Goal: Task Accomplishment & Management: Manage account settings

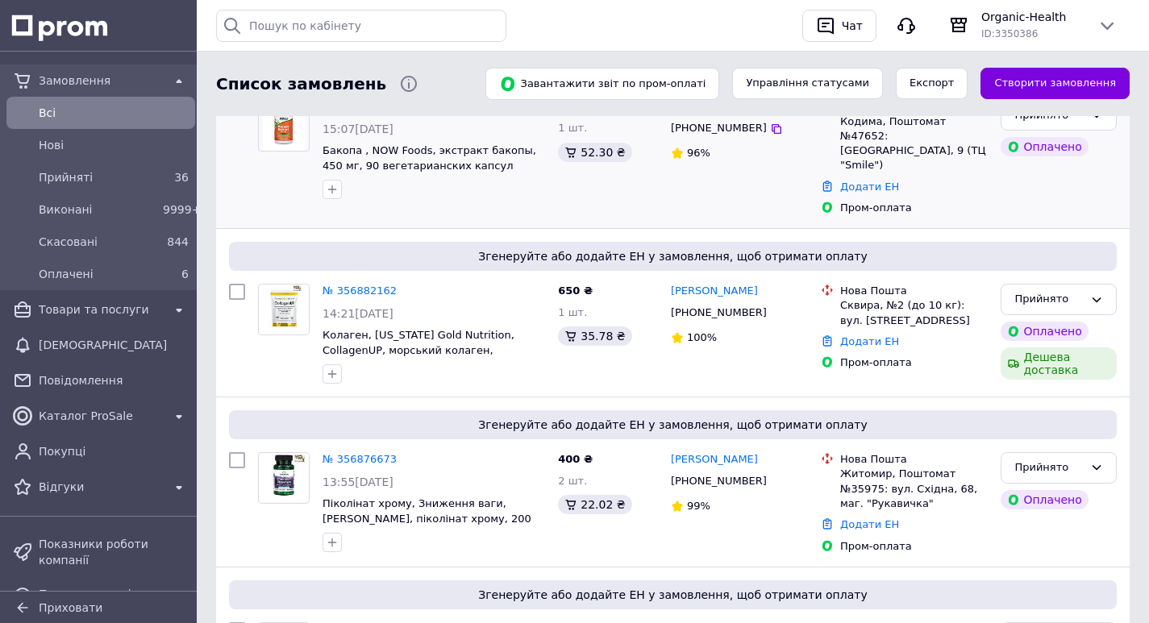
scroll to position [242, 0]
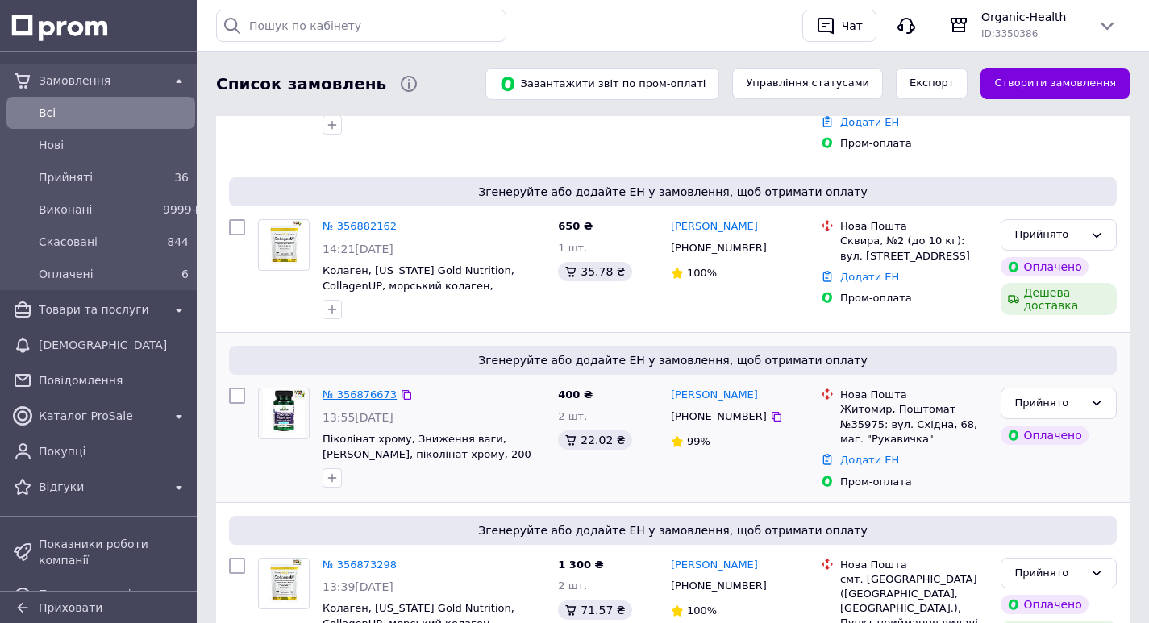
click at [346, 389] on link "№ 356876673" at bounding box center [360, 395] width 74 height 12
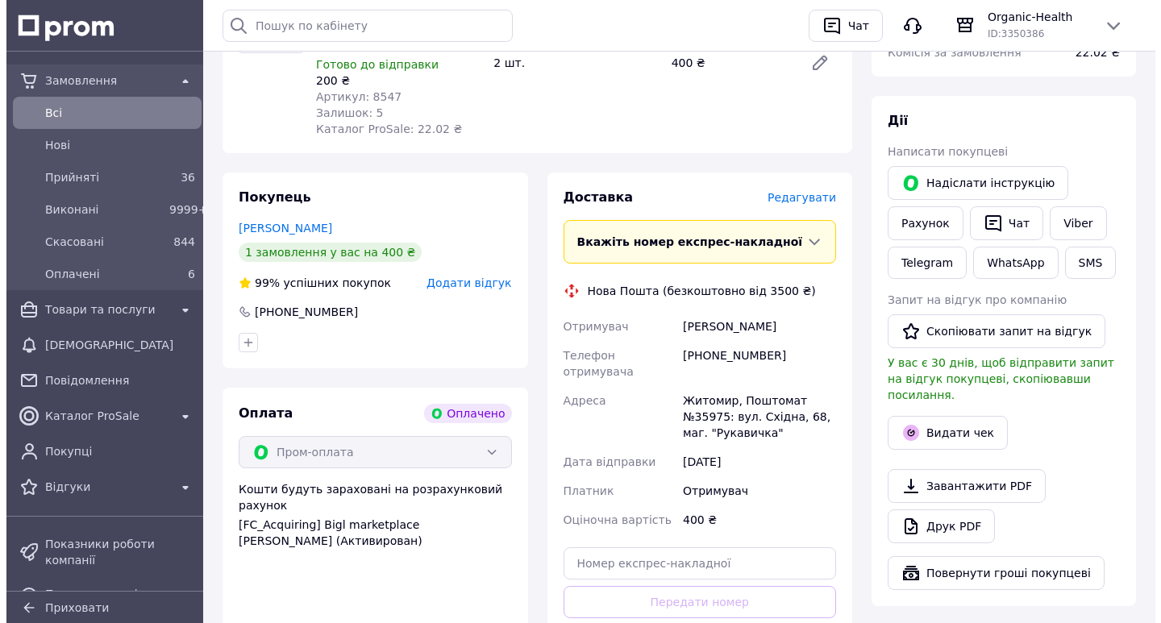
scroll to position [323, 0]
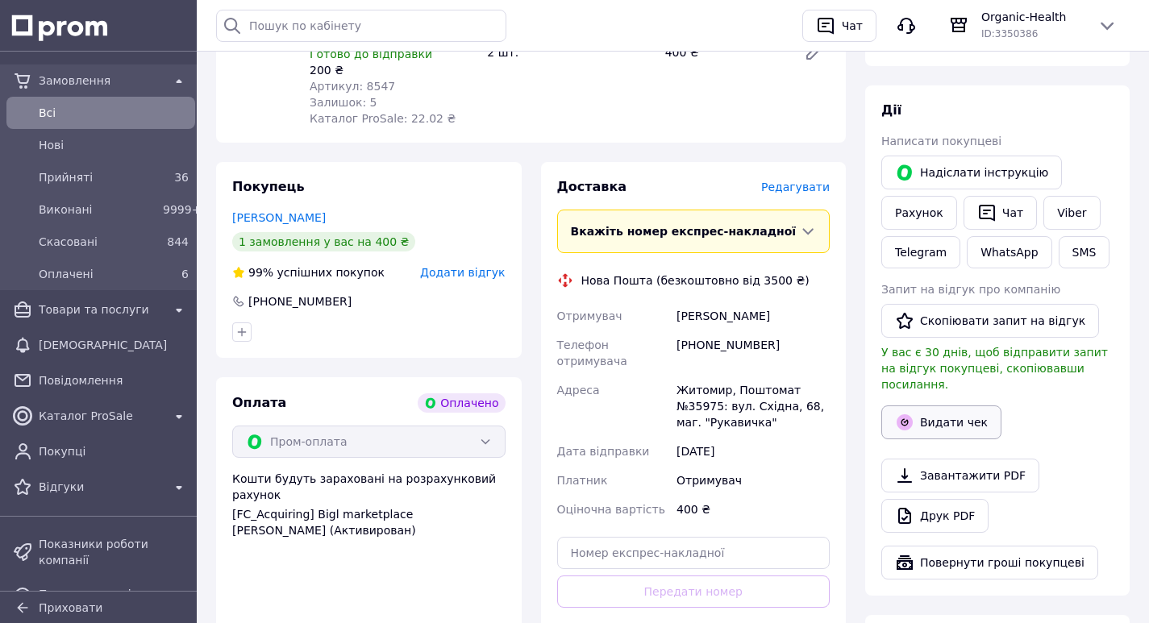
click at [963, 407] on button "Видати чек" at bounding box center [941, 423] width 120 height 34
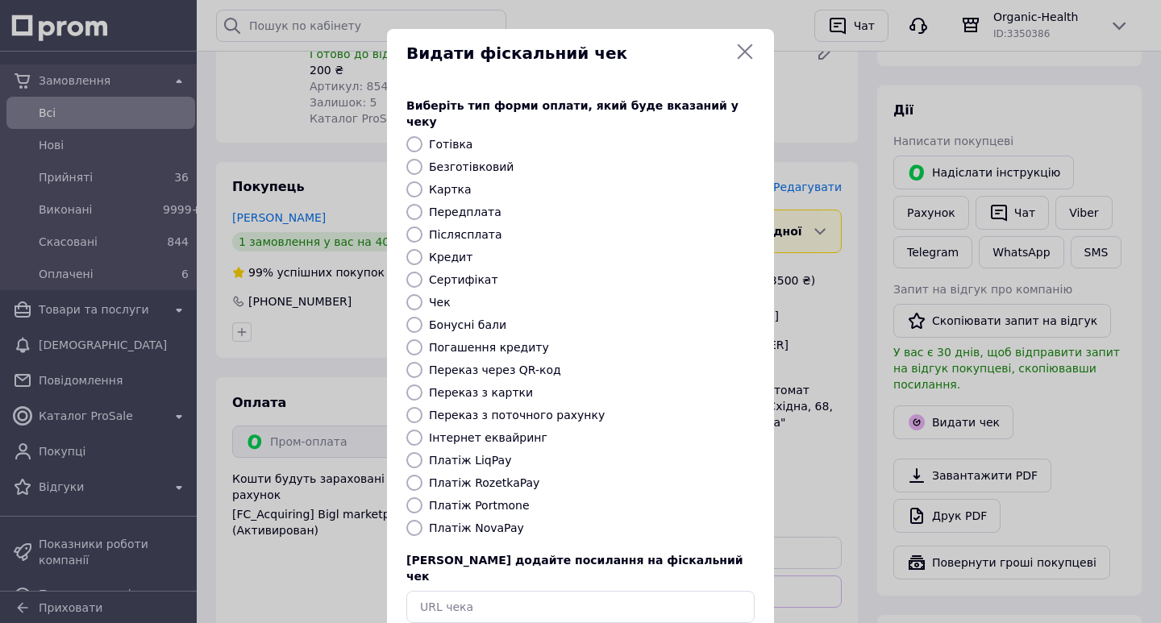
click at [410, 475] on input "Платіж RozetkaPay" at bounding box center [414, 483] width 16 height 16
radio input "true"
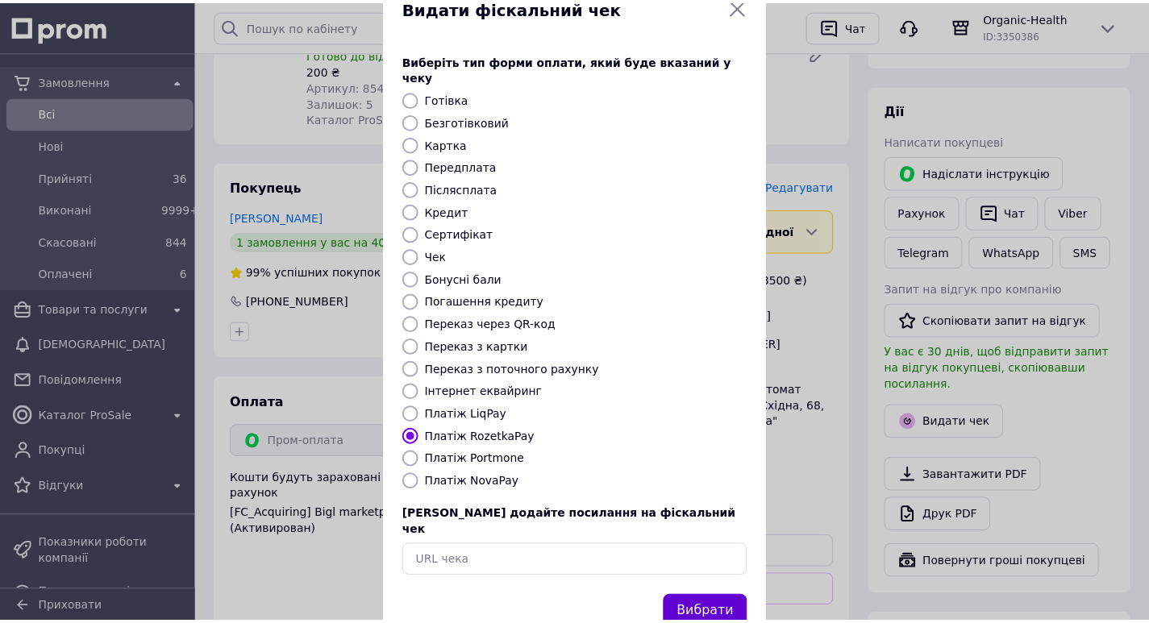
scroll to position [69, 0]
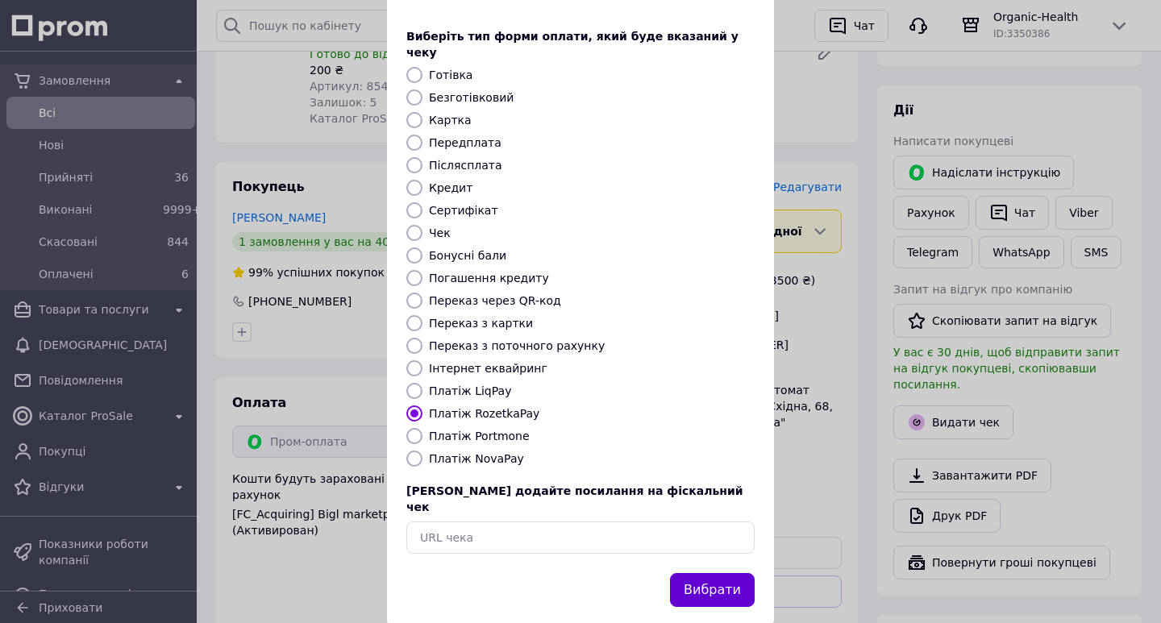
click at [722, 573] on button "Вибрати" at bounding box center [712, 590] width 85 height 35
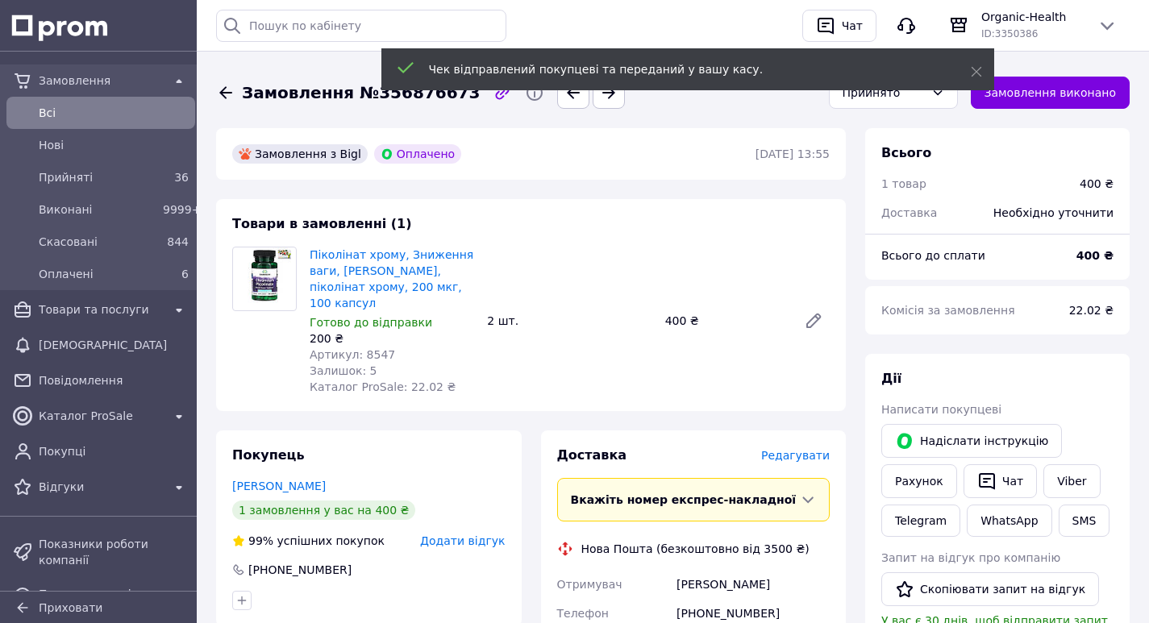
scroll to position [0, 0]
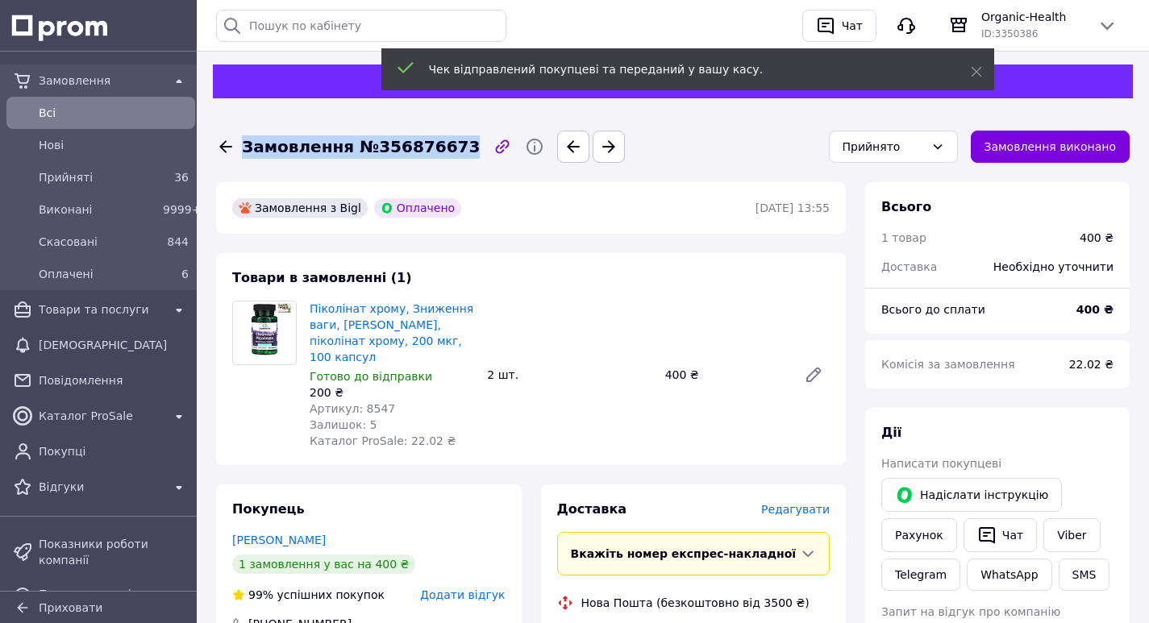
drag, startPoint x: 444, startPoint y: 143, endPoint x: 234, endPoint y: 144, distance: 210.4
click at [234, 144] on div "Замовлення №356876673" at bounding box center [513, 147] width 600 height 32
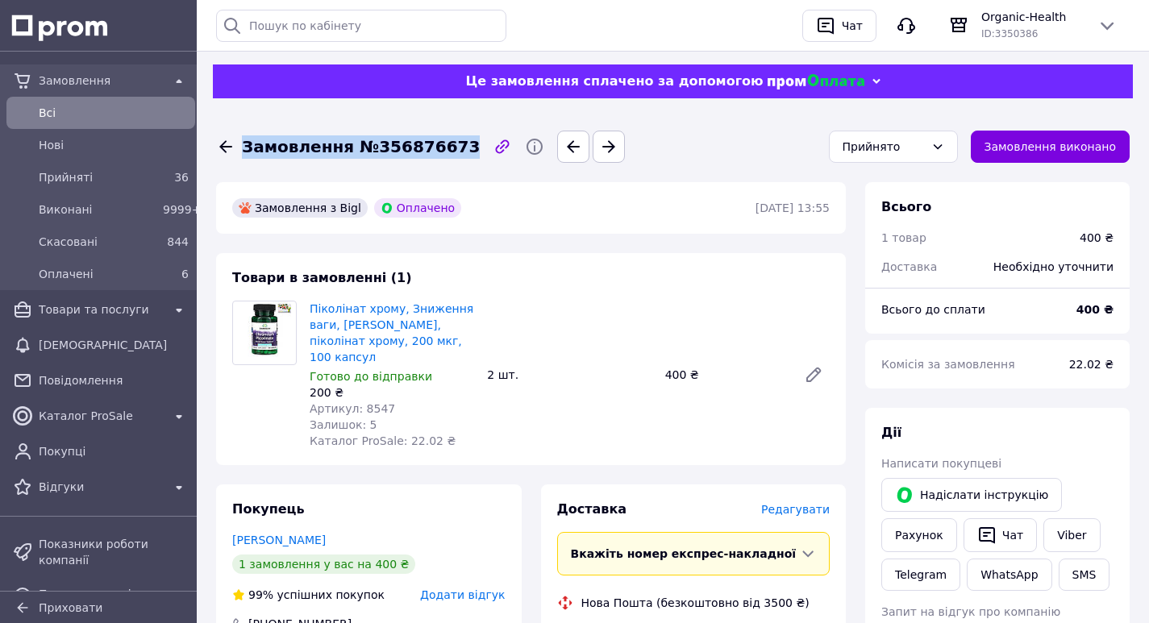
copy span "Замовлення №356876673"
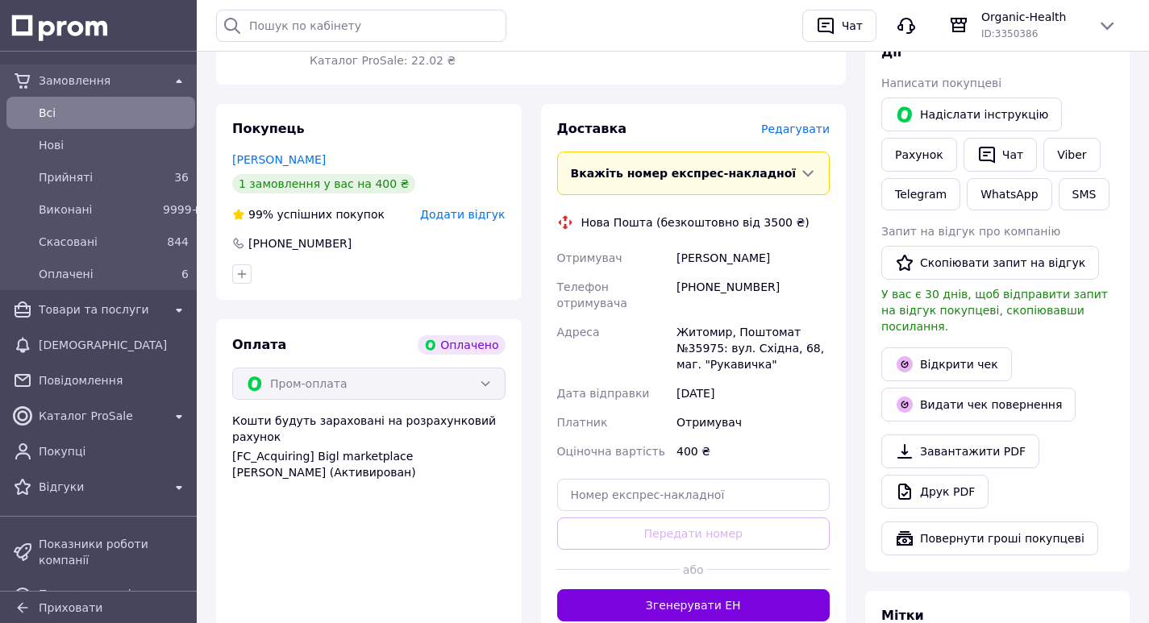
scroll to position [403, 0]
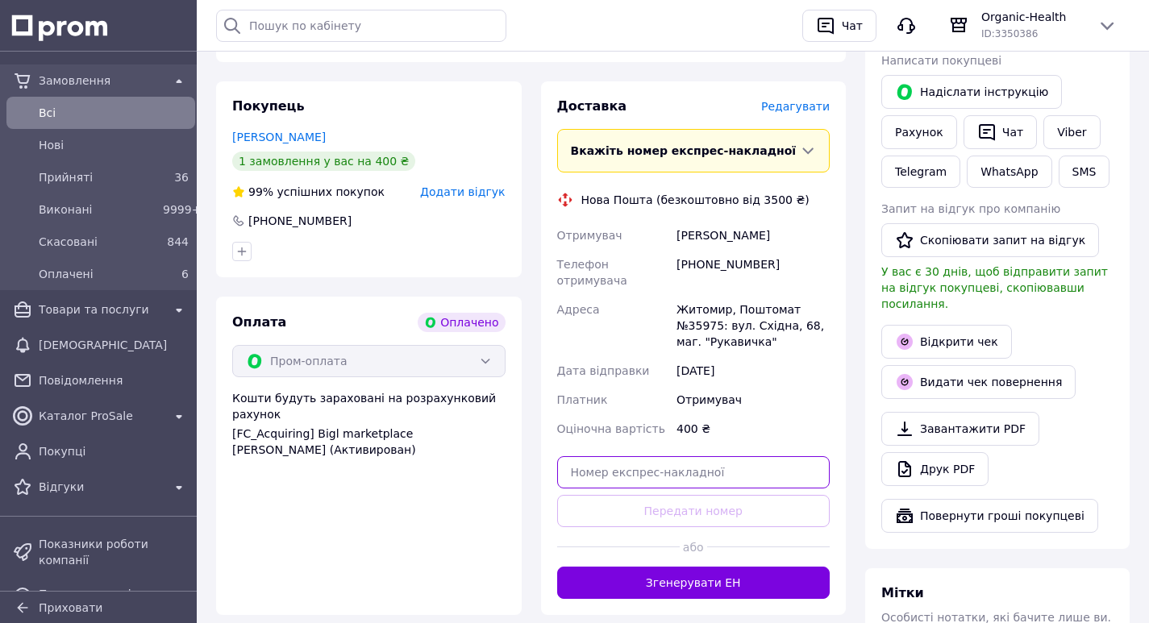
click at [681, 456] on input "text" at bounding box center [693, 472] width 273 height 32
paste input "20451225149870"
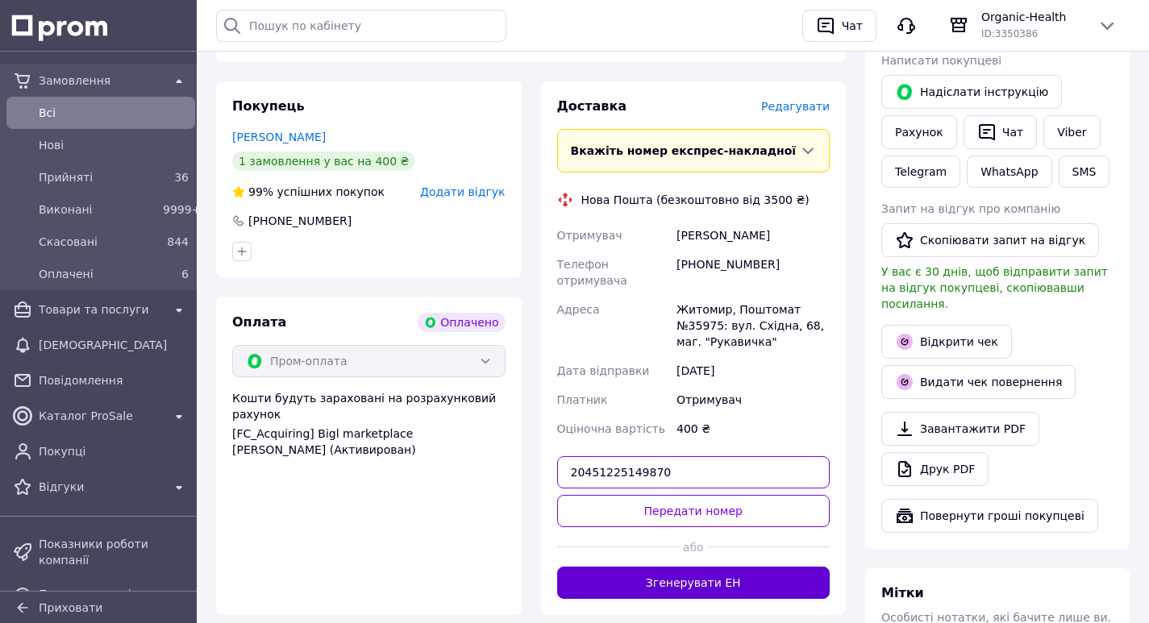
type input "20451225149870"
click at [702, 567] on button "Згенерувати ЕН" at bounding box center [693, 583] width 273 height 32
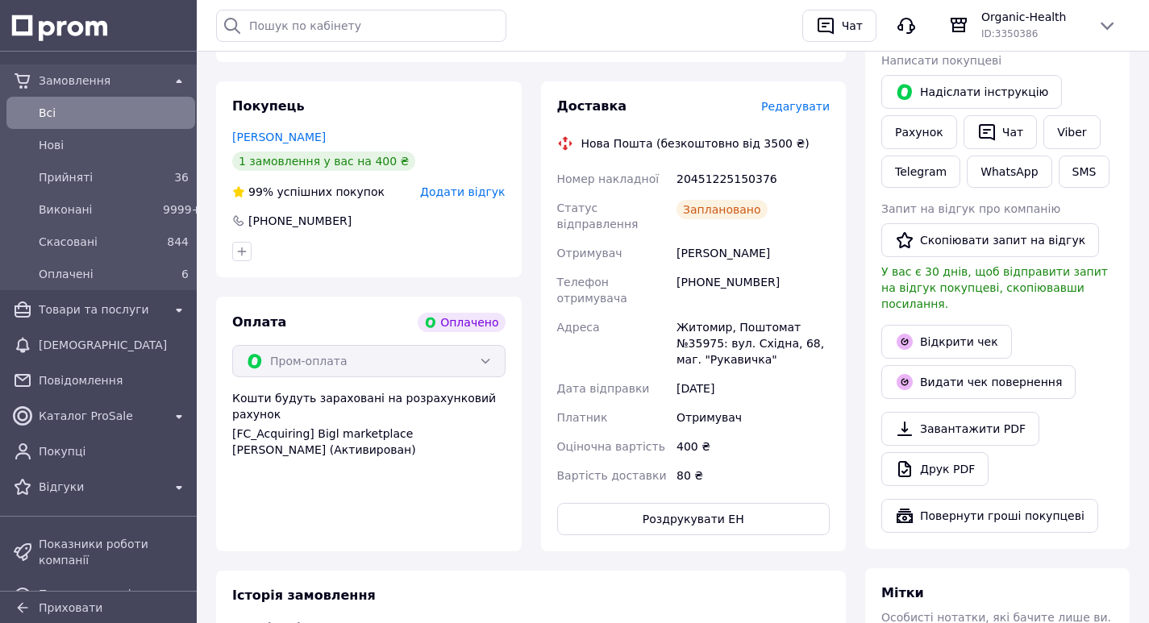
click at [51, 111] on span "Всi" at bounding box center [114, 113] width 150 height 16
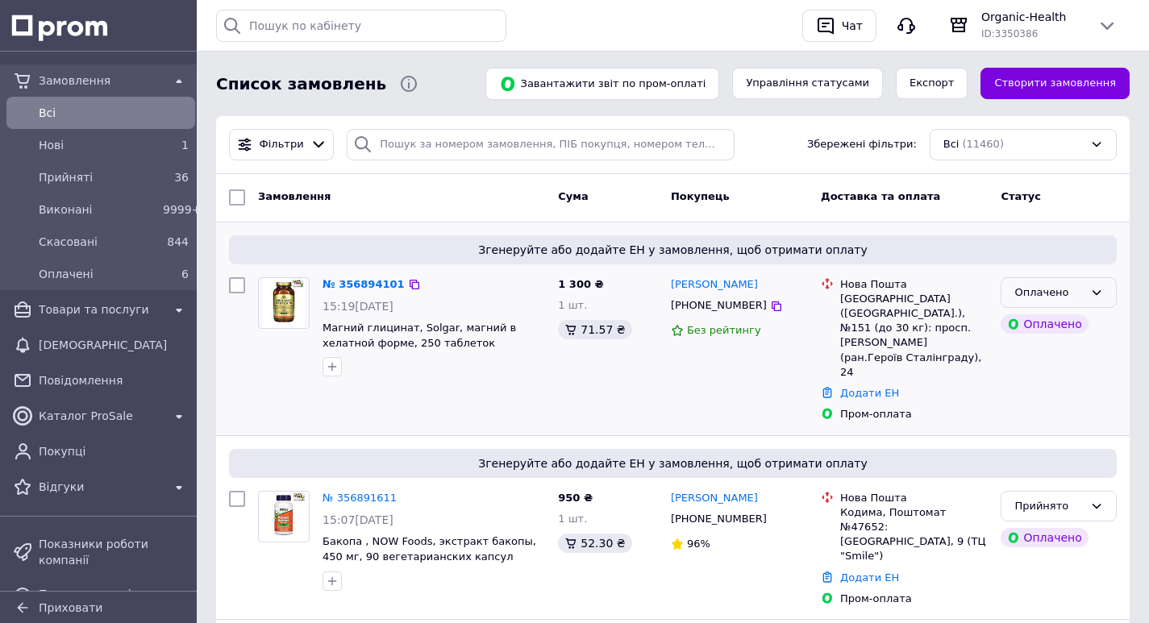
click at [1090, 289] on icon at bounding box center [1096, 292] width 13 height 13
click at [1045, 326] on li "Прийнято" at bounding box center [1058, 326] width 114 height 30
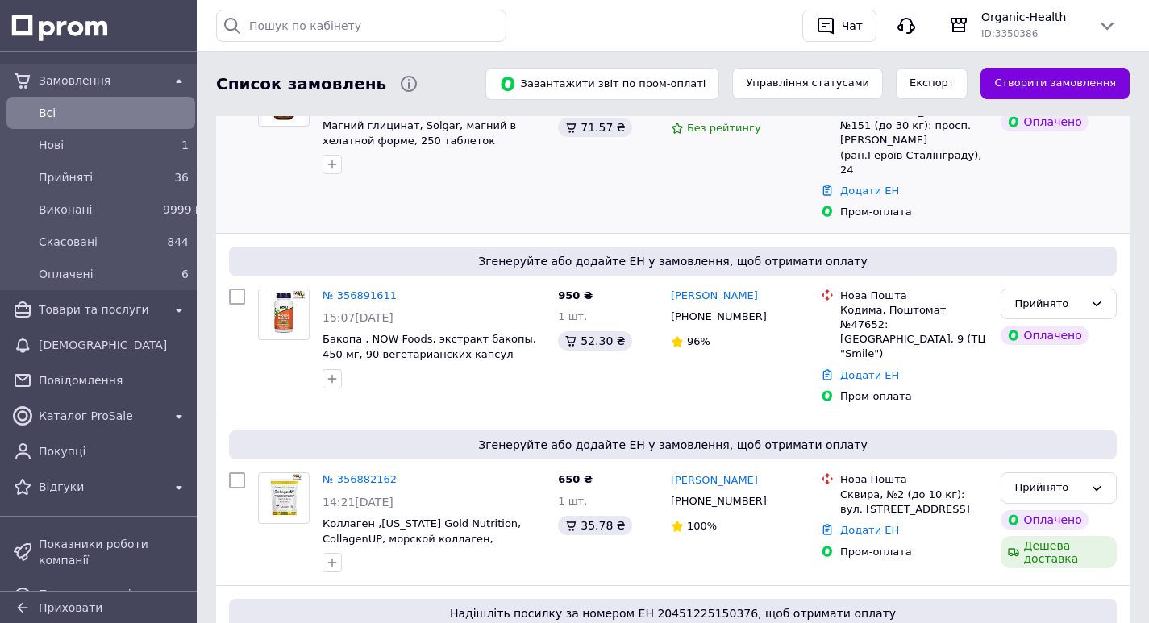
scroll to position [242, 0]
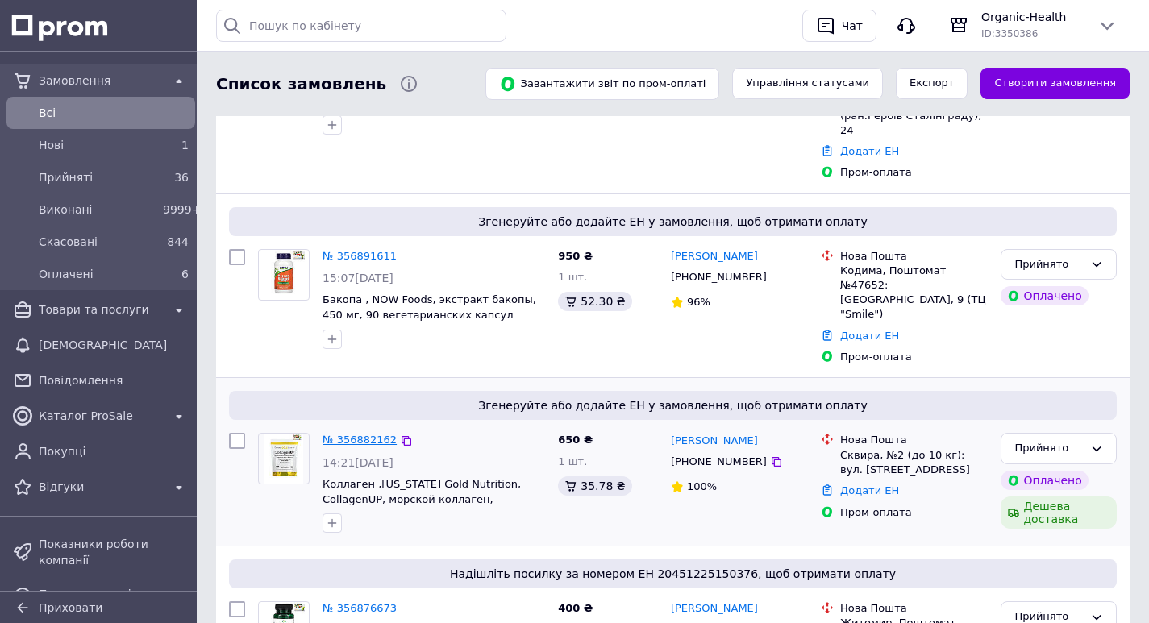
click at [354, 434] on link "№ 356882162" at bounding box center [360, 440] width 74 height 12
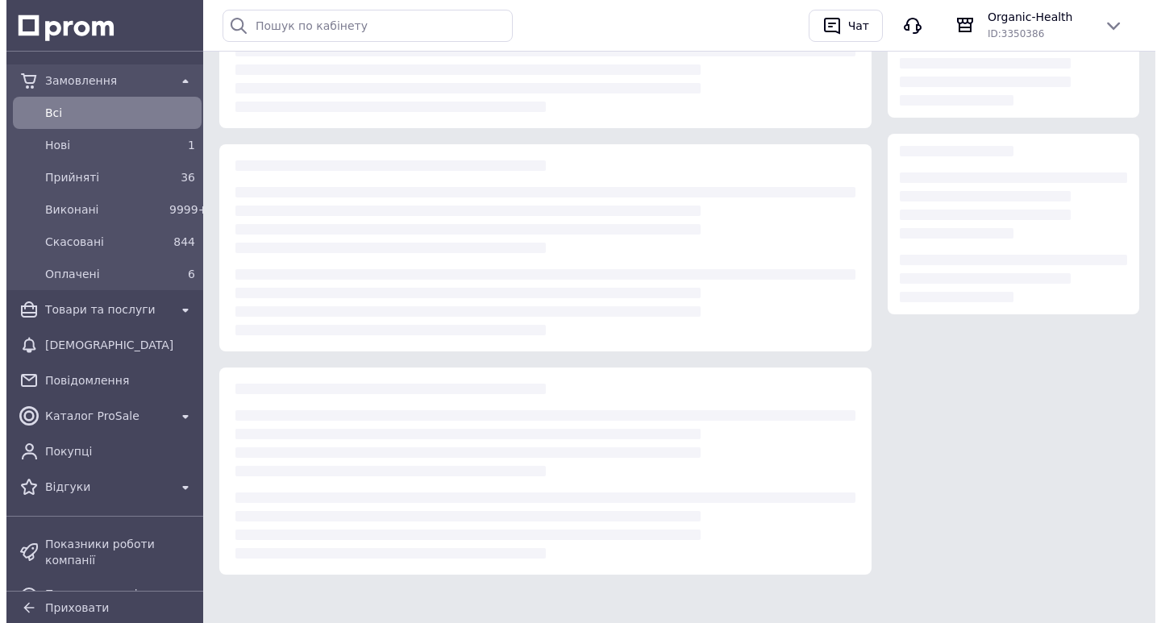
scroll to position [242, 0]
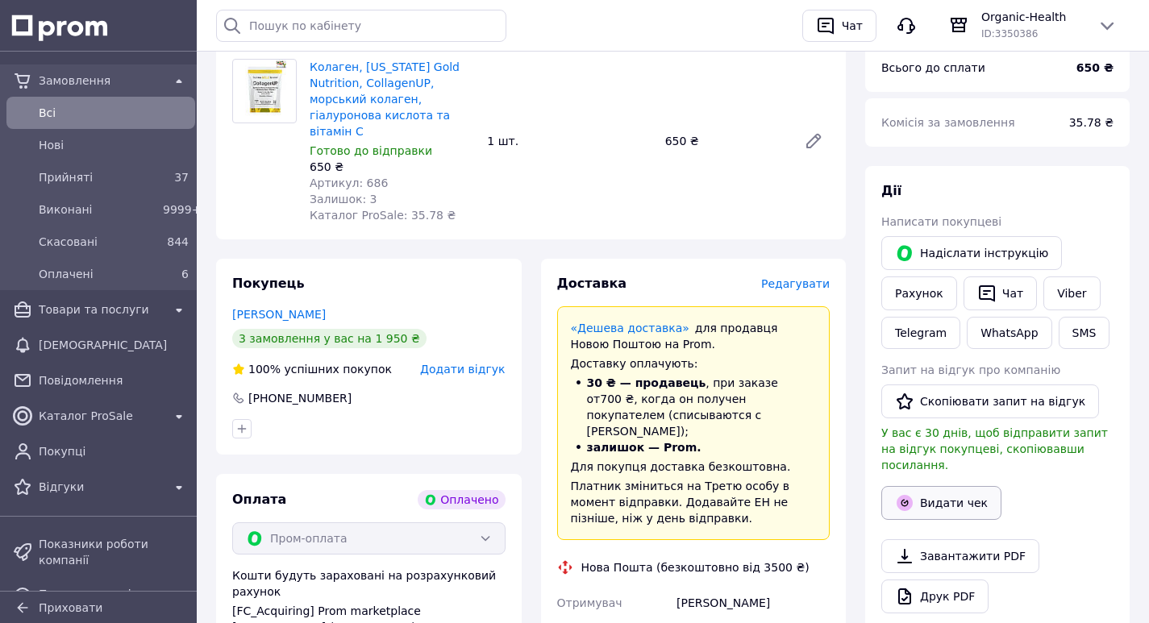
click at [959, 493] on button "Видати чек" at bounding box center [941, 503] width 120 height 34
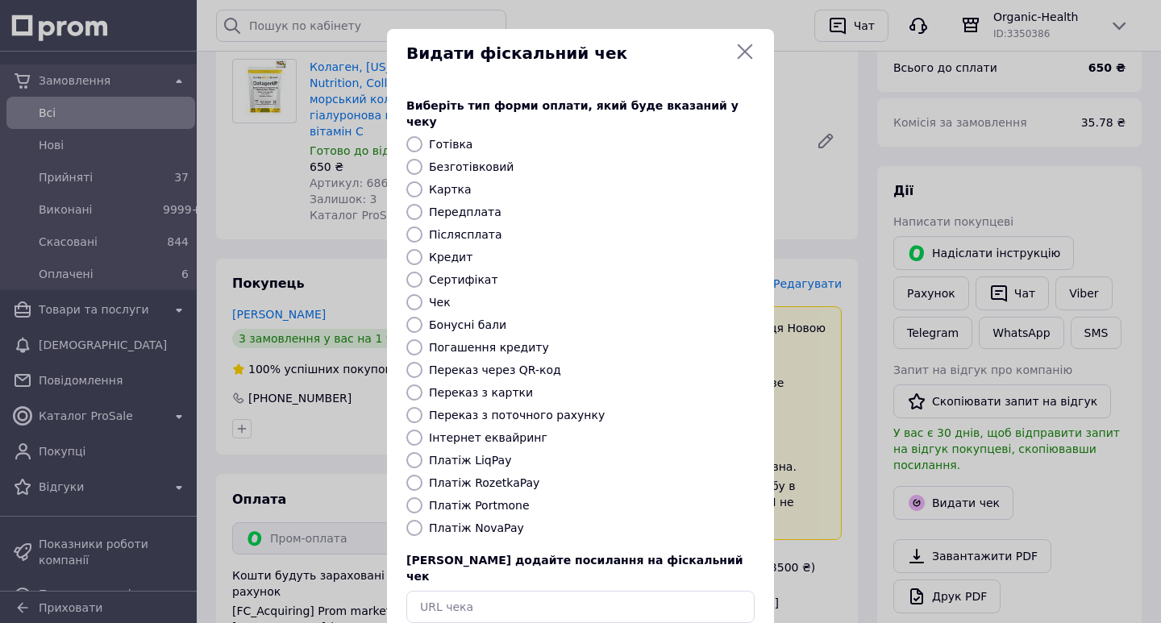
click at [410, 475] on input "Платіж RozetkaPay" at bounding box center [414, 483] width 16 height 16
radio input "true"
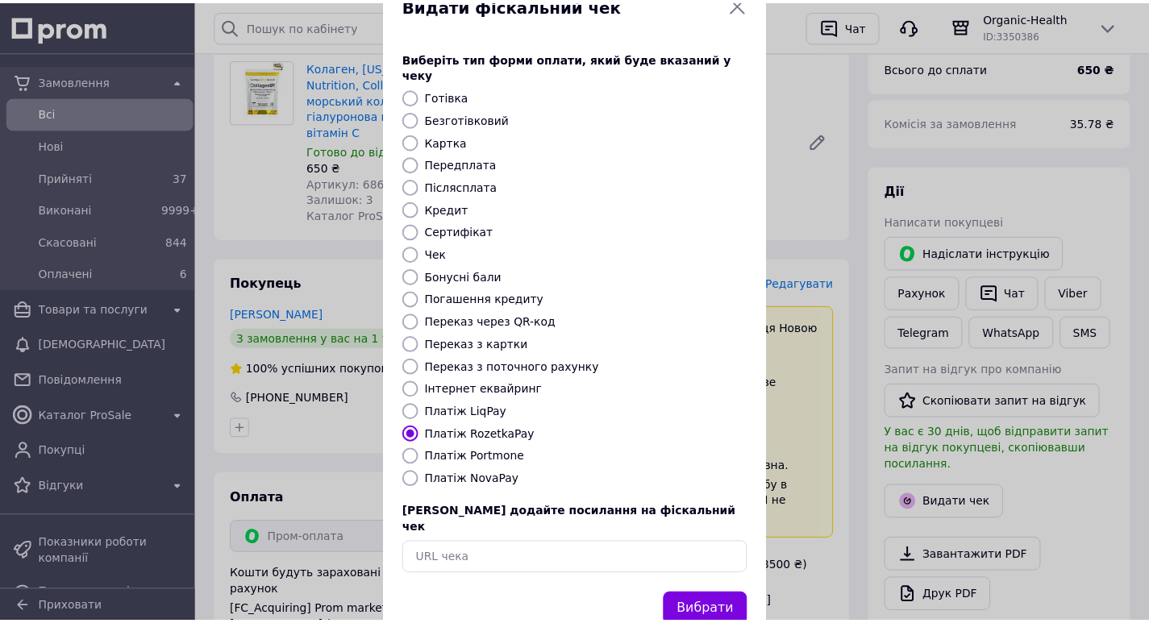
scroll to position [69, 0]
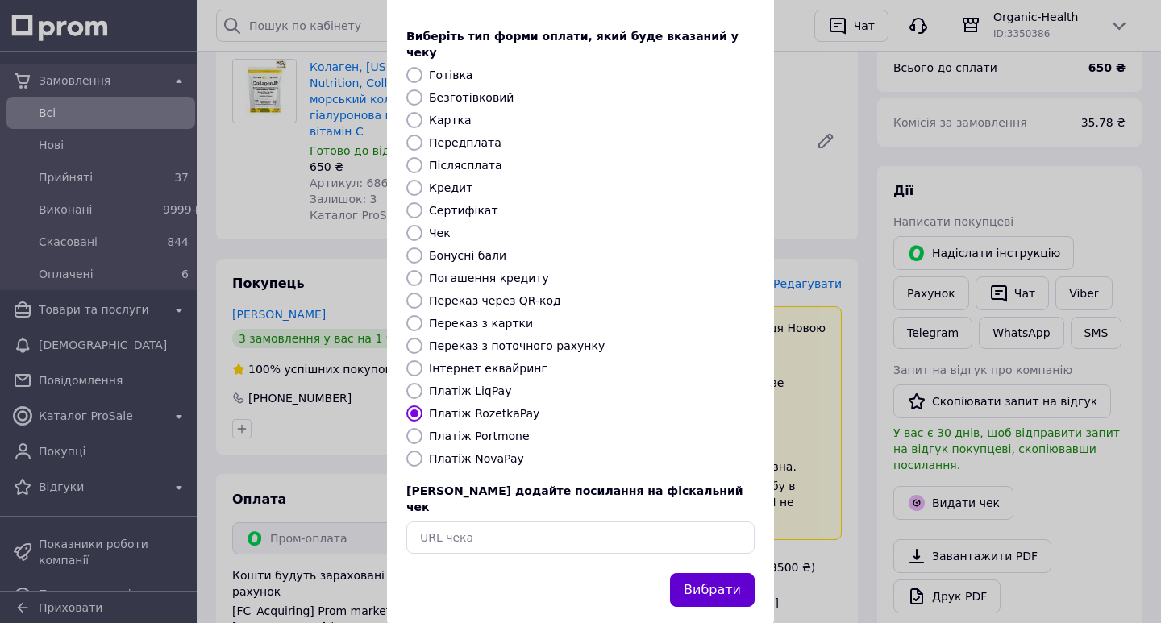
click at [718, 573] on button "Вибрати" at bounding box center [712, 590] width 85 height 35
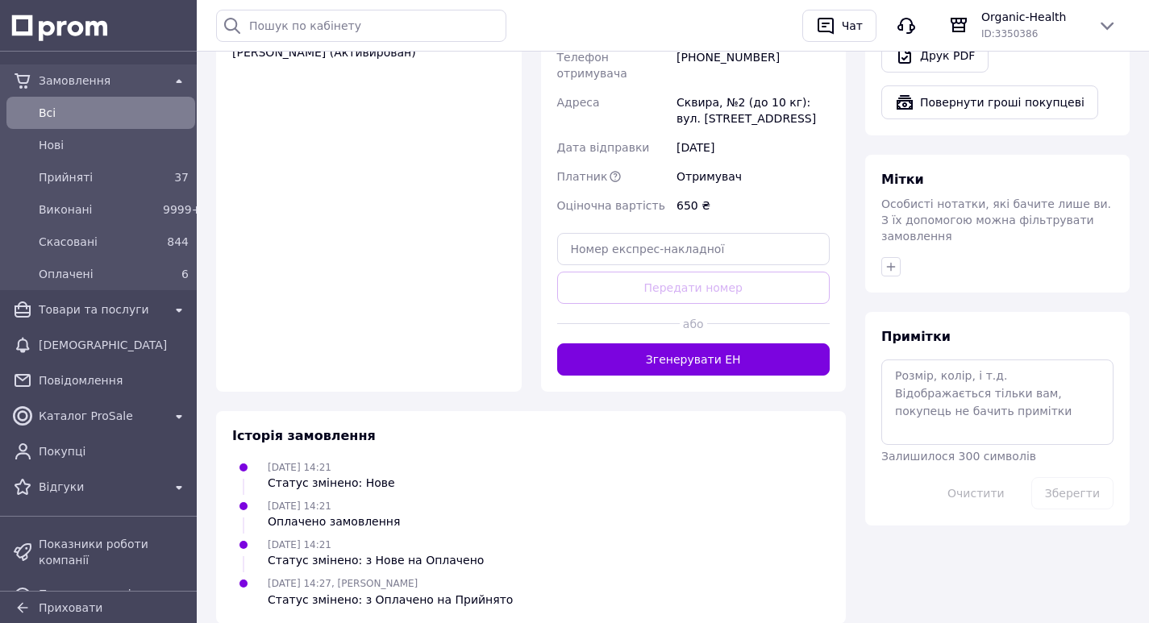
scroll to position [820, 0]
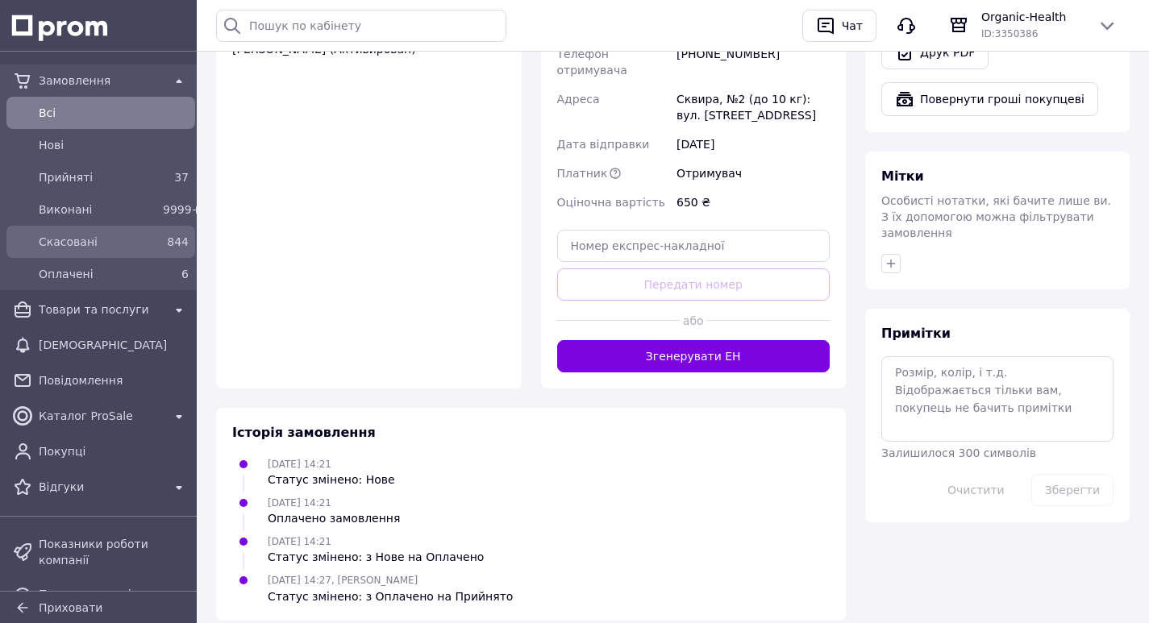
click at [65, 112] on div "Замовлення Всi [GEOGRAPHIC_DATA] 37 Виконані 9999+ Скасовані 844 Оплачені 6 Тов…" at bounding box center [101, 283] width 202 height 445
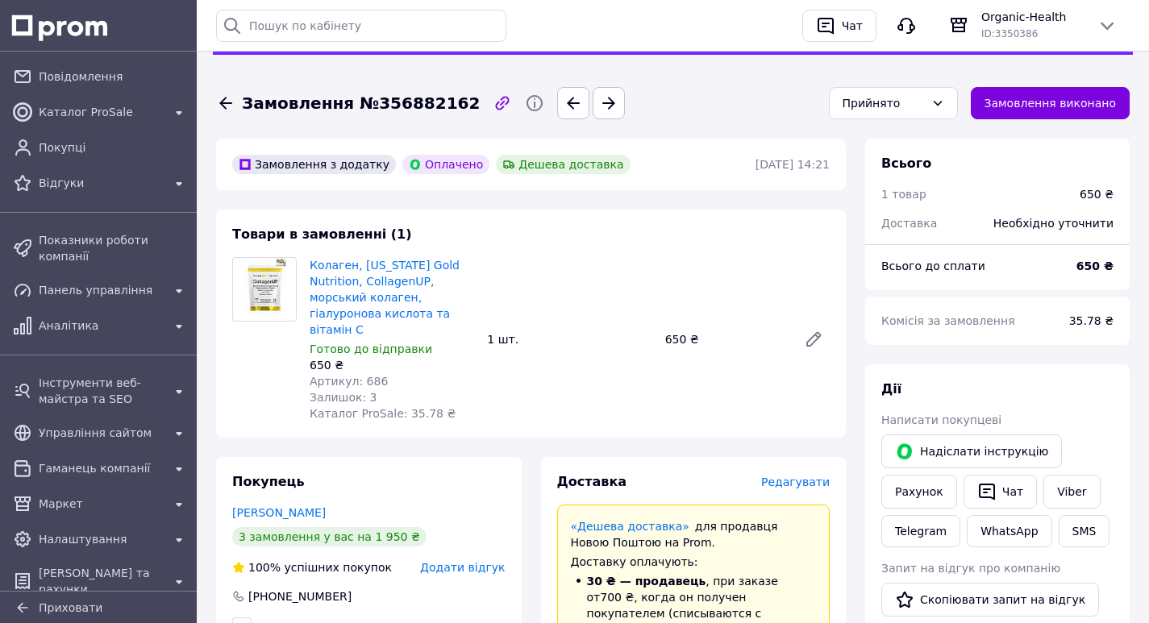
scroll to position [14, 0]
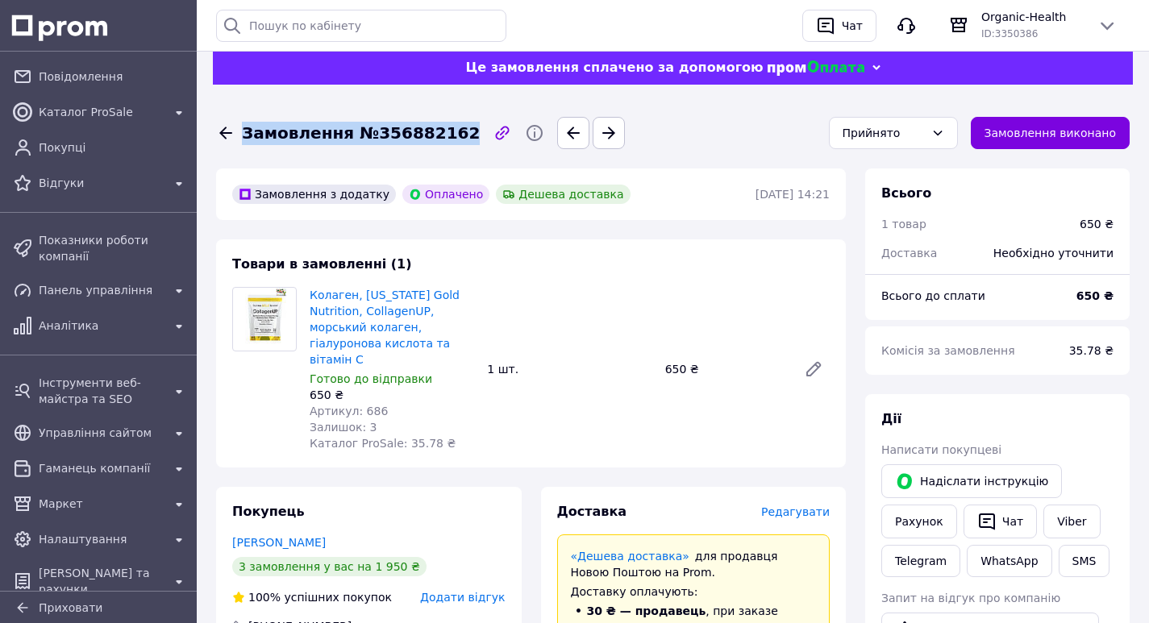
drag, startPoint x: 447, startPoint y: 141, endPoint x: 243, endPoint y: 133, distance: 204.1
click at [243, 133] on div "Замовлення №356882162" at bounding box center [361, 133] width 244 height 23
copy span "Замовлення №356882162"
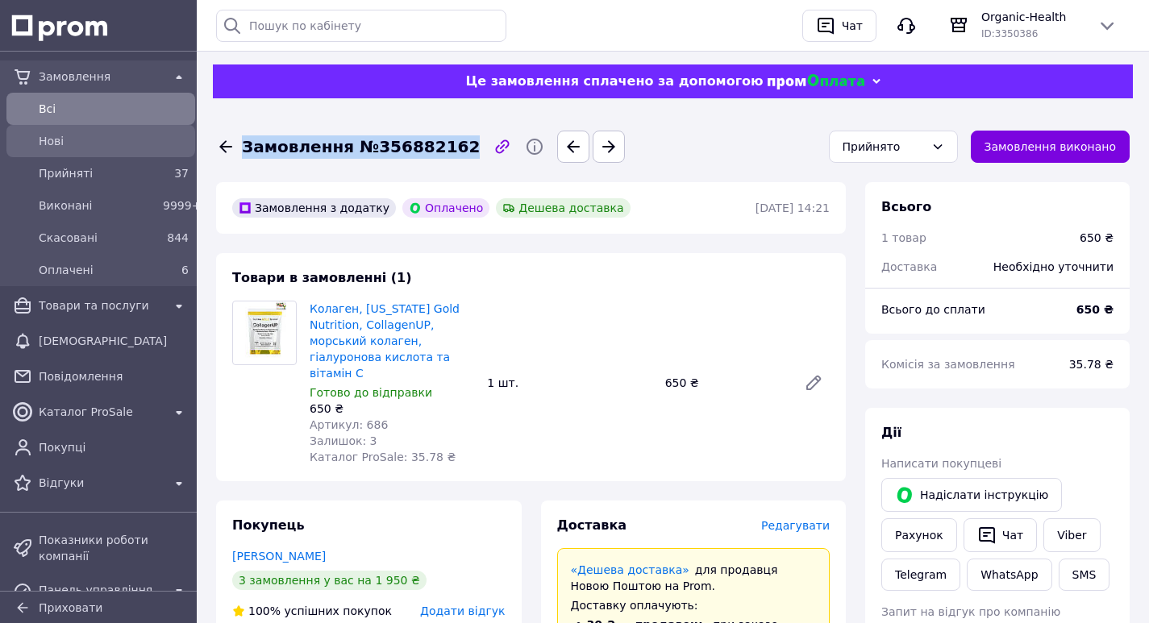
scroll to position [0, 0]
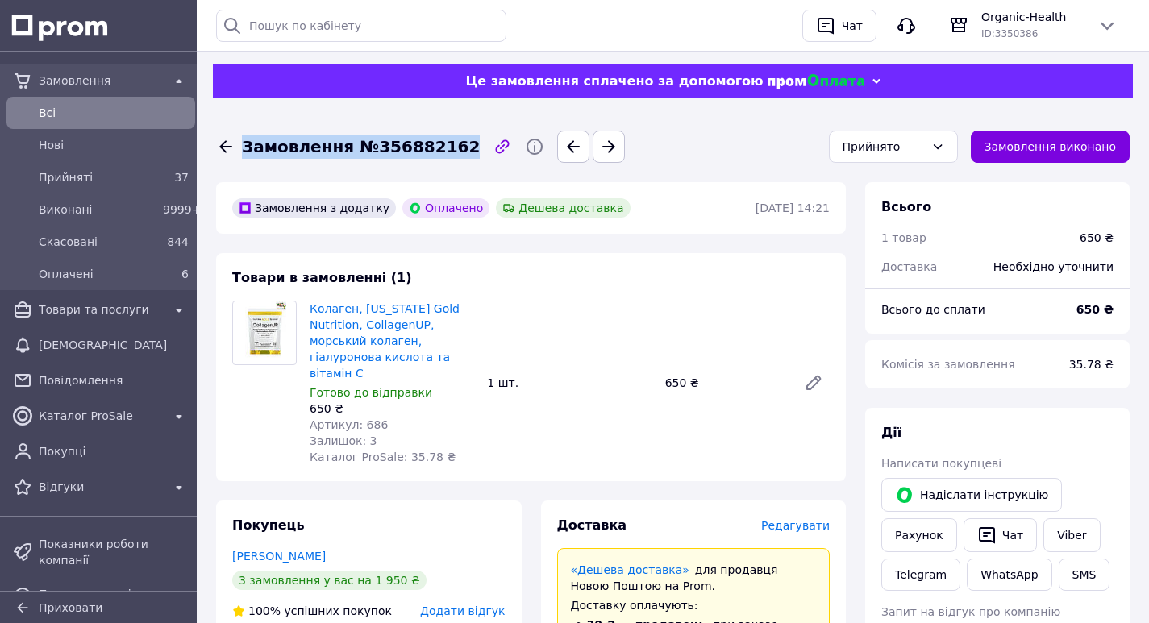
click at [50, 84] on span "Замовлення" at bounding box center [101, 81] width 124 height 16
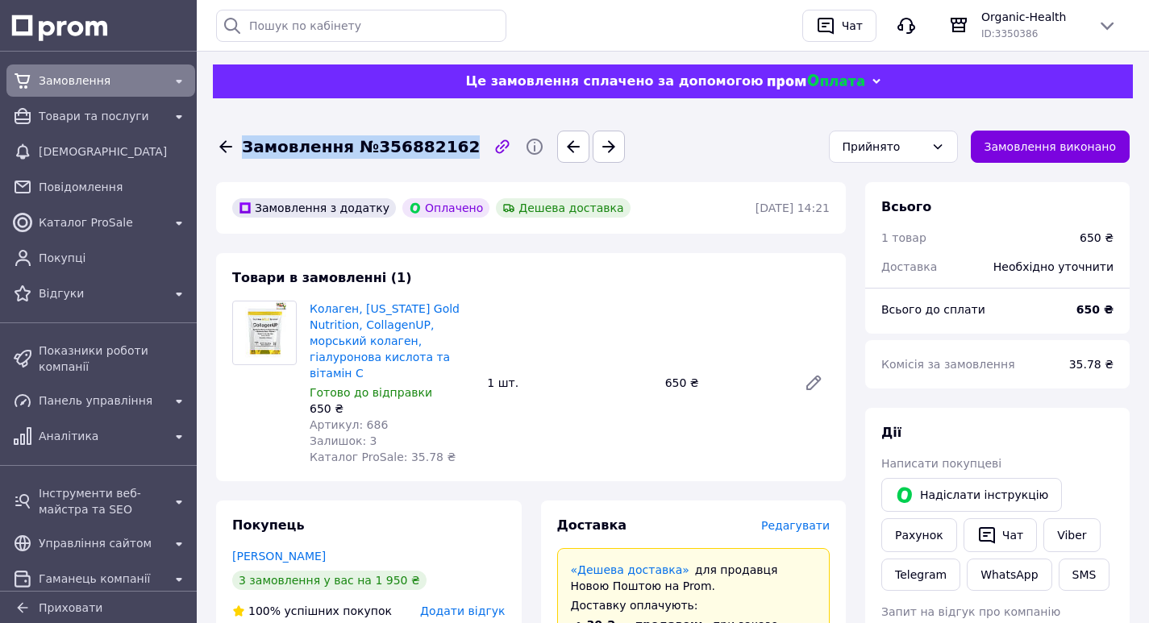
click at [58, 81] on span "Замовлення" at bounding box center [101, 81] width 124 height 16
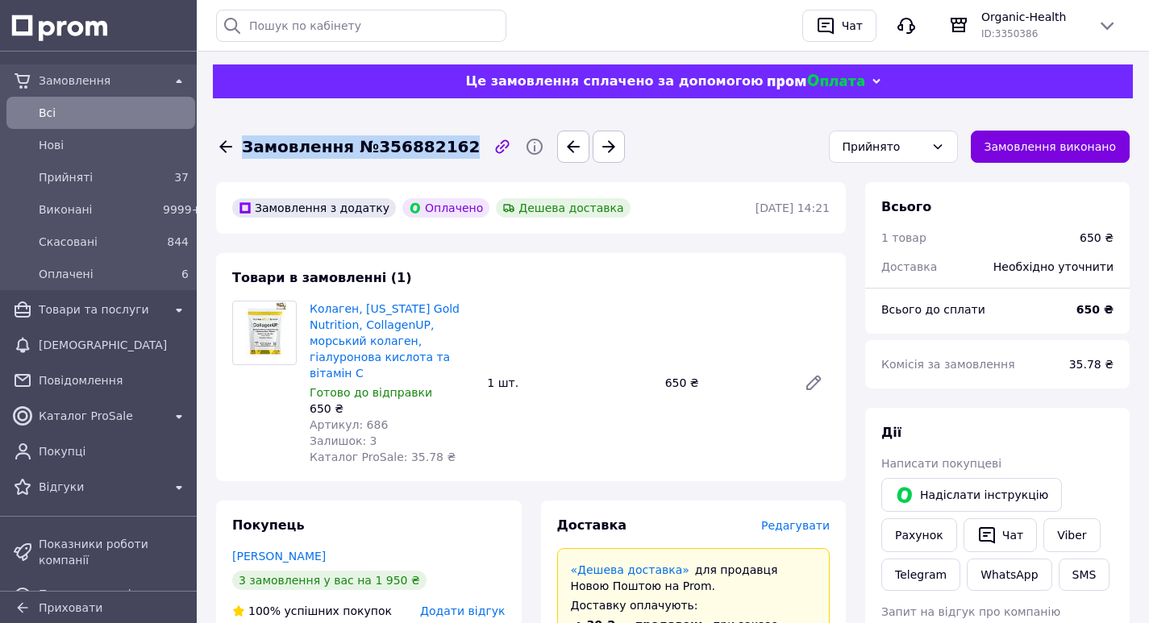
click at [44, 110] on span "Всi" at bounding box center [114, 113] width 150 height 16
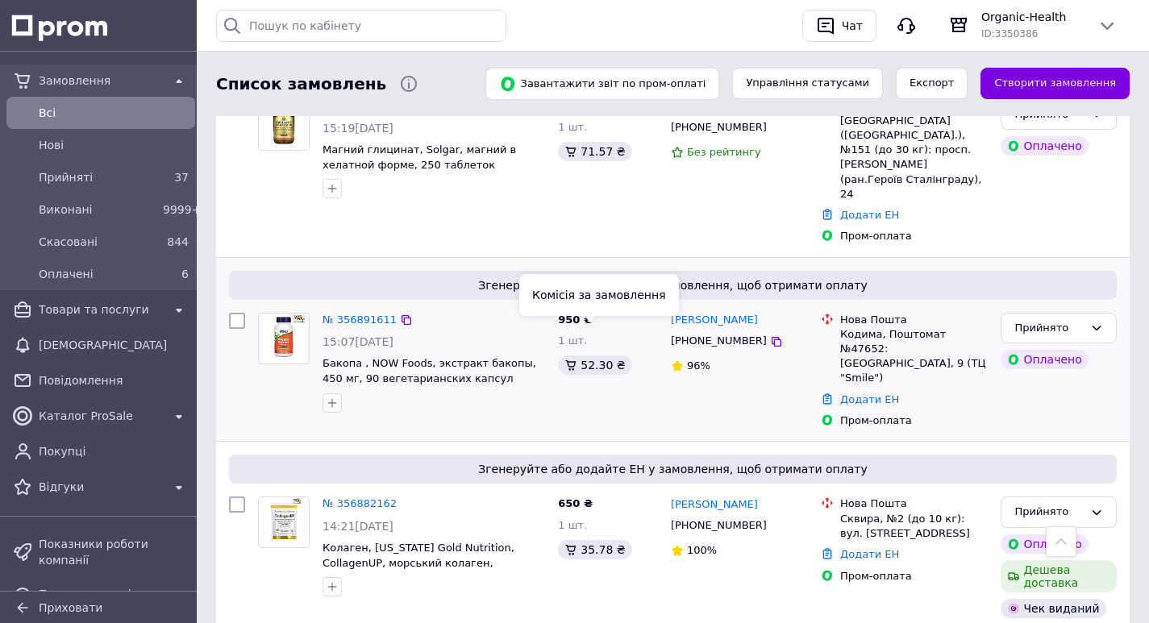
scroll to position [161, 0]
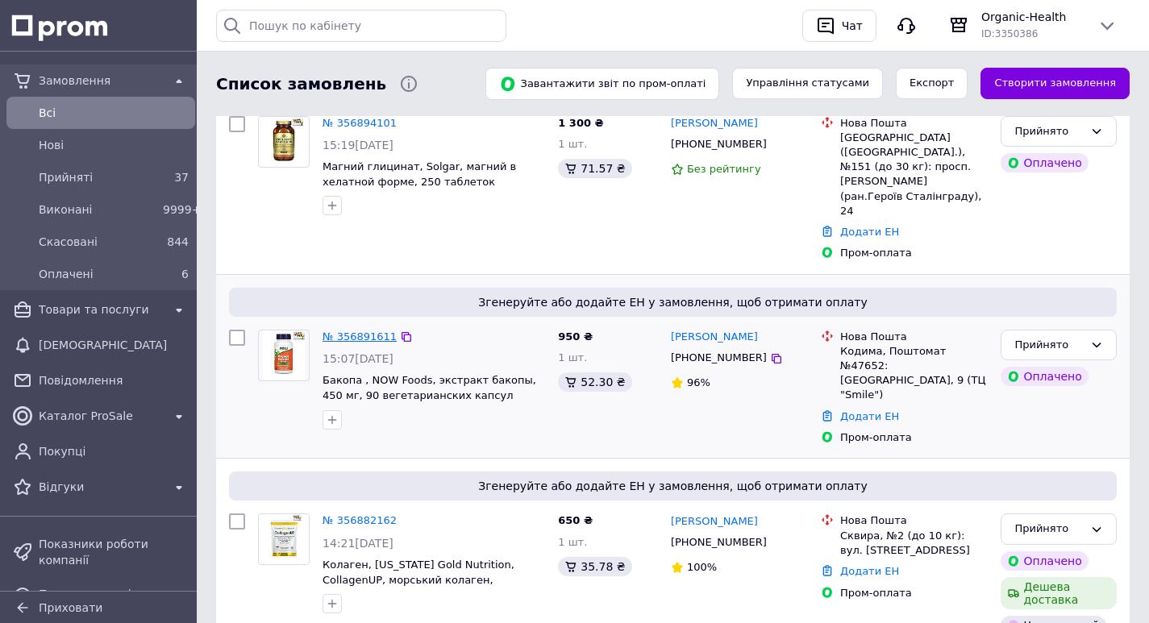
click at [343, 331] on link "№ 356891611" at bounding box center [360, 337] width 74 height 12
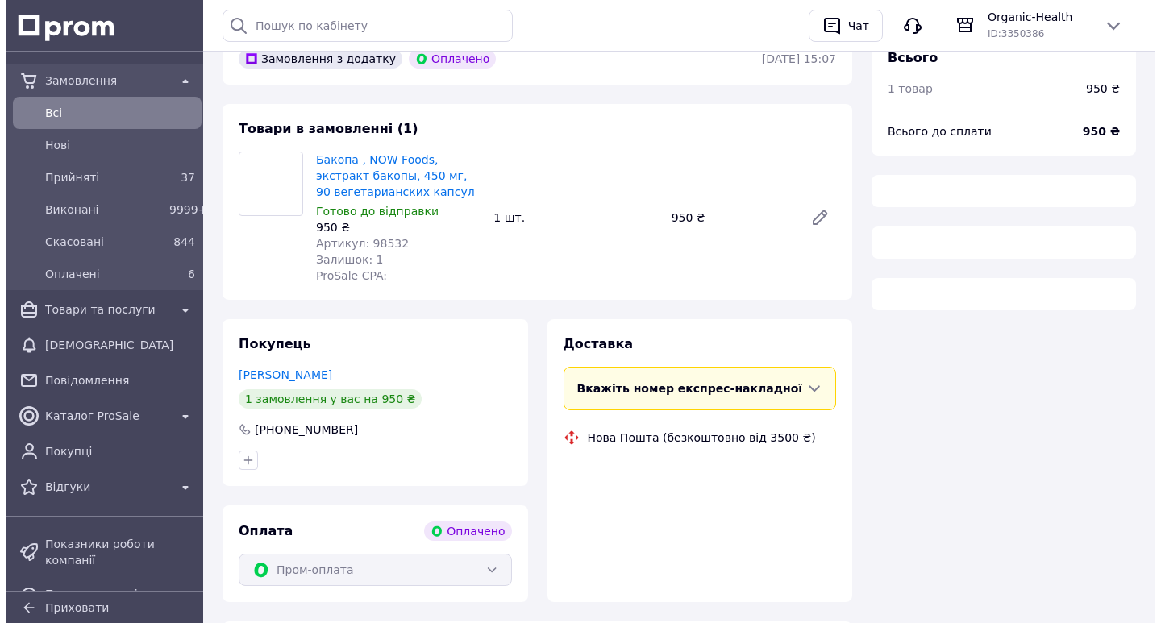
scroll to position [161, 0]
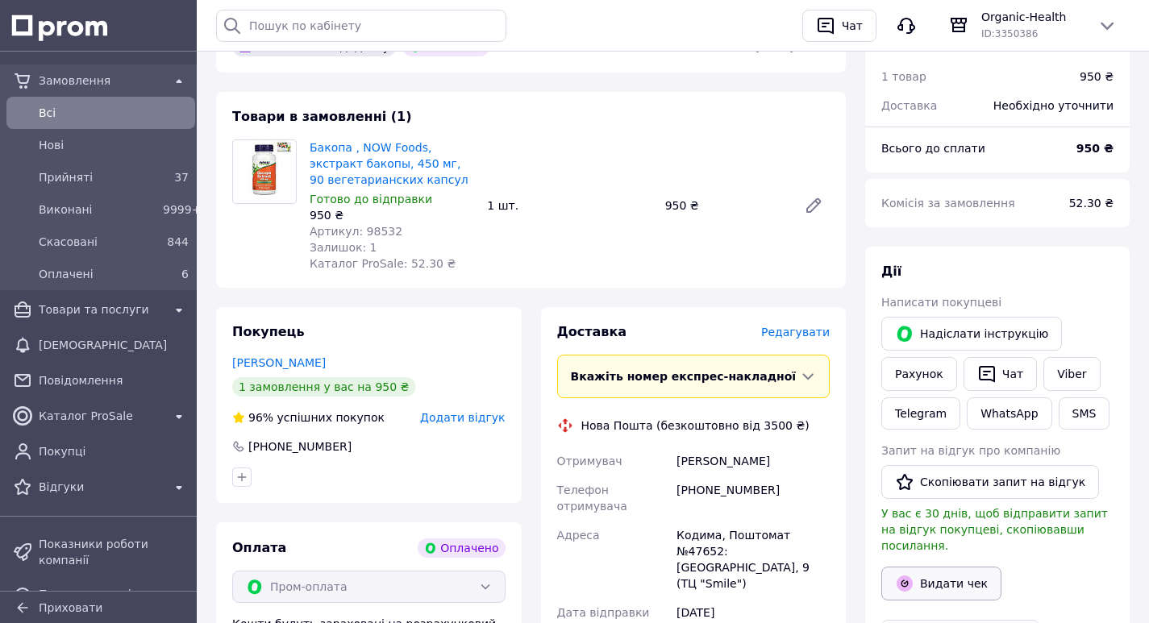
click at [942, 567] on button "Видати чек" at bounding box center [941, 584] width 120 height 34
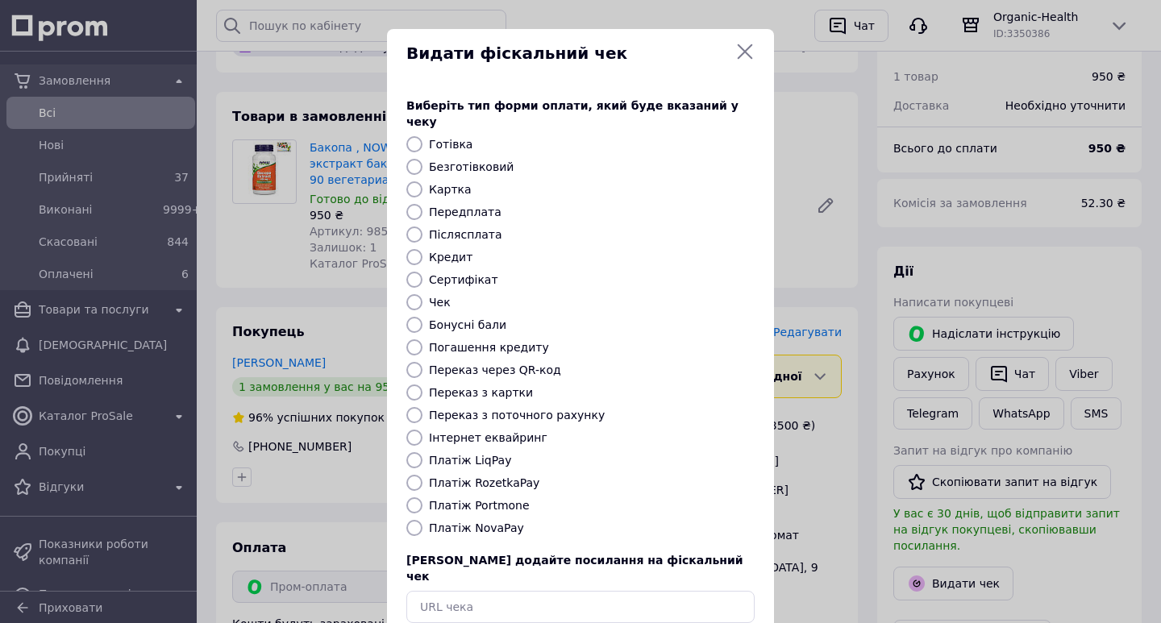
click at [411, 475] on input "Платіж RozetkaPay" at bounding box center [414, 483] width 16 height 16
radio input "true"
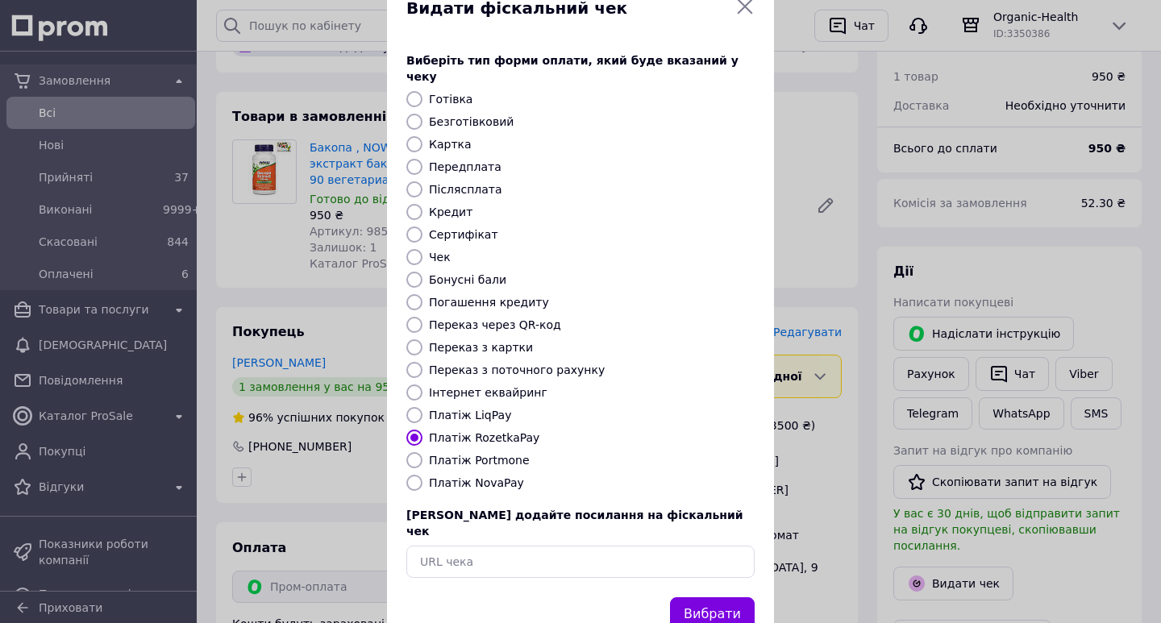
scroll to position [69, 0]
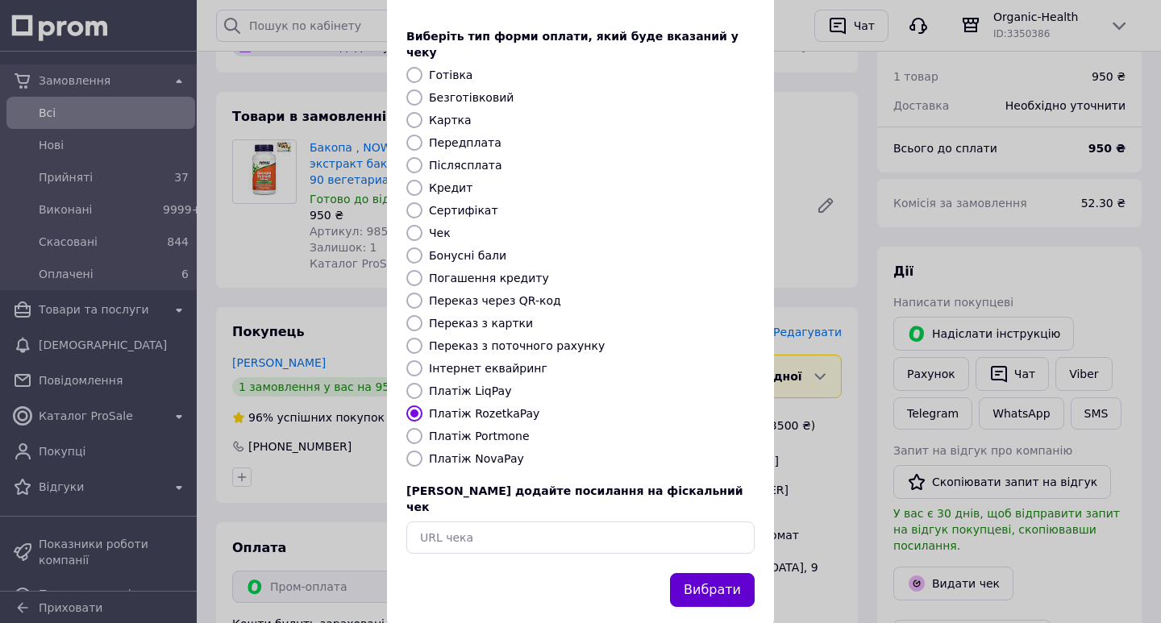
click at [710, 573] on button "Вибрати" at bounding box center [712, 590] width 85 height 35
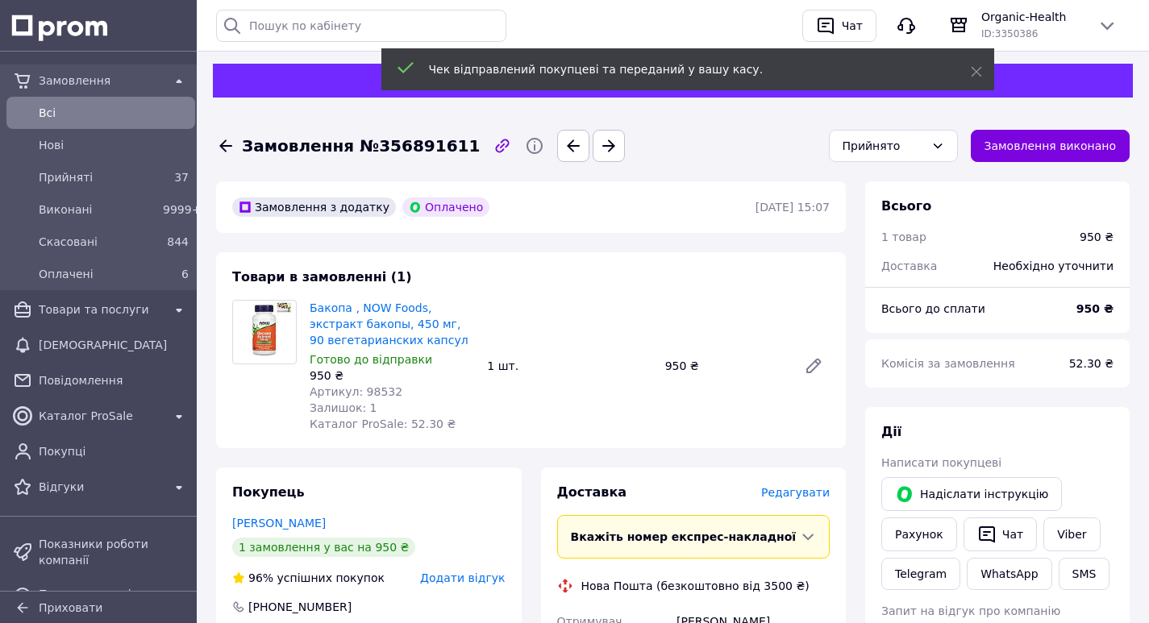
scroll to position [0, 0]
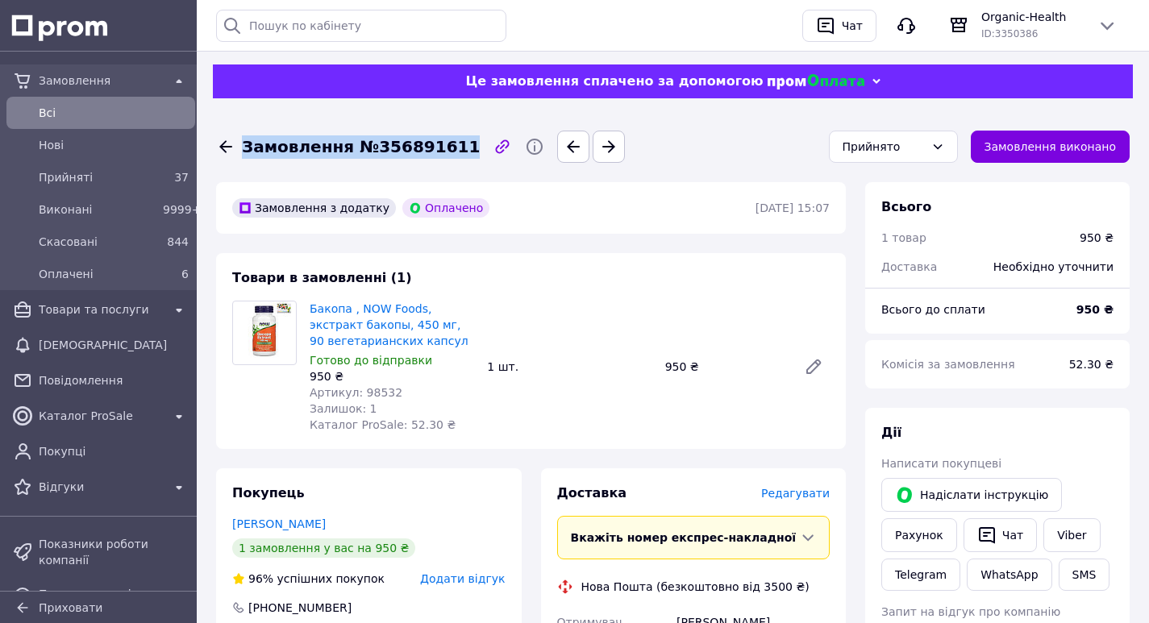
drag, startPoint x: 452, startPoint y: 148, endPoint x: 245, endPoint y: 148, distance: 206.4
click at [245, 148] on div "Замовлення №356891611" at bounding box center [513, 147] width 600 height 32
copy div "Замовлення №356891611 Прийнято Замовлення виконано"
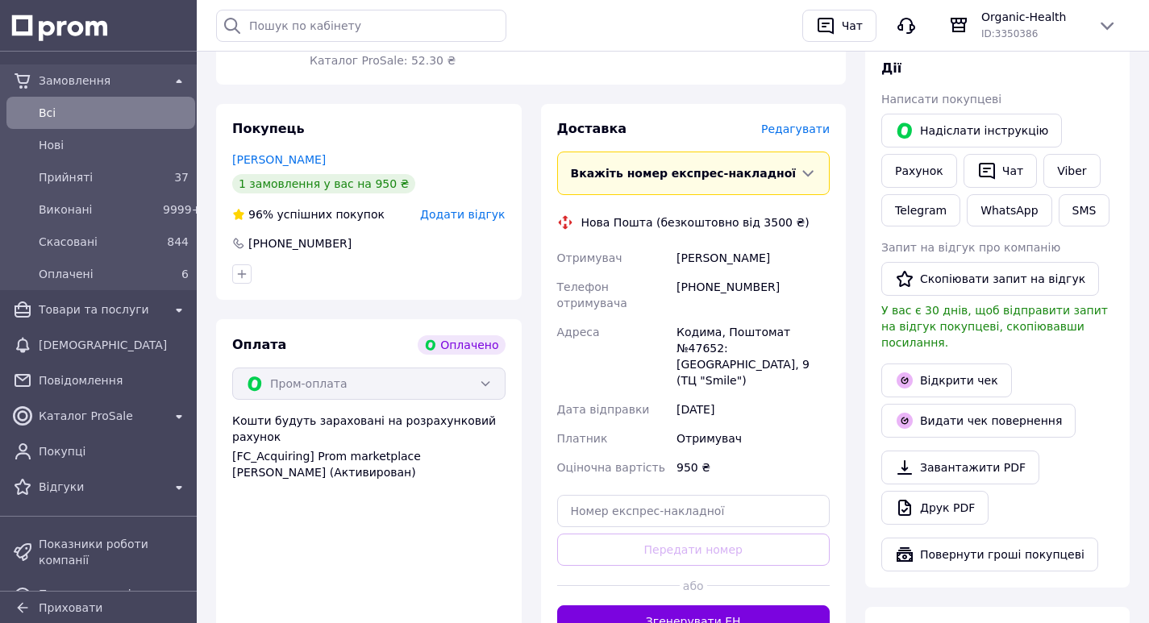
scroll to position [403, 0]
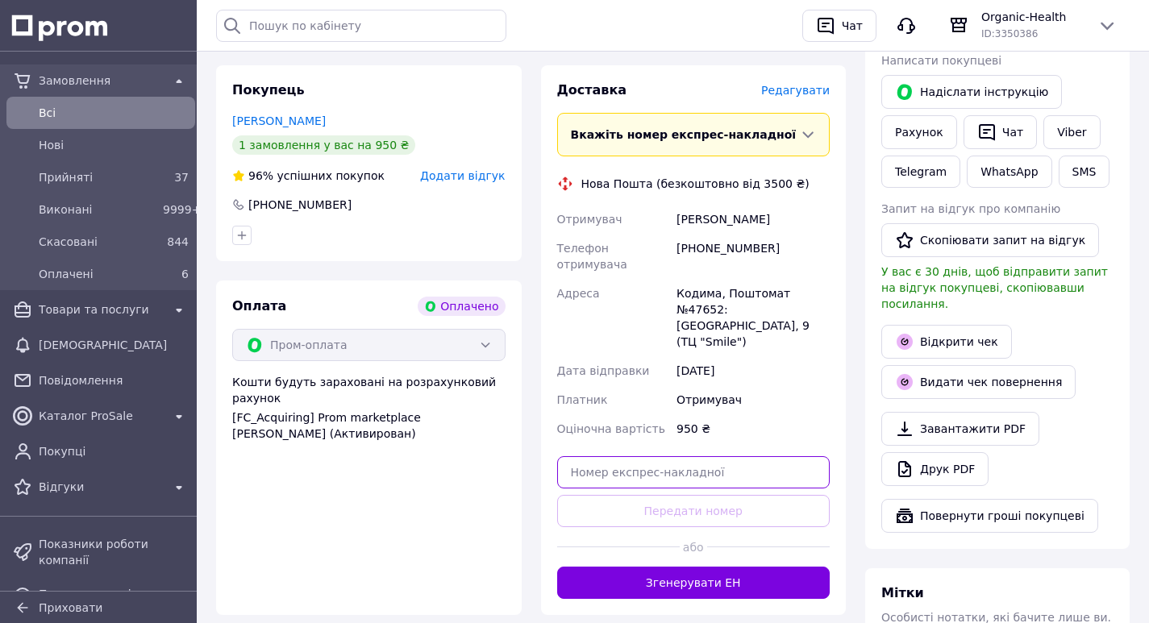
click at [646, 456] on input "text" at bounding box center [693, 472] width 273 height 32
paste input "20451225169825"
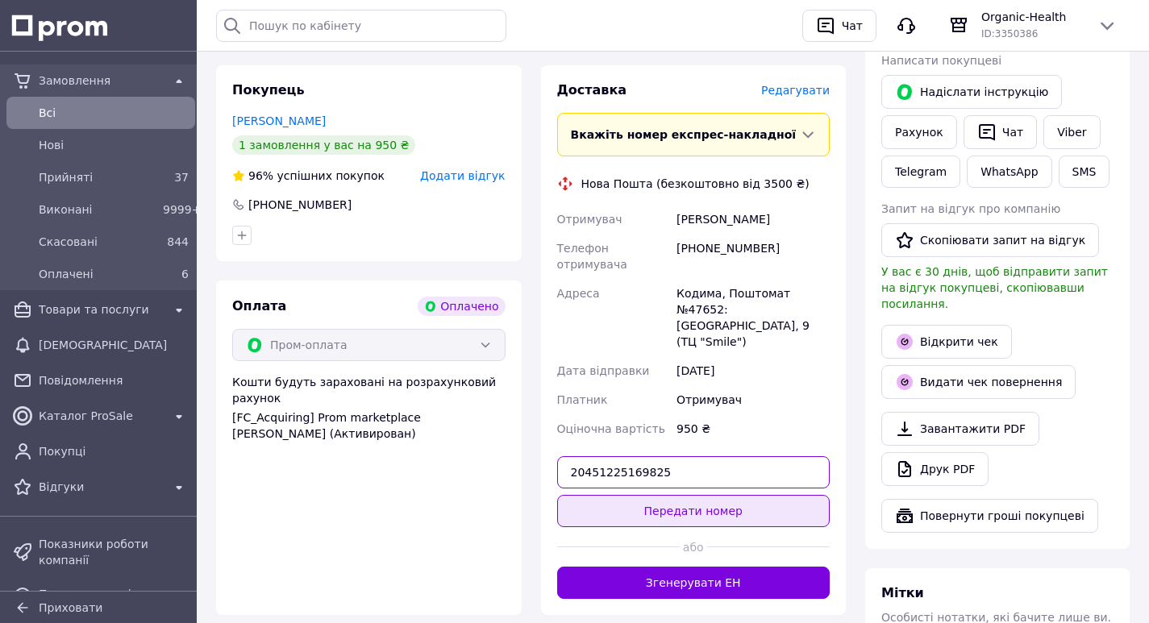
type input "20451225169825"
click at [692, 495] on button "Передати номер" at bounding box center [693, 511] width 273 height 32
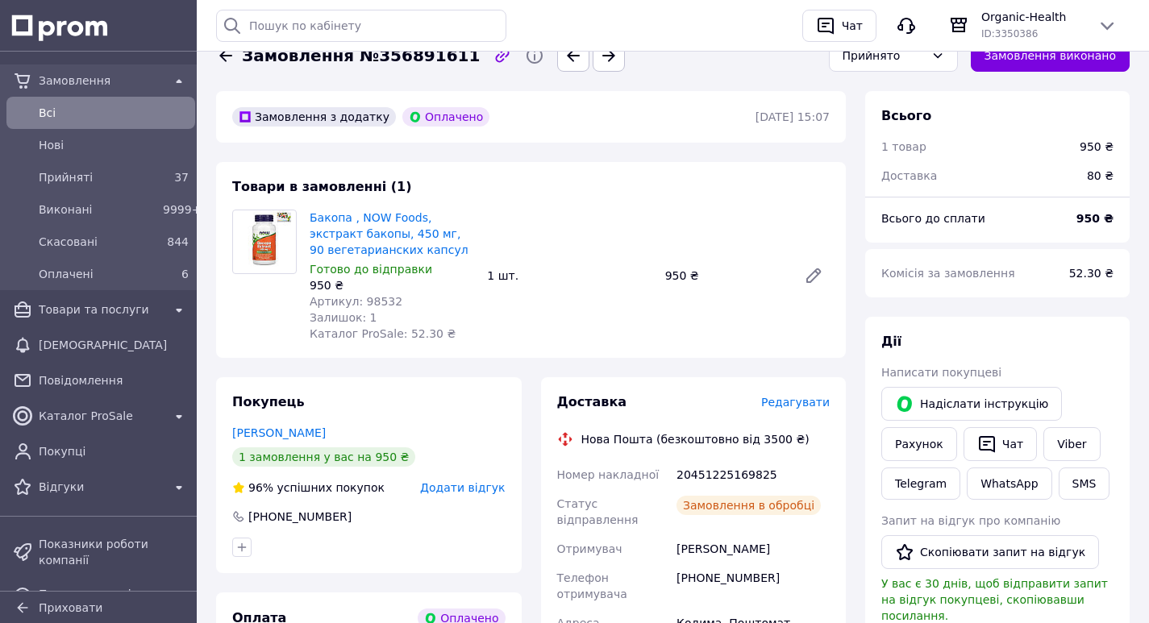
scroll to position [0, 0]
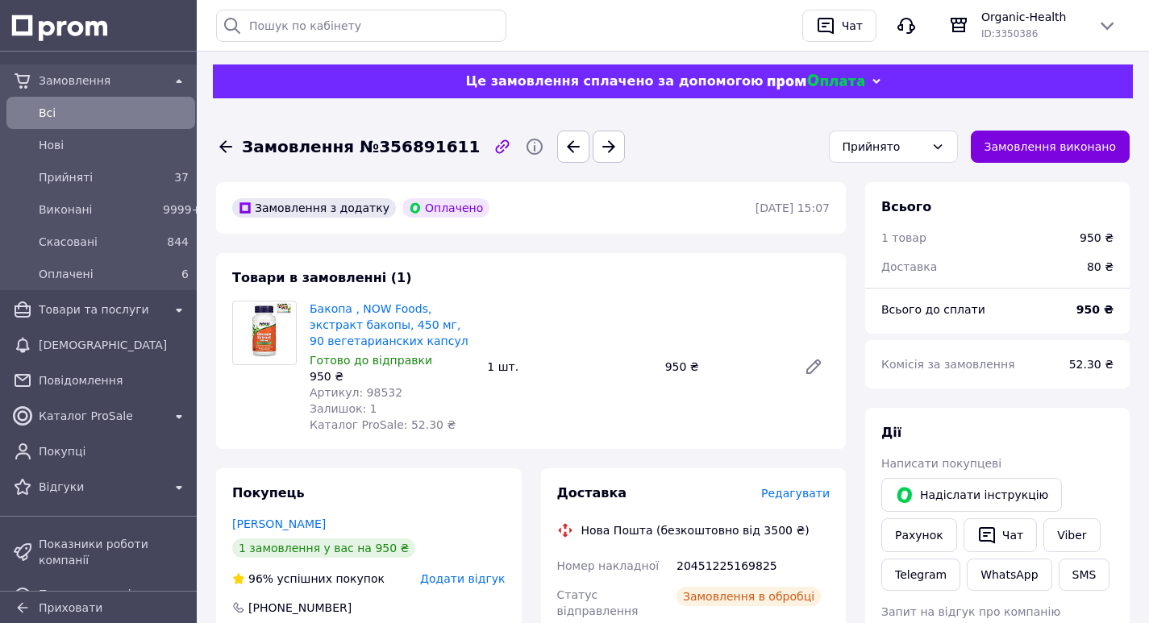
click at [57, 112] on span "Всi" at bounding box center [114, 113] width 150 height 16
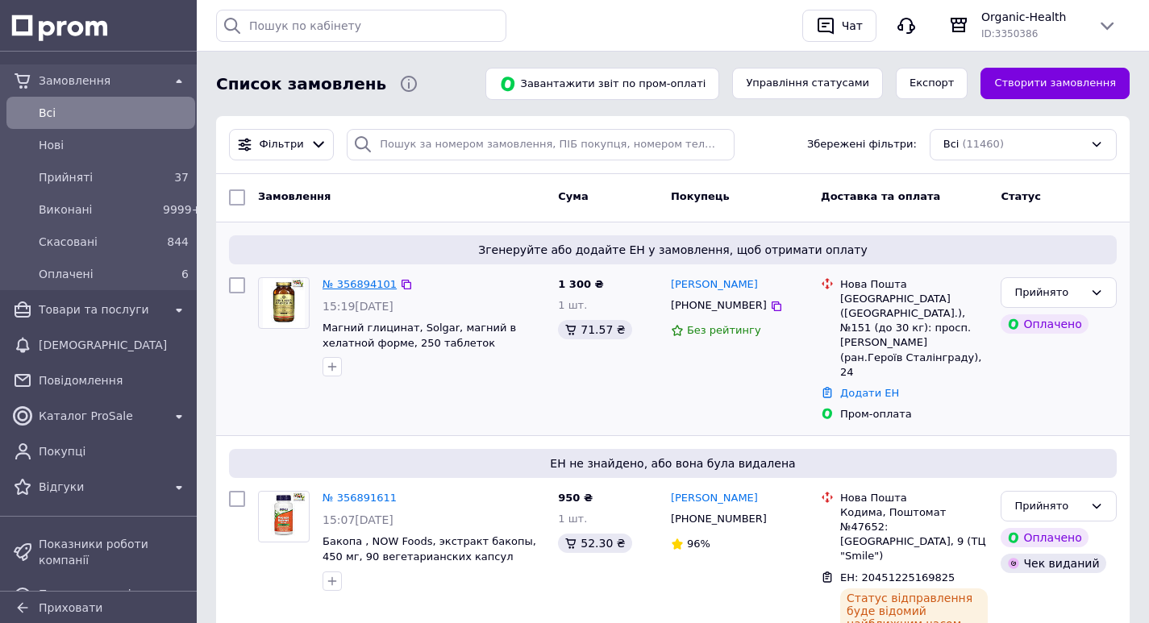
click at [350, 288] on link "№ 356894101" at bounding box center [360, 284] width 74 height 12
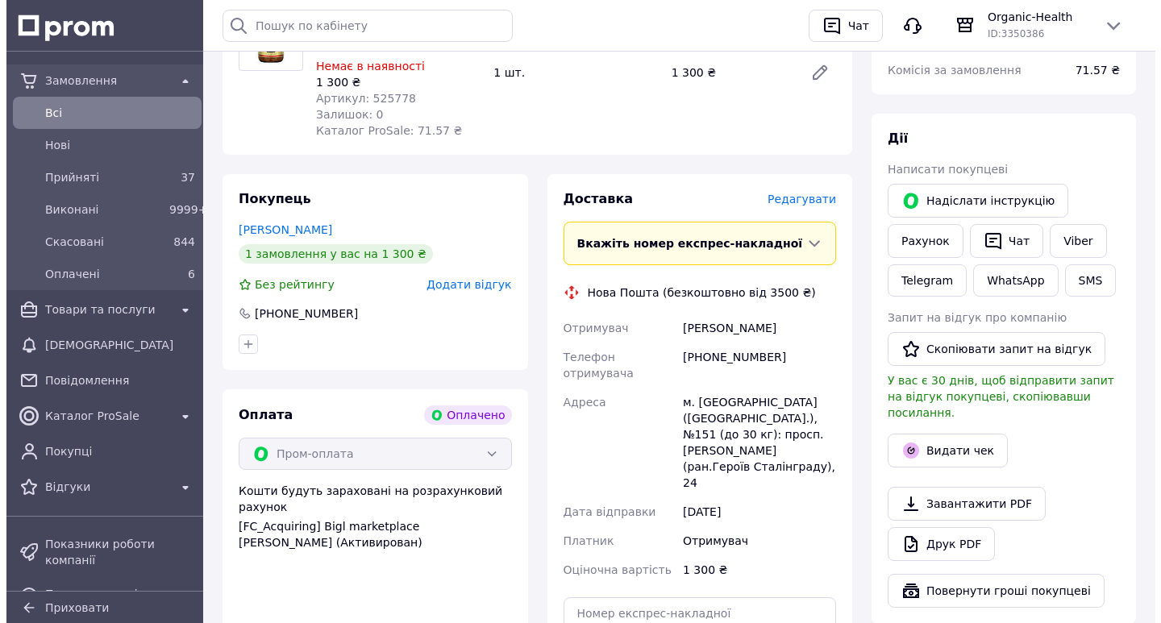
scroll to position [323, 0]
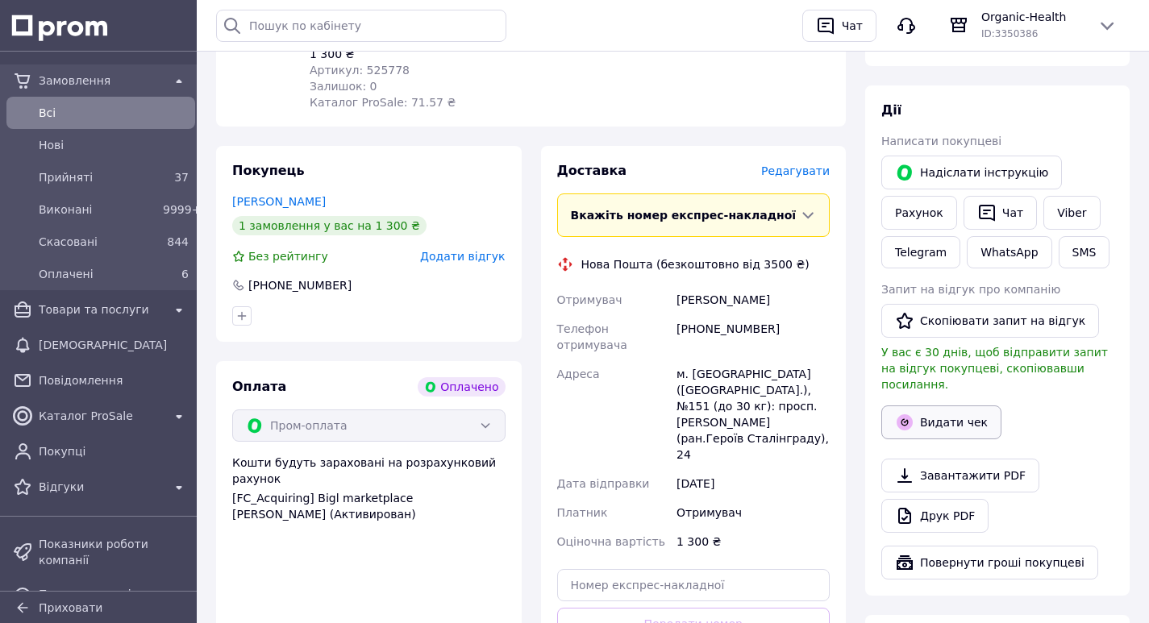
click at [953, 406] on button "Видати чек" at bounding box center [941, 423] width 120 height 34
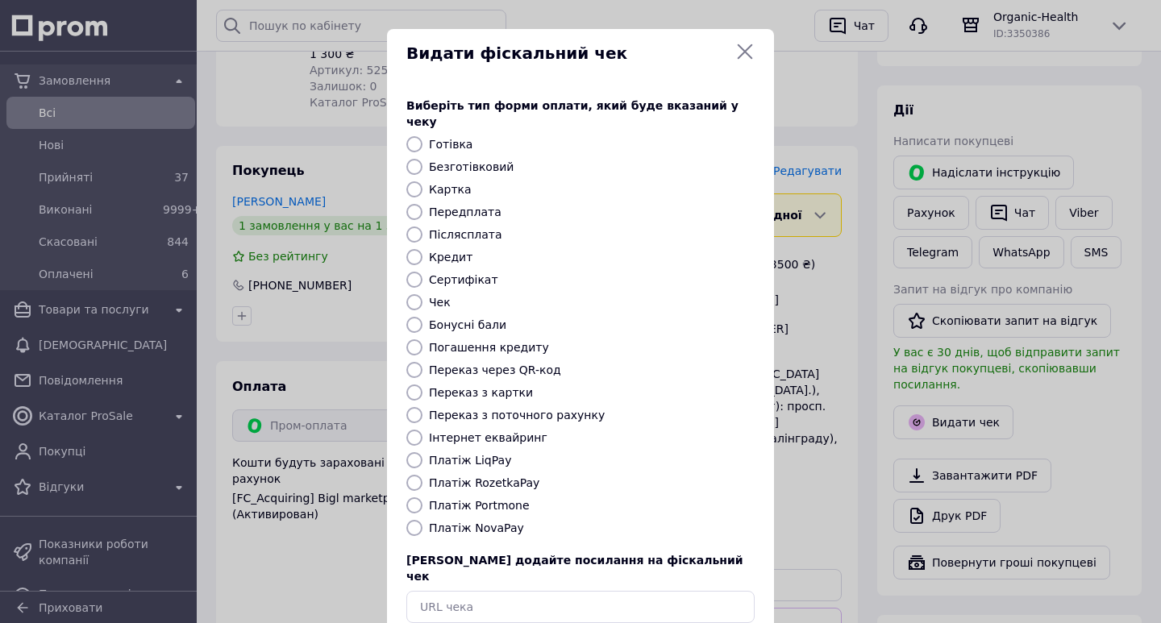
click at [411, 475] on input "Платіж RozetkaPay" at bounding box center [414, 483] width 16 height 16
radio input "true"
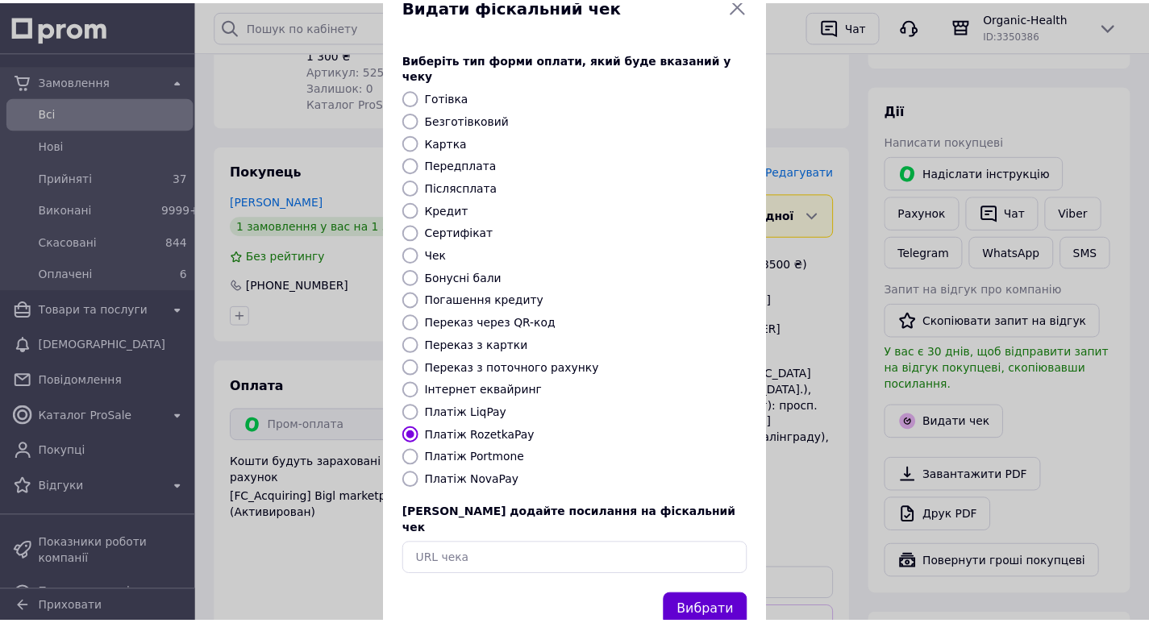
scroll to position [69, 0]
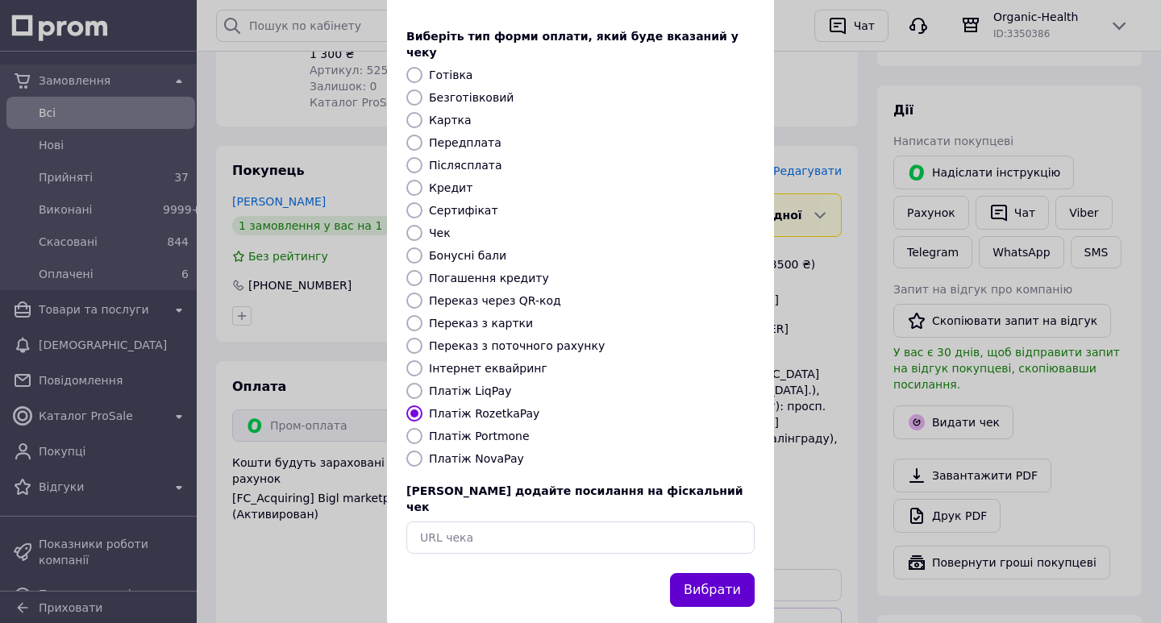
click at [728, 573] on button "Вибрати" at bounding box center [712, 590] width 85 height 35
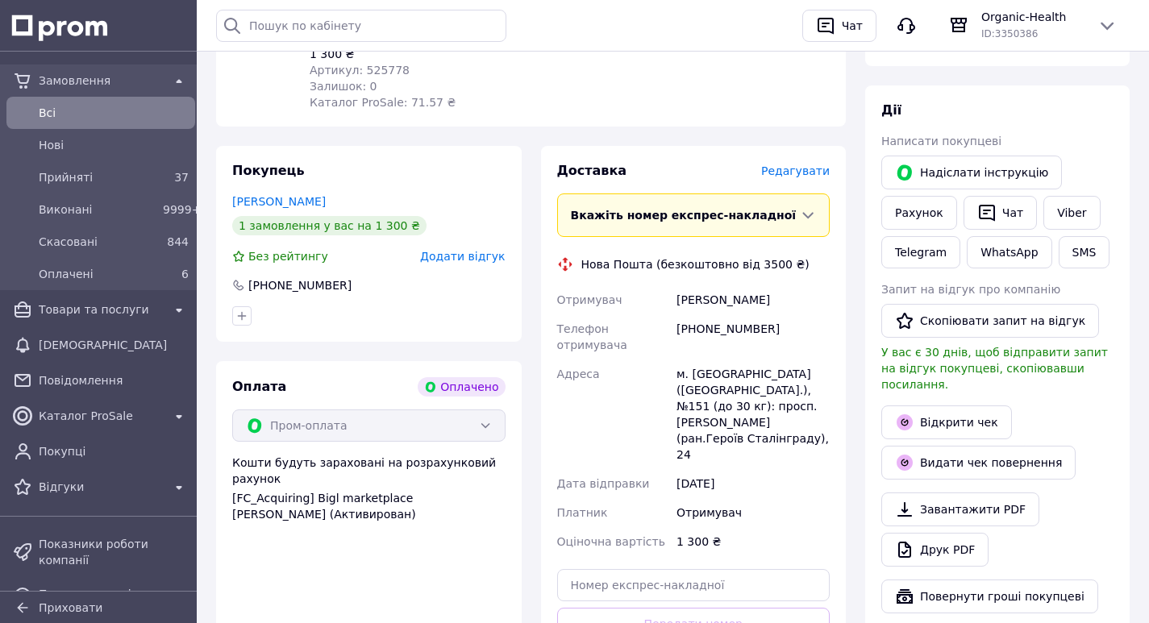
click at [59, 115] on span "Всi" at bounding box center [114, 113] width 150 height 16
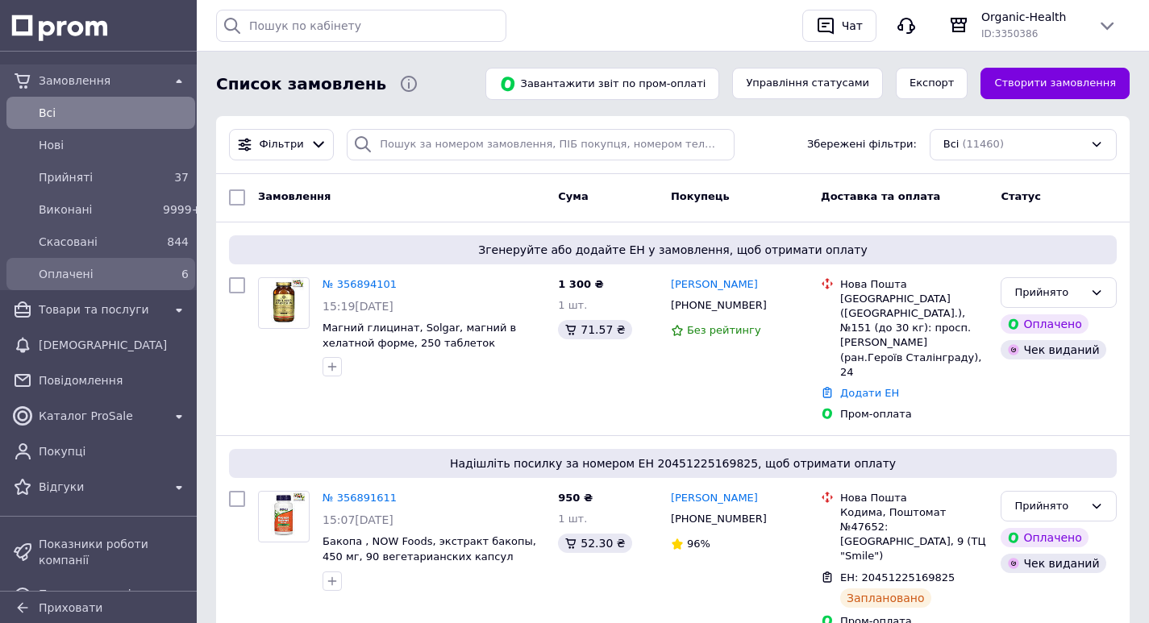
click at [69, 271] on span "Оплачені" at bounding box center [98, 274] width 118 height 16
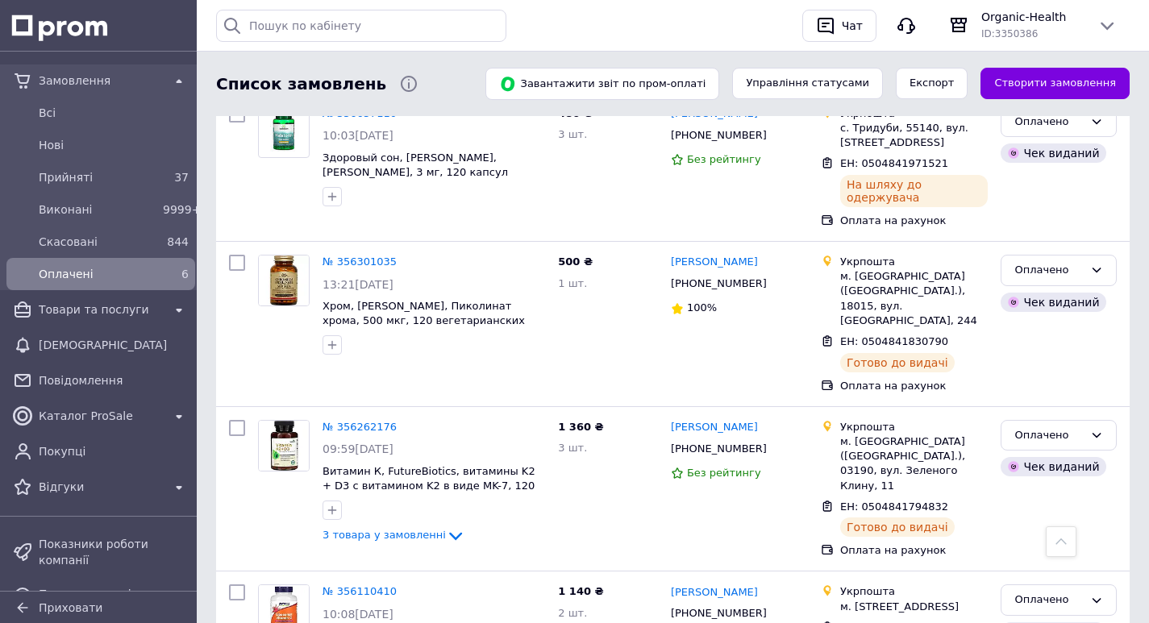
scroll to position [585, 0]
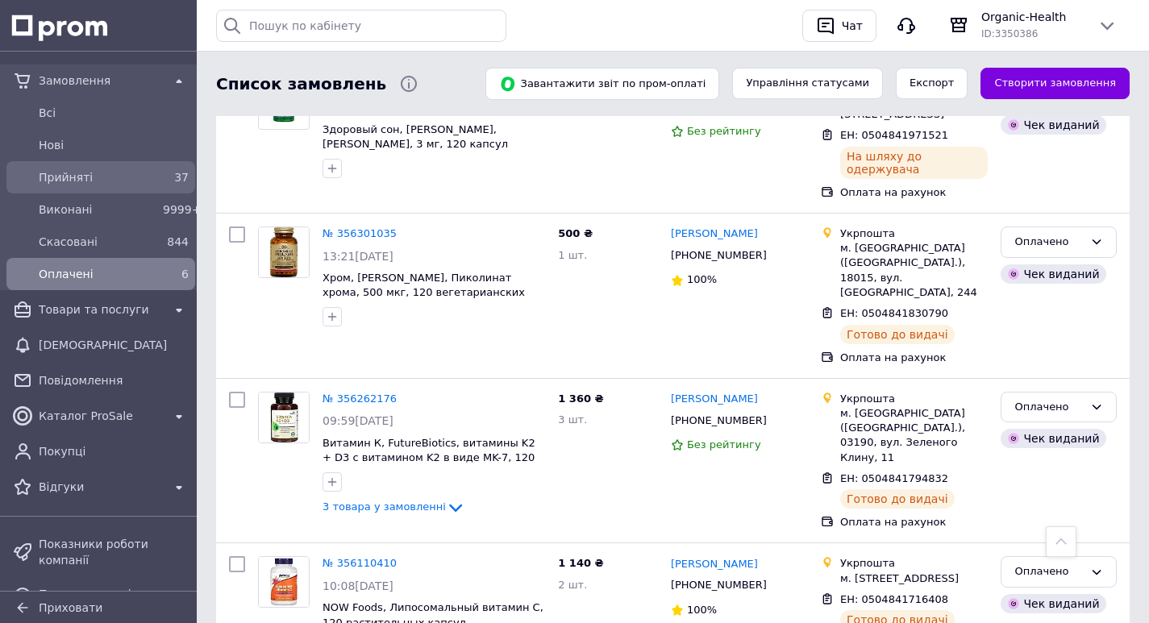
click at [97, 177] on span "Прийняті" at bounding box center [98, 177] width 118 height 16
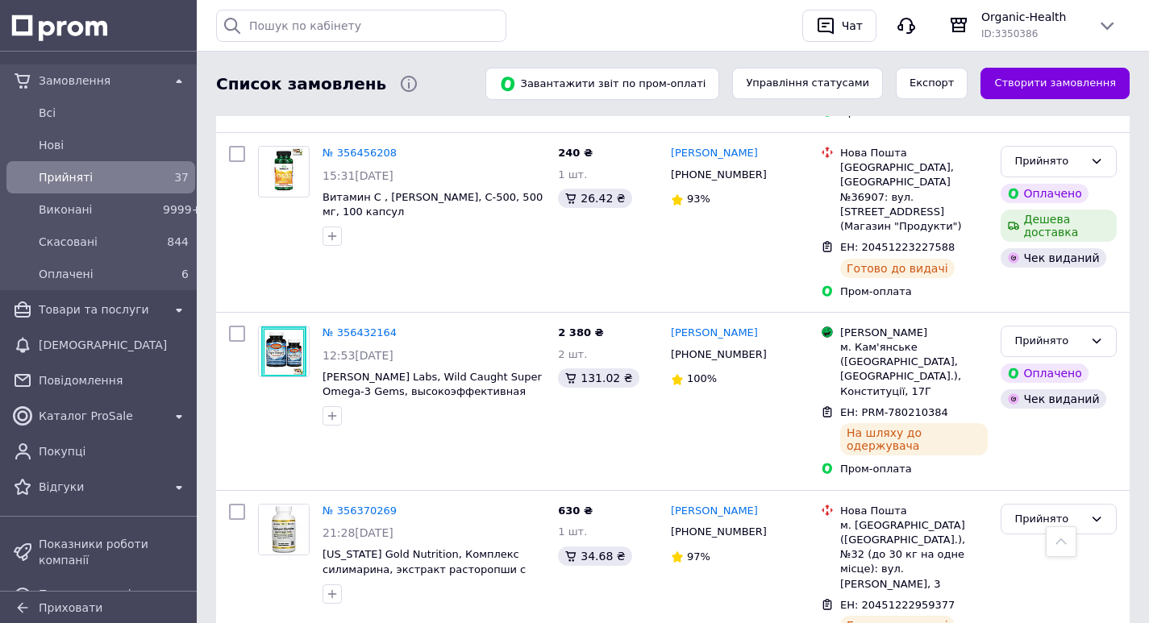
scroll to position [5571, 0]
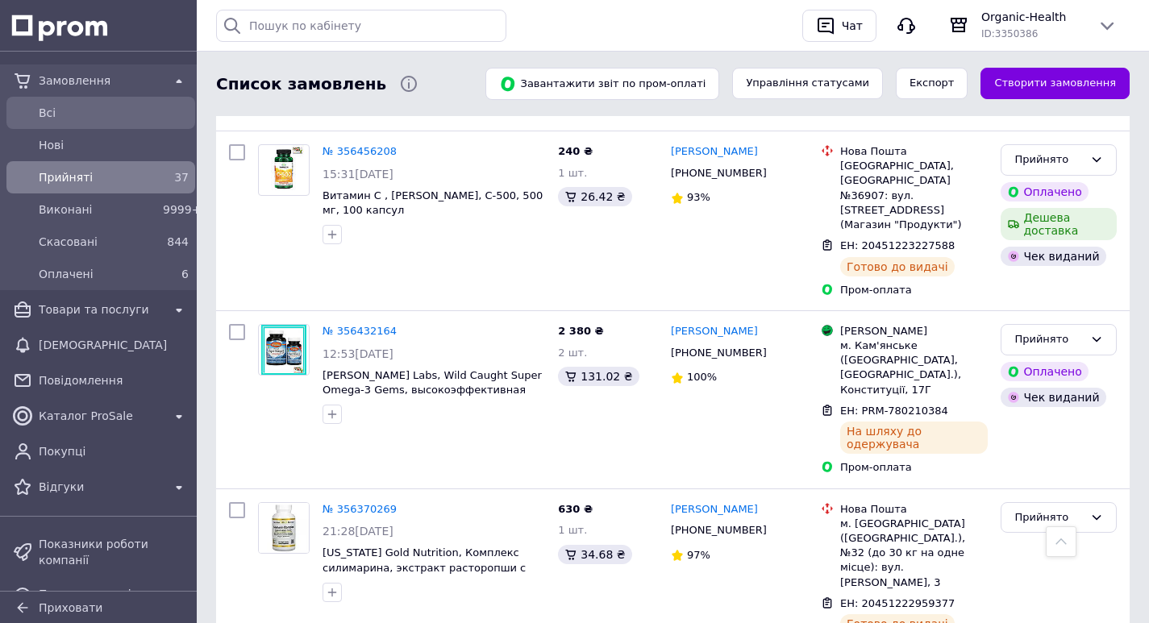
click at [50, 107] on span "Всi" at bounding box center [114, 113] width 150 height 16
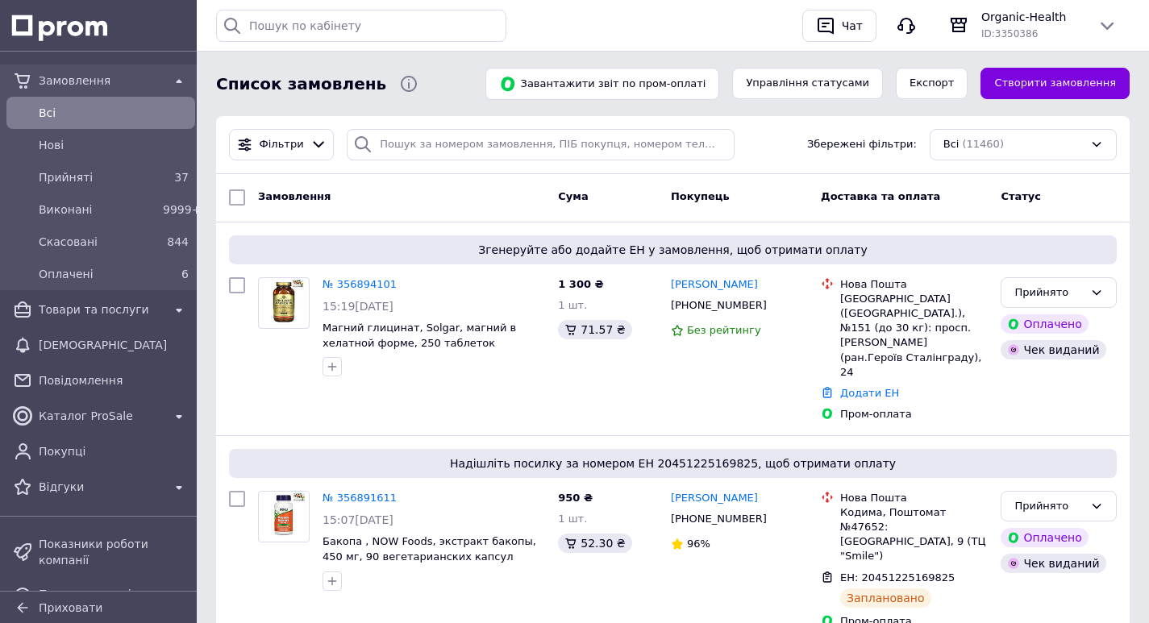
click at [69, 116] on span "Всi" at bounding box center [114, 113] width 150 height 16
click at [357, 285] on link "№ 356894101" at bounding box center [360, 284] width 74 height 12
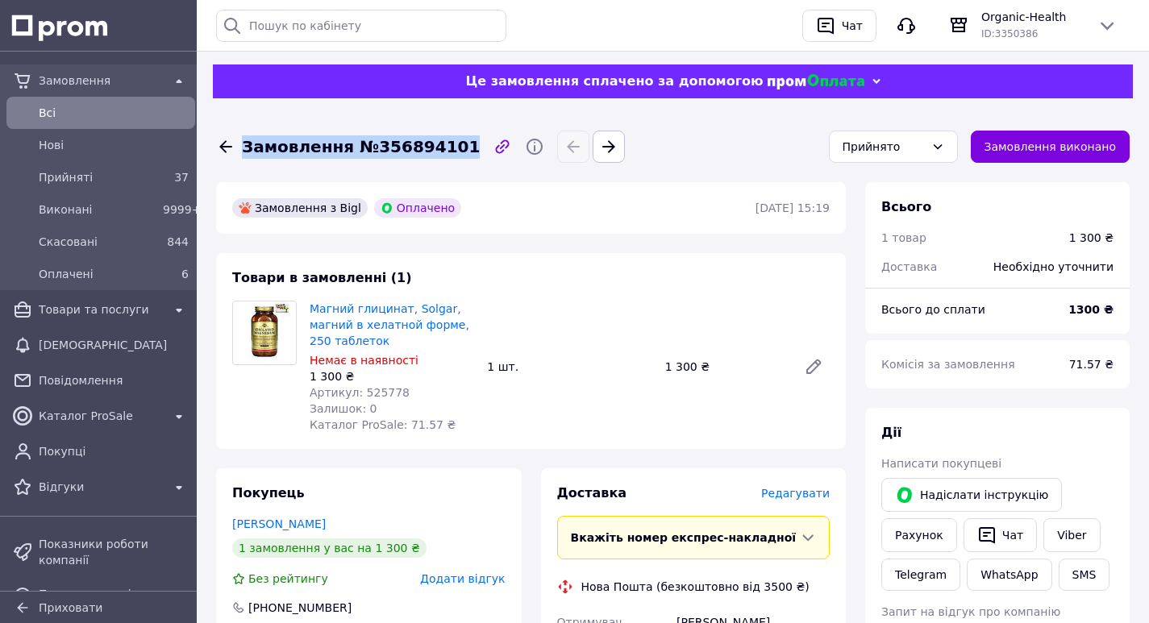
drag, startPoint x: 448, startPoint y: 152, endPoint x: 246, endPoint y: 146, distance: 202.5
click at [246, 146] on div "Замовлення №356894101" at bounding box center [361, 146] width 244 height 23
copy span "Замовлення №356894101"
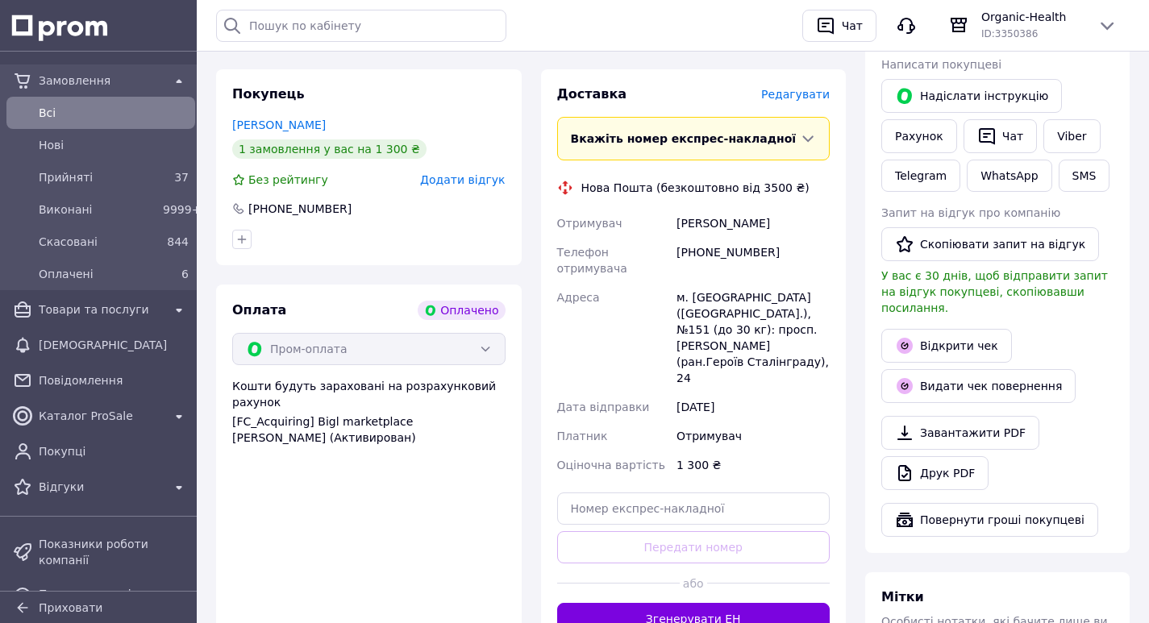
scroll to position [403, 0]
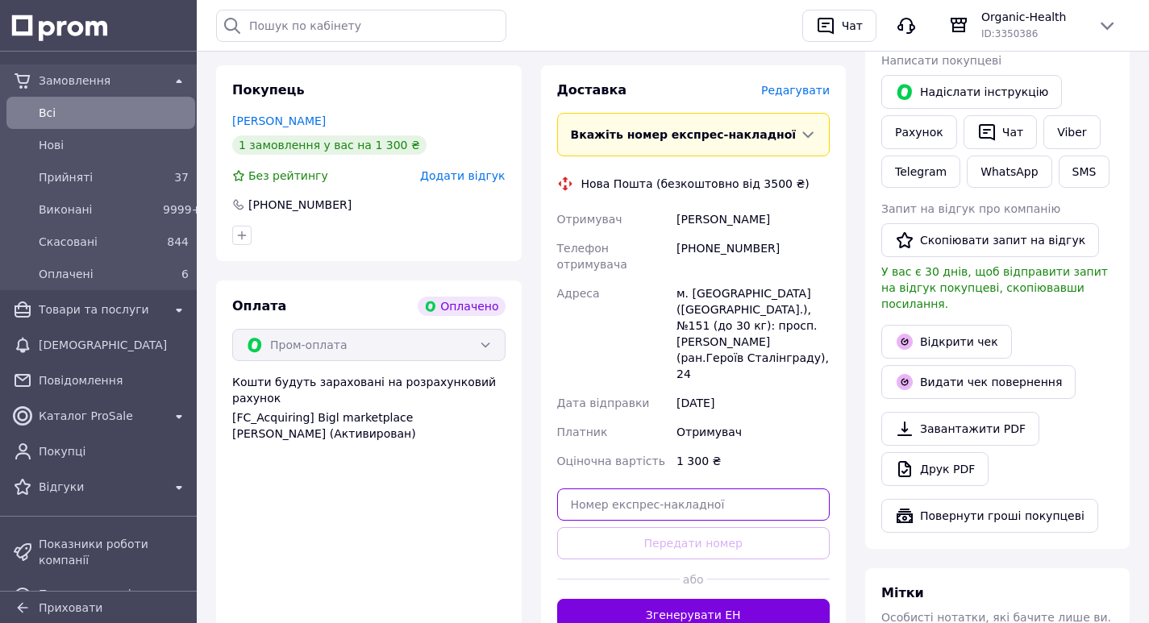
click at [661, 489] on input "text" at bounding box center [693, 505] width 273 height 32
paste input "20451225184683"
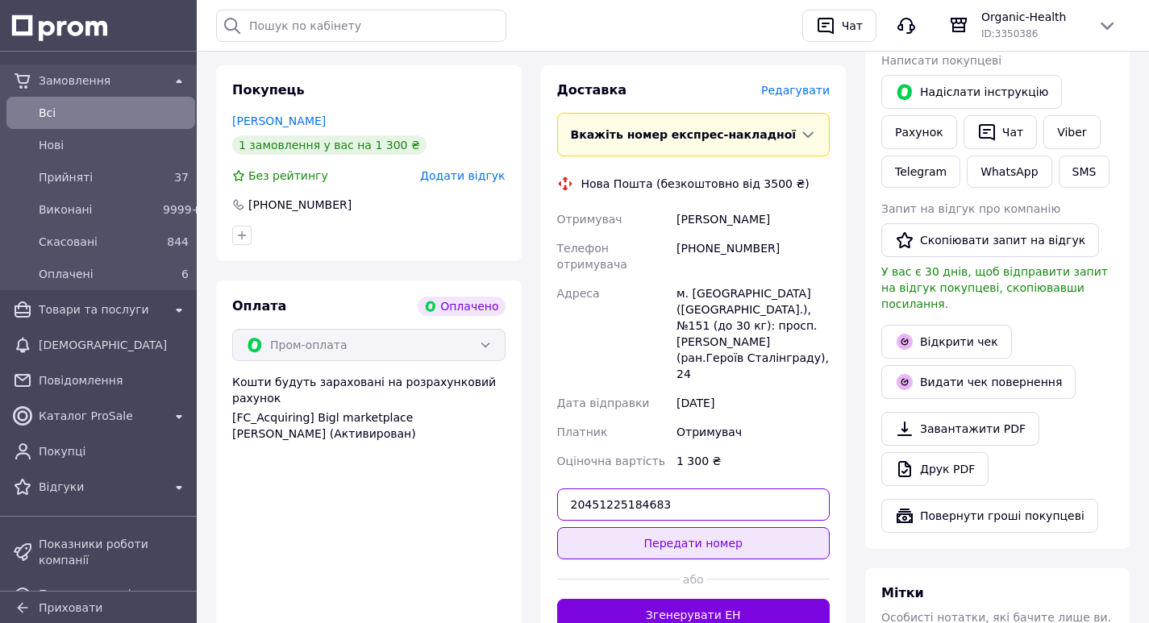
type input "20451225184683"
click at [689, 527] on button "Передати номер" at bounding box center [693, 543] width 273 height 32
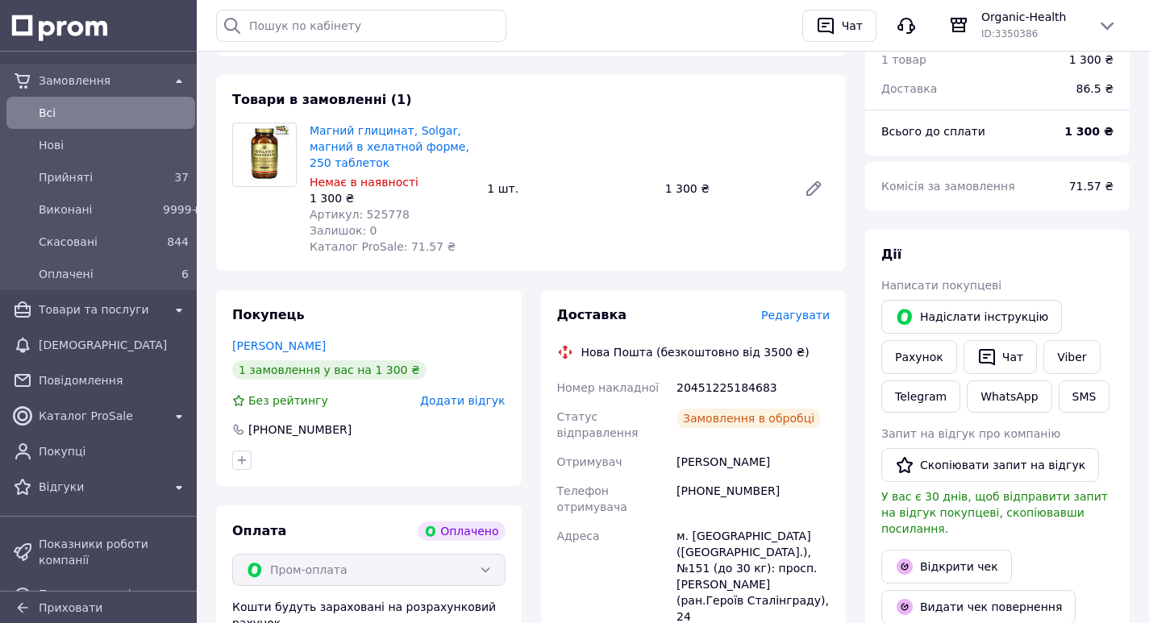
scroll to position [81, 0]
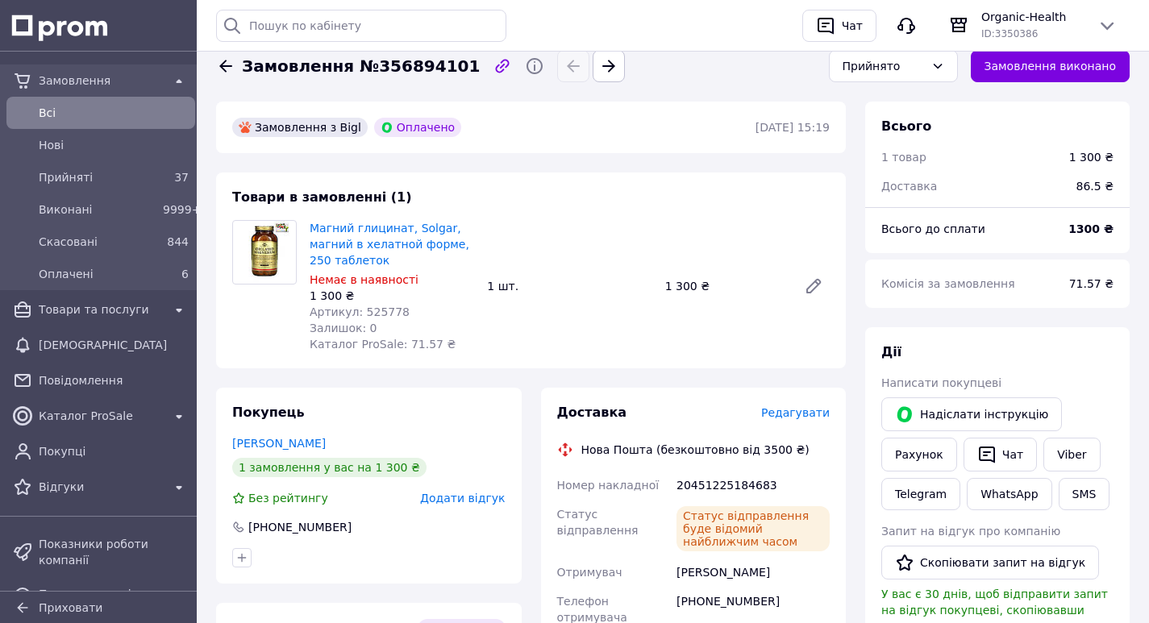
click at [66, 117] on span "Всi" at bounding box center [114, 113] width 150 height 16
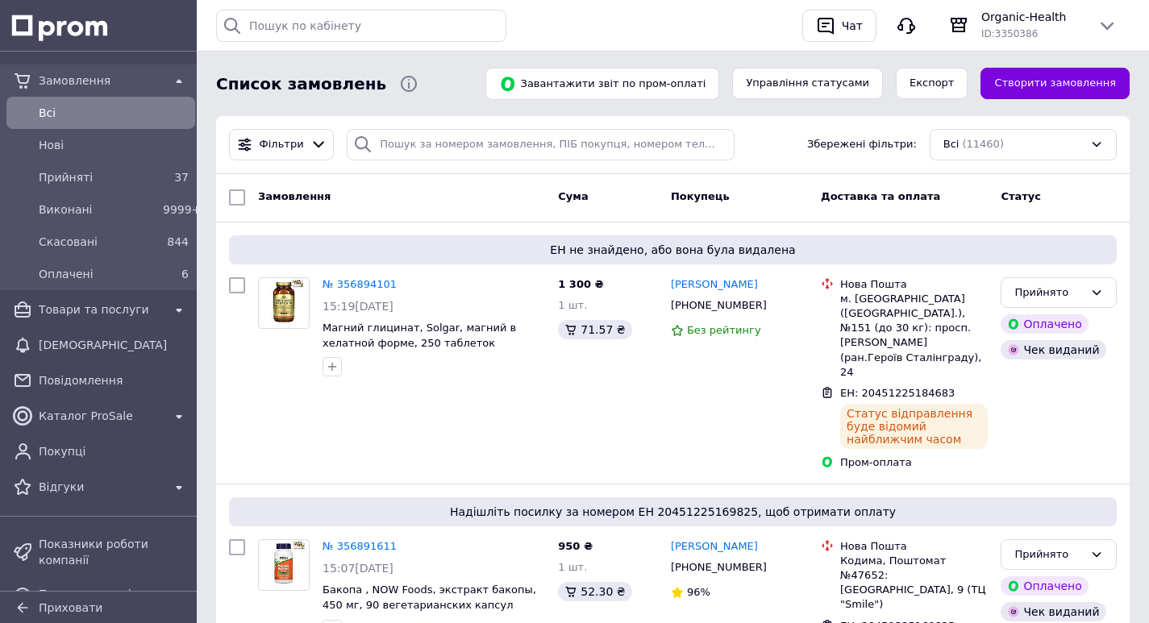
click at [99, 119] on span "Всi" at bounding box center [114, 113] width 150 height 16
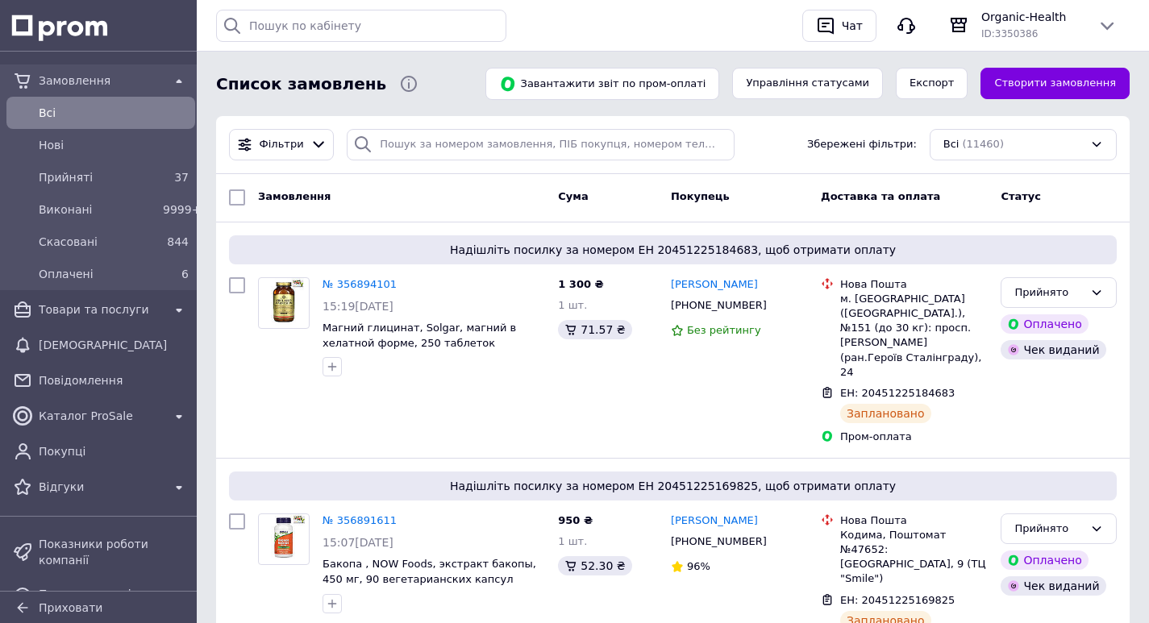
click at [57, 109] on span "Всi" at bounding box center [114, 113] width 150 height 16
click at [50, 173] on span "Прийняті" at bounding box center [98, 177] width 118 height 16
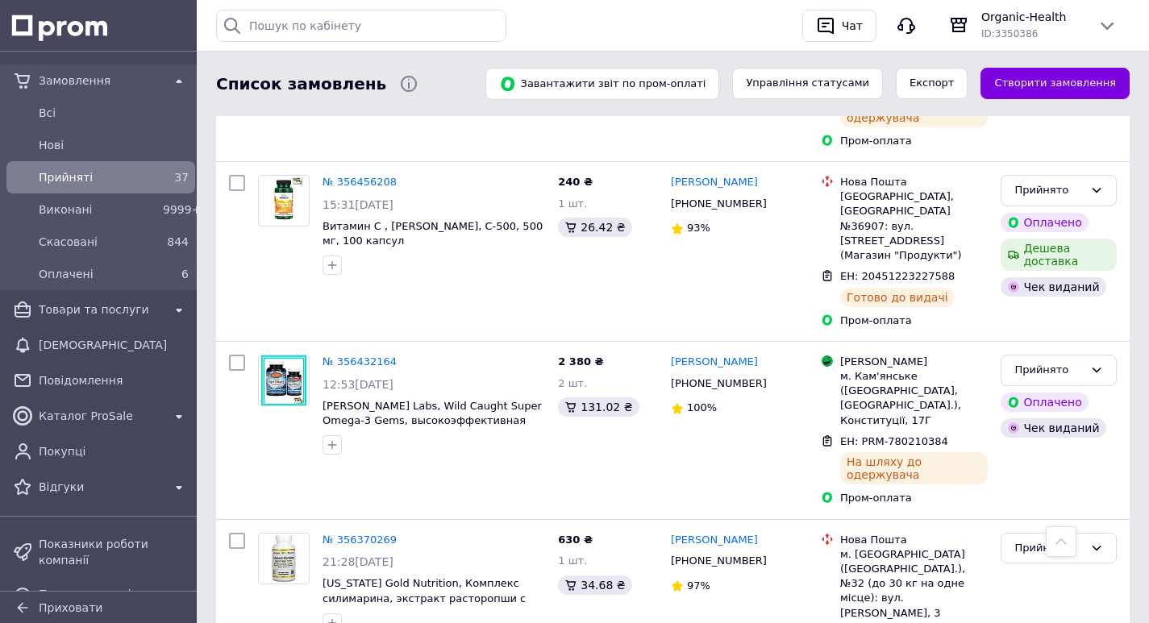
scroll to position [5594, 0]
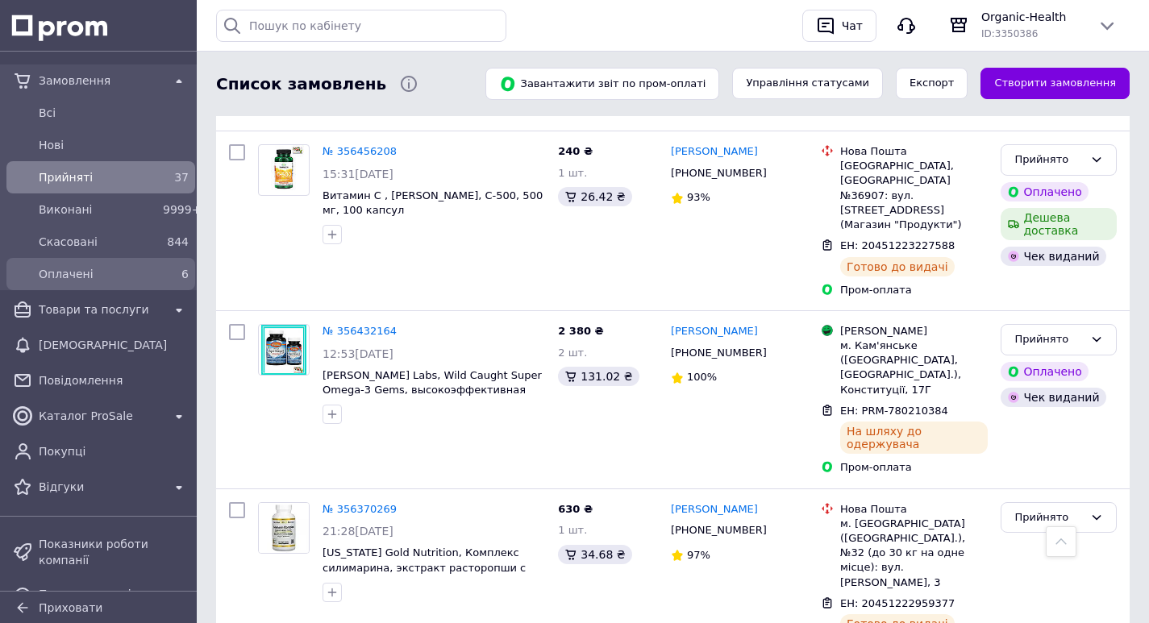
click at [68, 280] on span "Оплачені" at bounding box center [98, 274] width 118 height 16
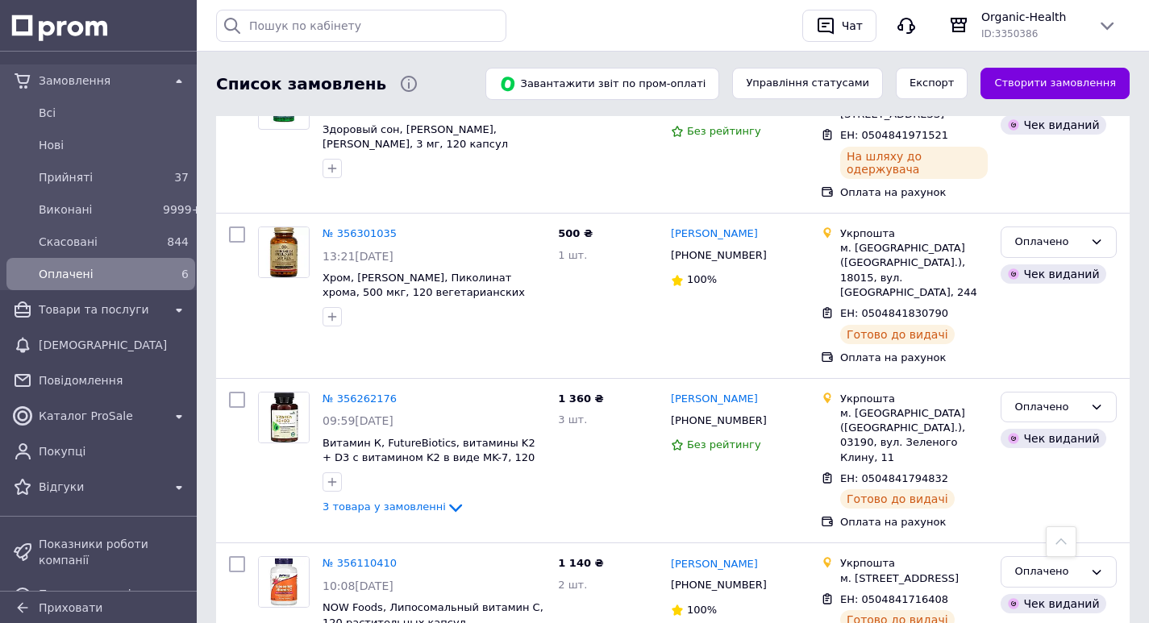
scroll to position [263, 0]
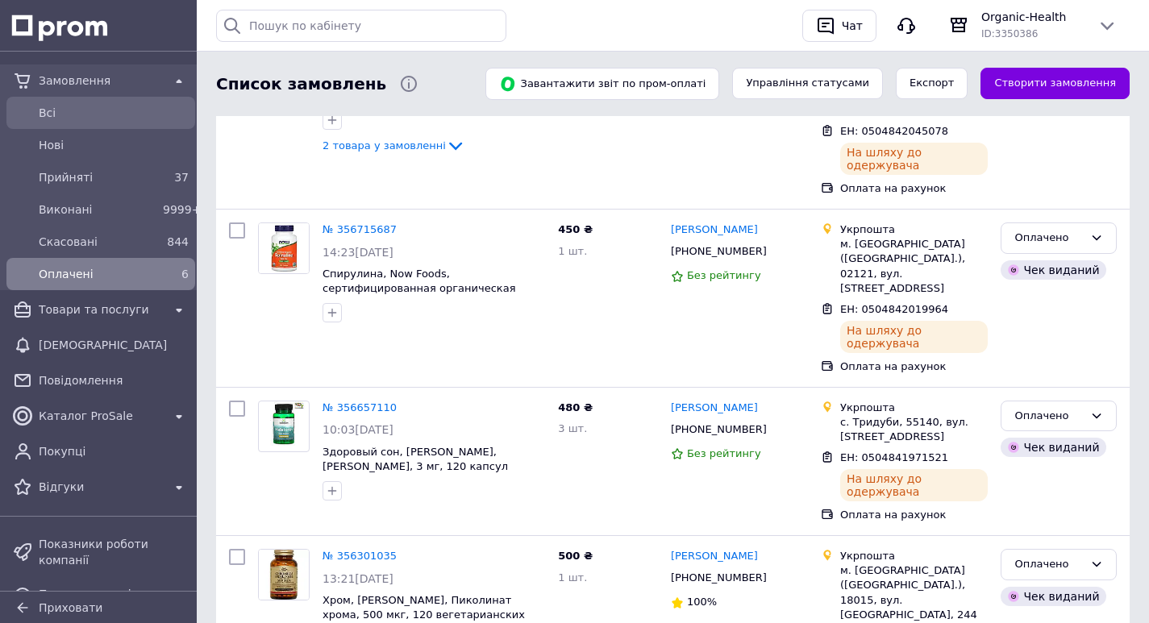
click at [60, 117] on span "Всi" at bounding box center [114, 113] width 150 height 16
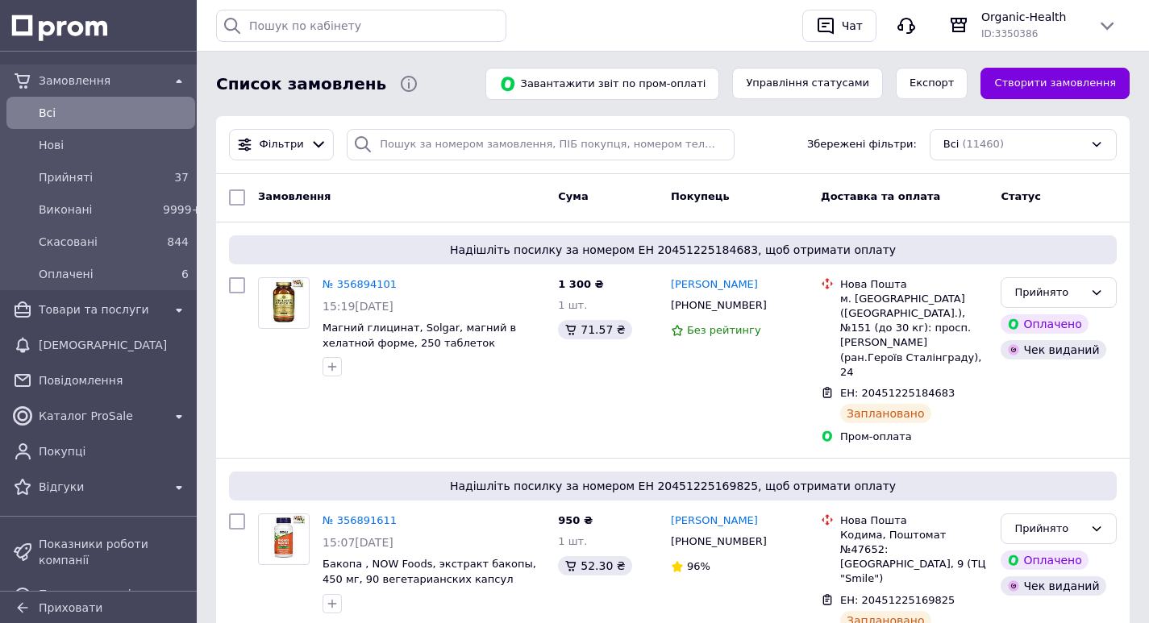
click at [63, 119] on span "Всi" at bounding box center [114, 113] width 150 height 16
click at [77, 113] on span "Всi" at bounding box center [114, 113] width 150 height 16
click at [80, 117] on span "Всi" at bounding box center [114, 113] width 150 height 16
click at [74, 316] on span "Товари та послуги" at bounding box center [101, 310] width 124 height 16
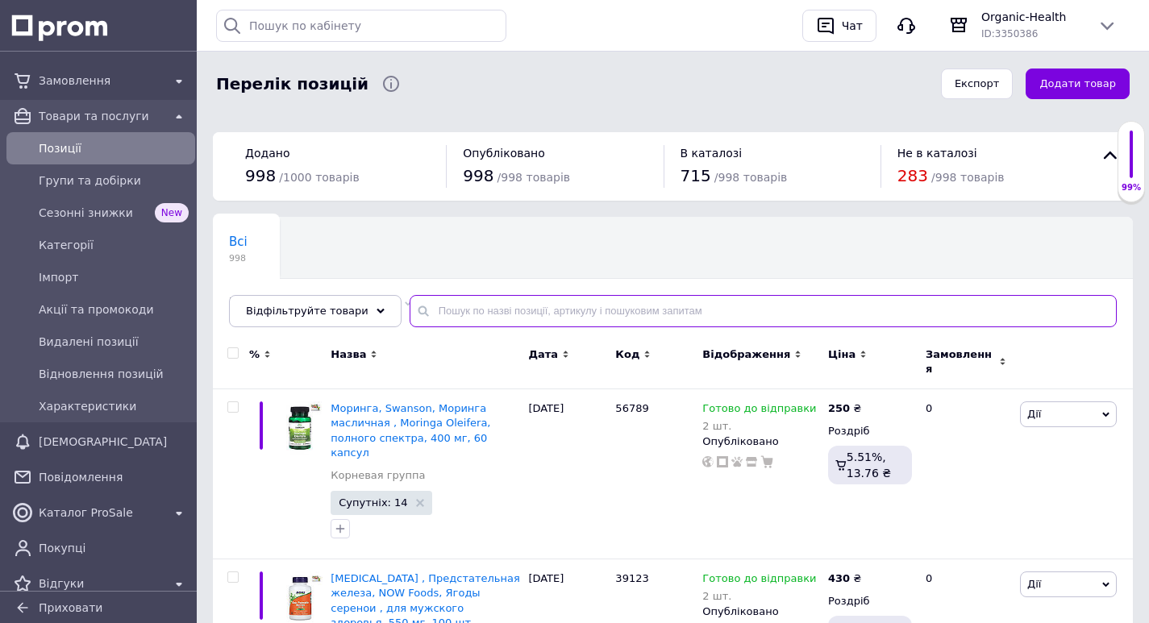
click at [436, 312] on input "text" at bounding box center [763, 311] width 707 height 32
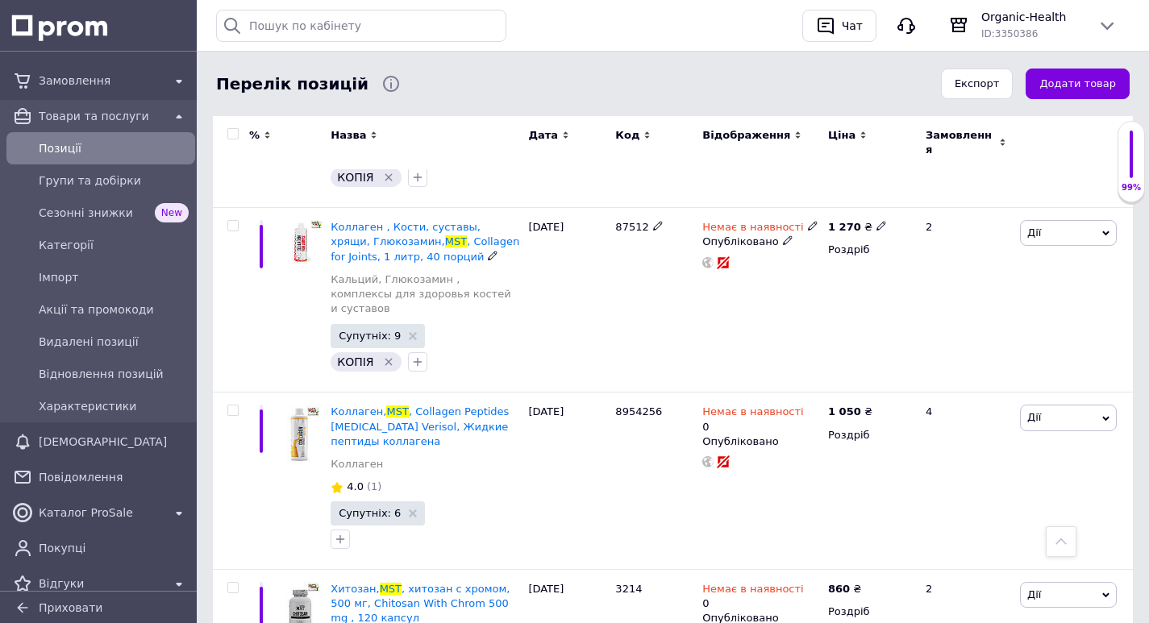
scroll to position [564, 0]
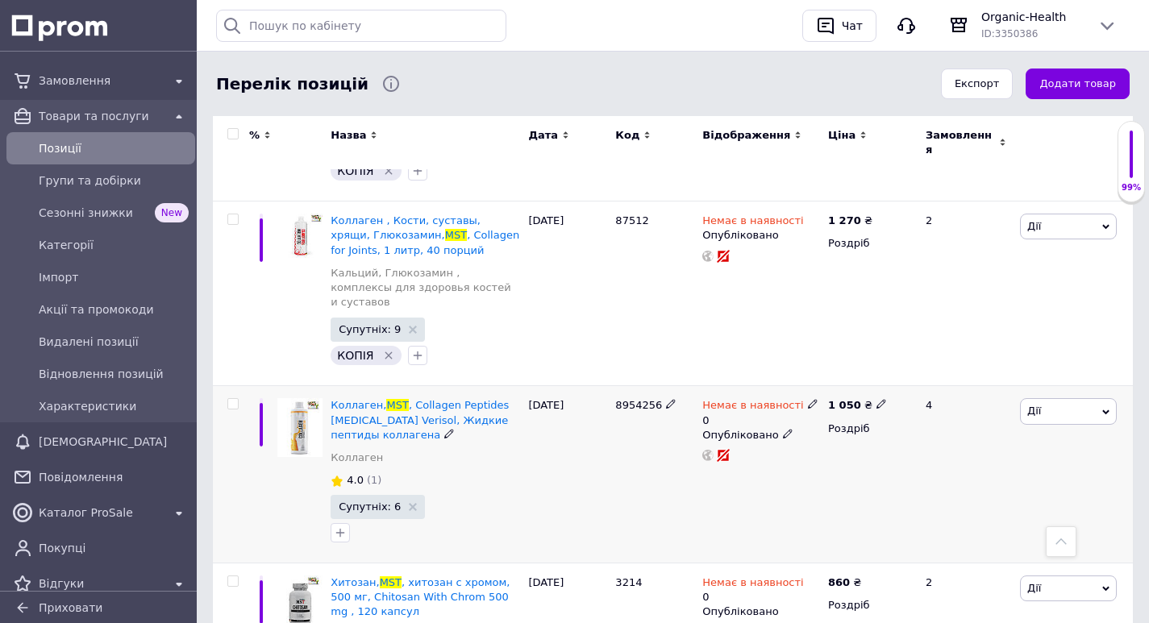
type input "mst"
click at [876, 399] on icon at bounding box center [881, 404] width 10 height 10
drag, startPoint x: 926, startPoint y: 334, endPoint x: 910, endPoint y: 334, distance: 15.3
click at [910, 371] on input "1050" at bounding box center [954, 387] width 123 height 32
type input "1150"
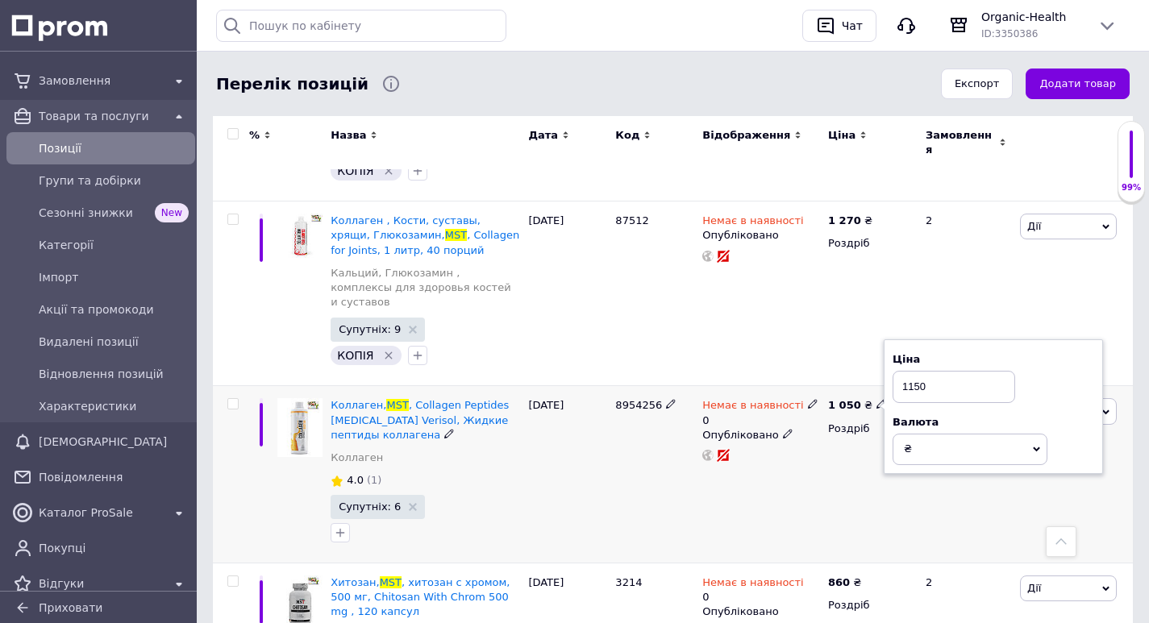
click at [808, 399] on icon at bounding box center [813, 404] width 10 height 10
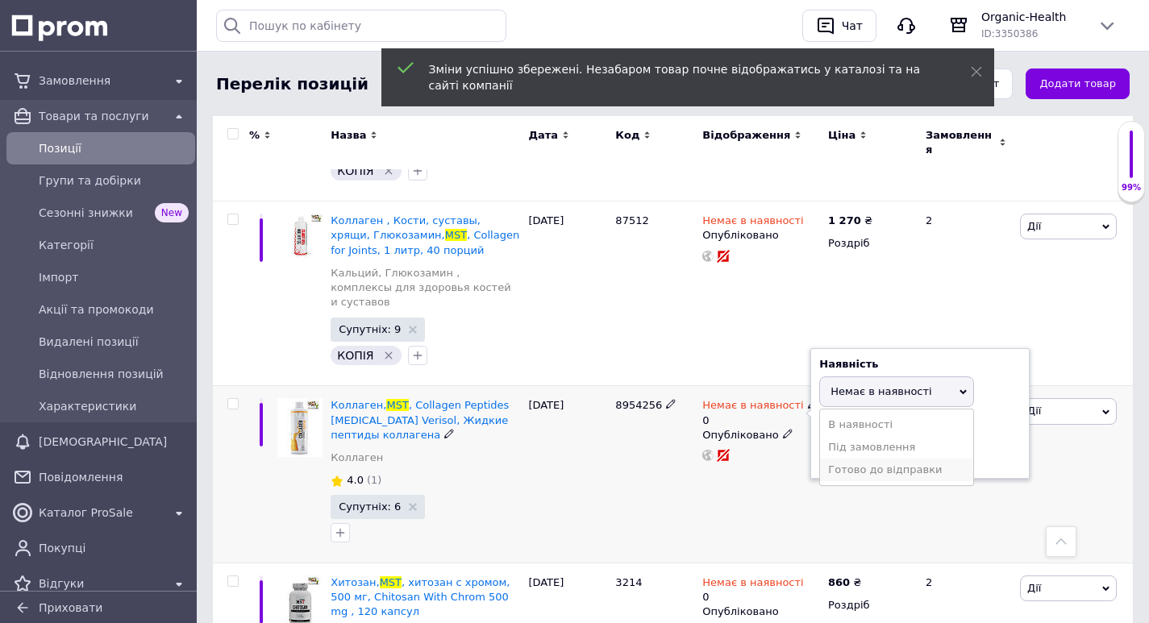
click at [844, 459] on li "Готово до відправки" at bounding box center [896, 470] width 153 height 23
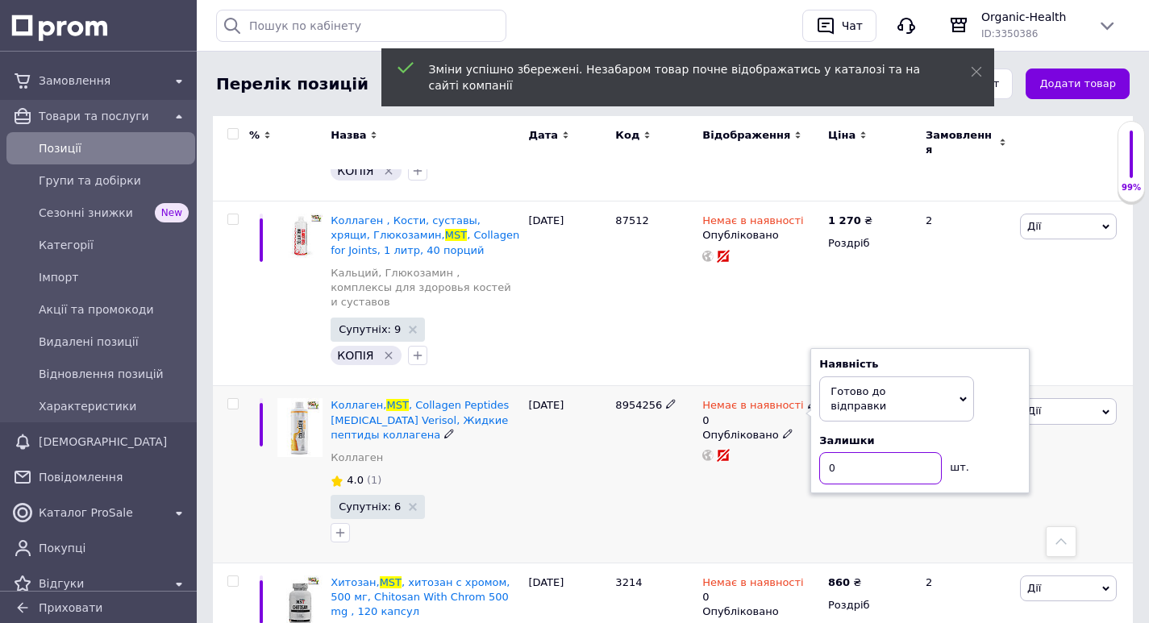
drag, startPoint x: 847, startPoint y: 397, endPoint x: 816, endPoint y: 397, distance: 31.5
click at [816, 397] on div "Наявність [PERSON_NAME] до відправки В наявності Немає в наявності Під замовлен…" at bounding box center [919, 420] width 219 height 145
type input "2"
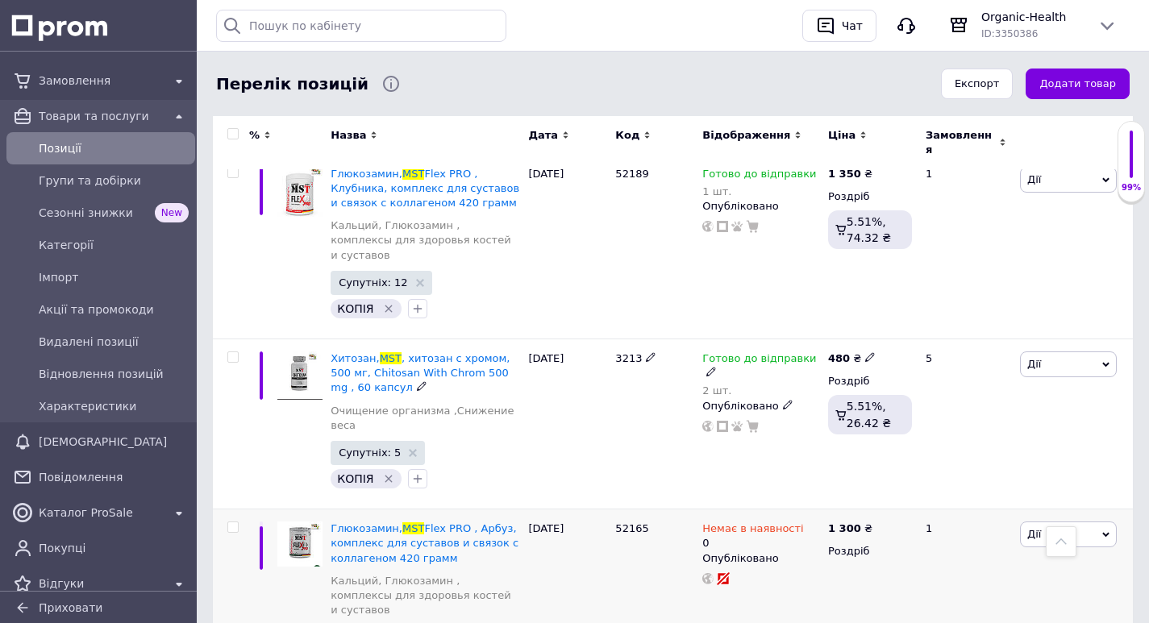
scroll to position [1532, 0]
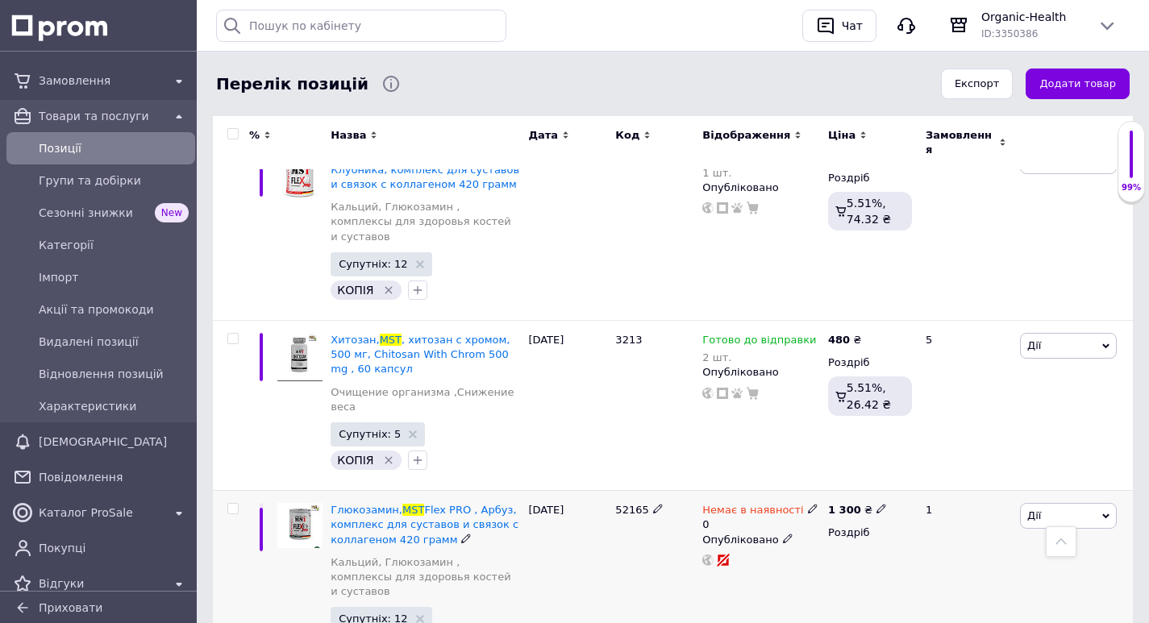
click at [877, 504] on icon at bounding box center [881, 509] width 10 height 10
drag, startPoint x: 924, startPoint y: 347, endPoint x: 913, endPoint y: 350, distance: 11.0
click at [913, 476] on input "1300" at bounding box center [954, 492] width 123 height 32
type input "1350"
click at [808, 504] on icon at bounding box center [813, 509] width 10 height 10
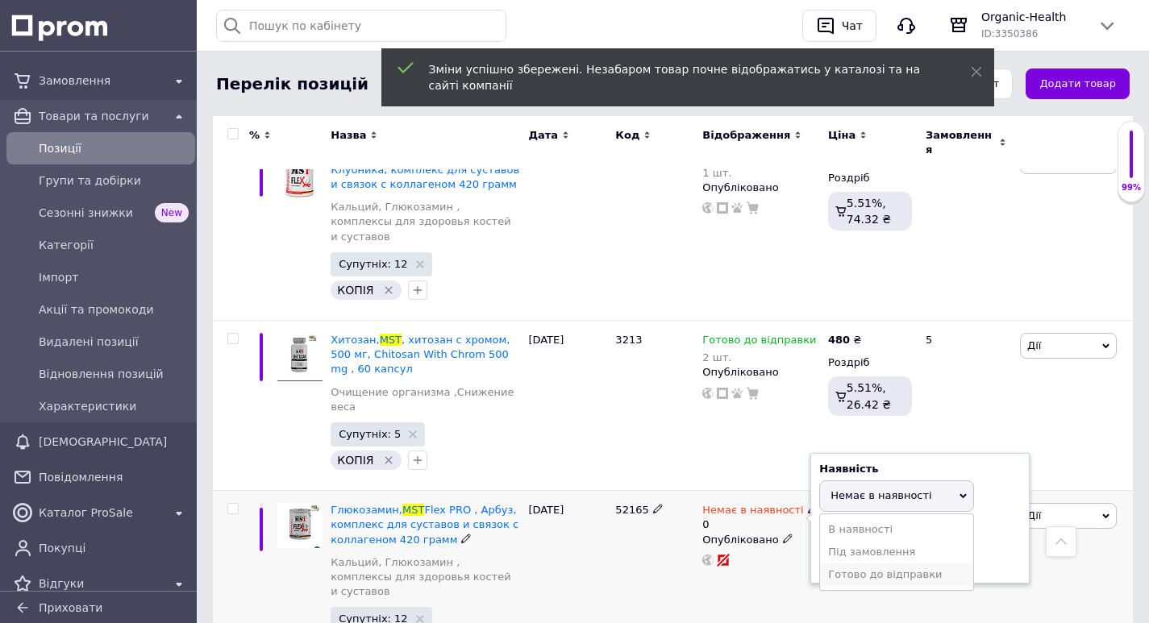
click at [838, 564] on li "Готово до відправки" at bounding box center [896, 575] width 153 height 23
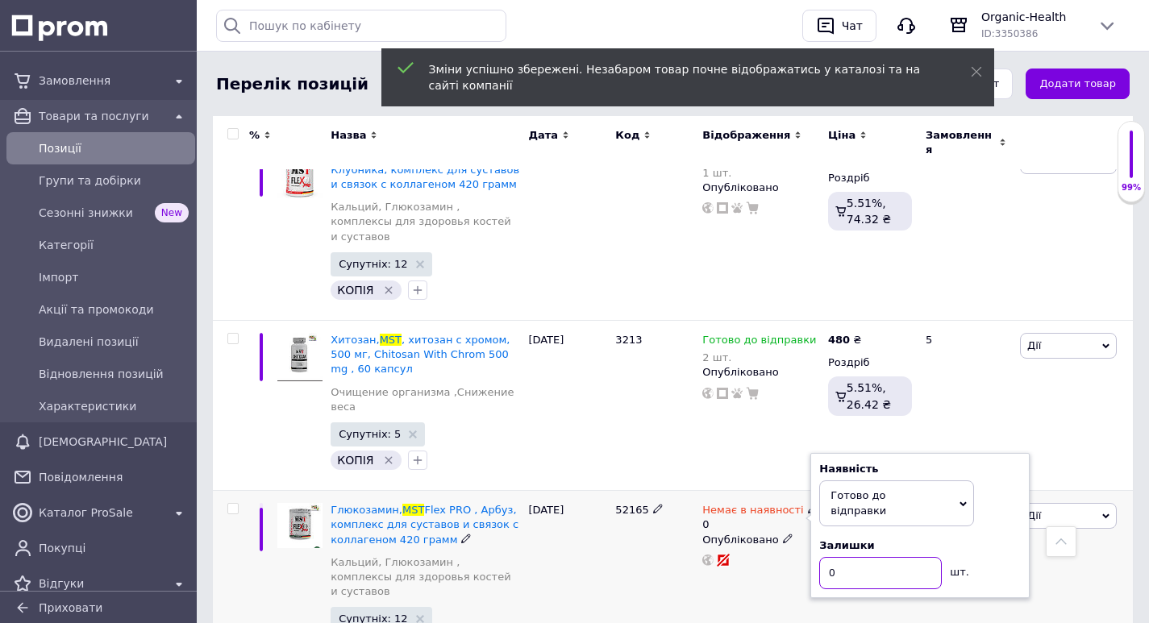
drag, startPoint x: 835, startPoint y: 417, endPoint x: 816, endPoint y: 417, distance: 19.4
click at [816, 453] on div "Наявність [PERSON_NAME] до відправки В наявності Немає в наявності Під замовлен…" at bounding box center [919, 525] width 219 height 145
type input "2"
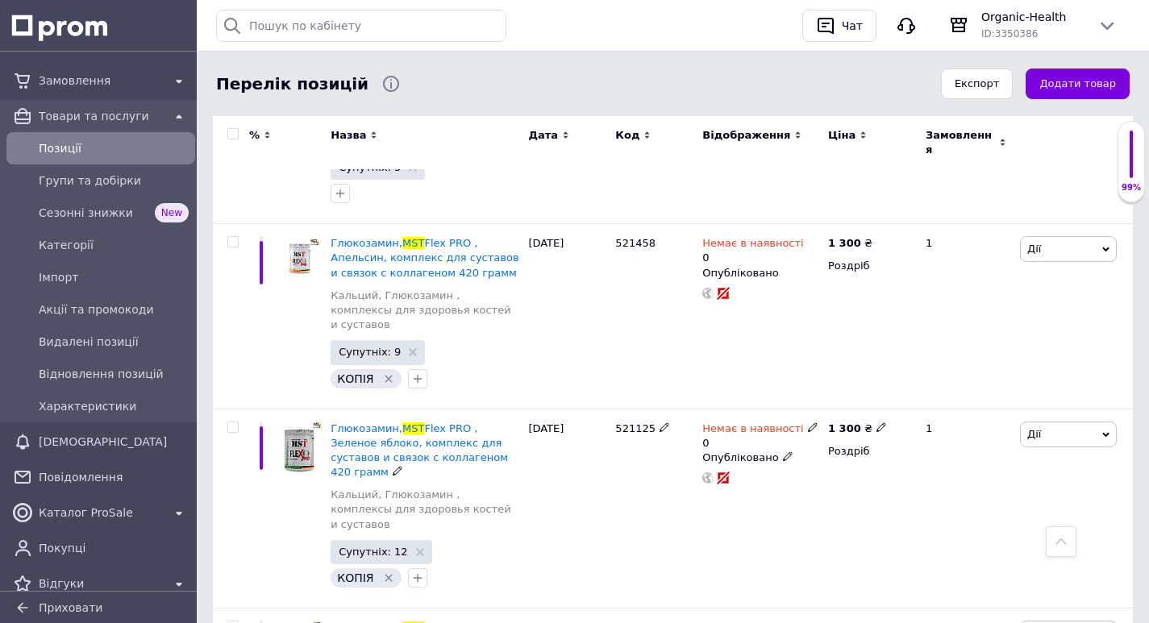
scroll to position [2177, 0]
click at [876, 620] on icon at bounding box center [881, 625] width 10 height 10
drag, startPoint x: 930, startPoint y: 391, endPoint x: 914, endPoint y: 390, distance: 16.1
click at [914, 592] on input "1300" at bounding box center [954, 608] width 123 height 32
type input "1350"
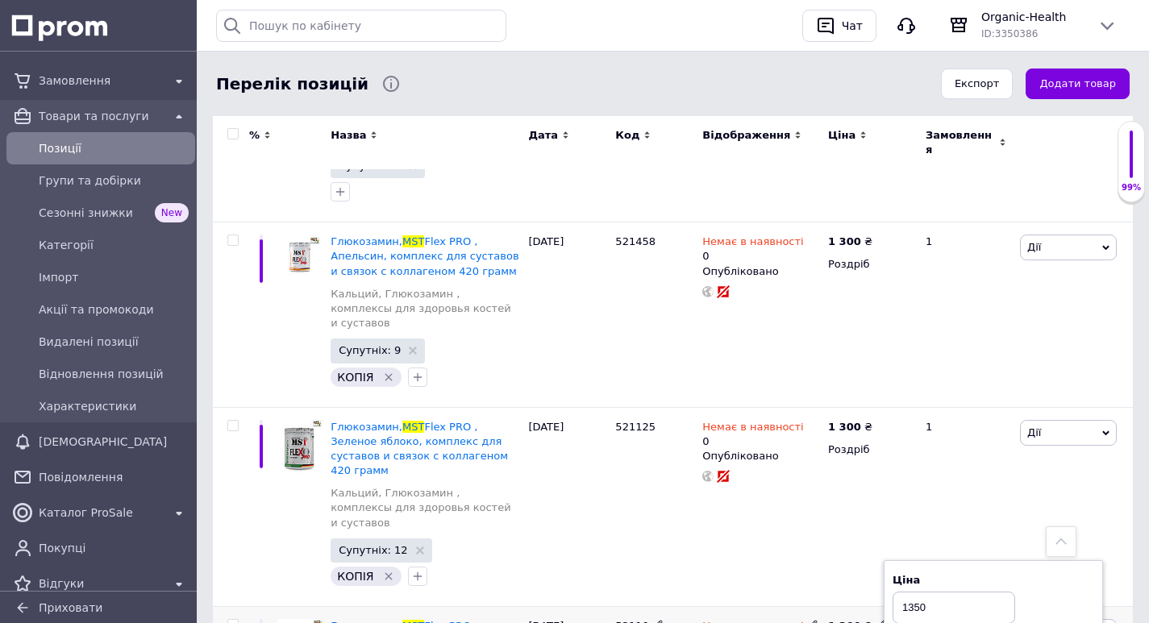
click at [808, 621] on use at bounding box center [812, 625] width 9 height 9
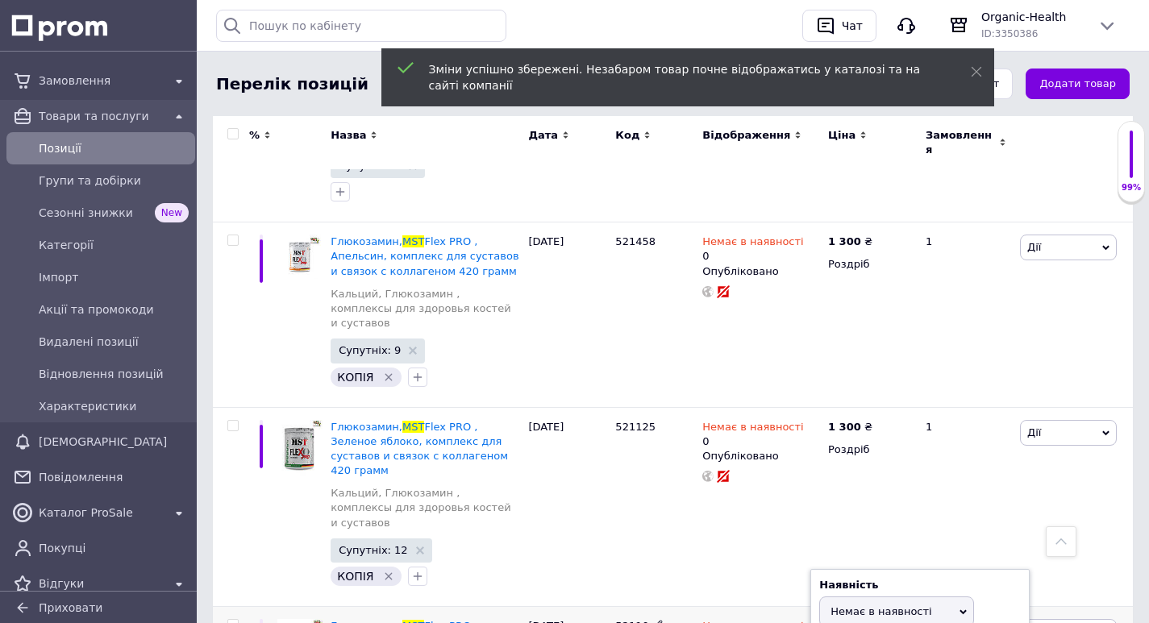
drag, startPoint x: 847, startPoint y: 463, endPoint x: 814, endPoint y: 462, distance: 33.9
type input "2"
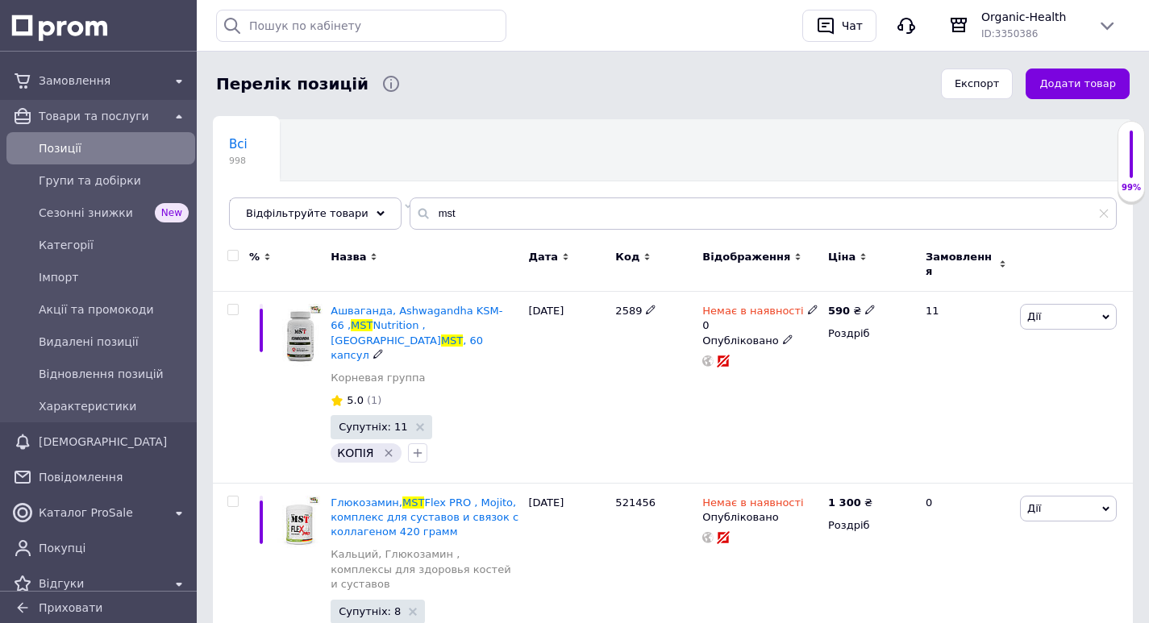
scroll to position [0, 0]
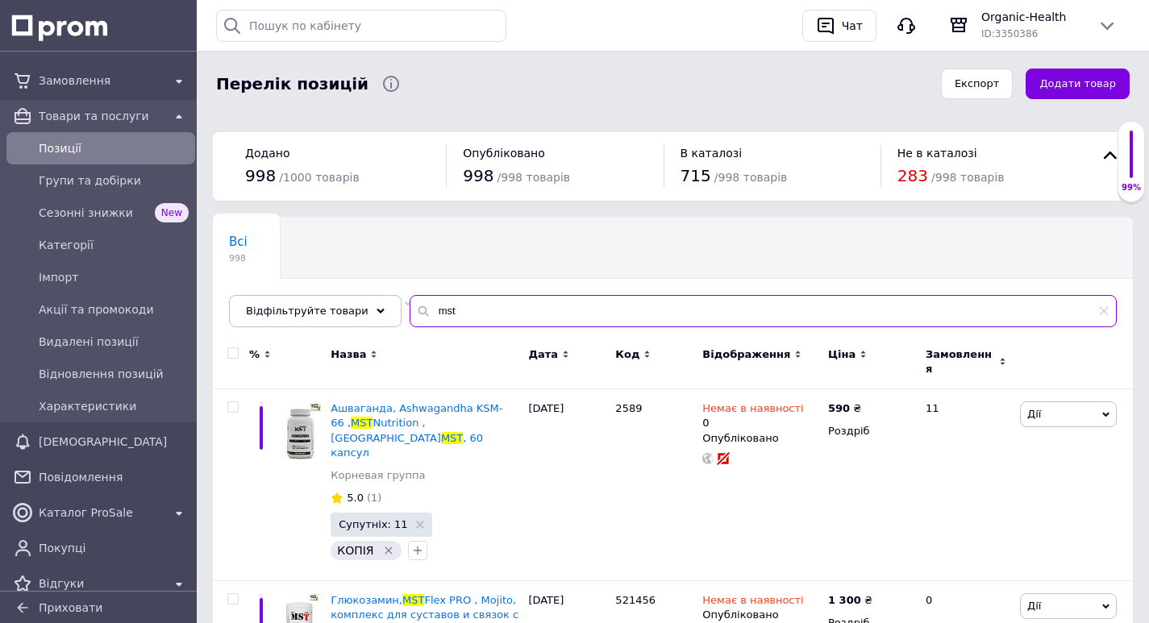
drag, startPoint x: 494, startPoint y: 306, endPoint x: 415, endPoint y: 310, distance: 79.1
click at [415, 310] on input "mst" at bounding box center [763, 311] width 707 height 32
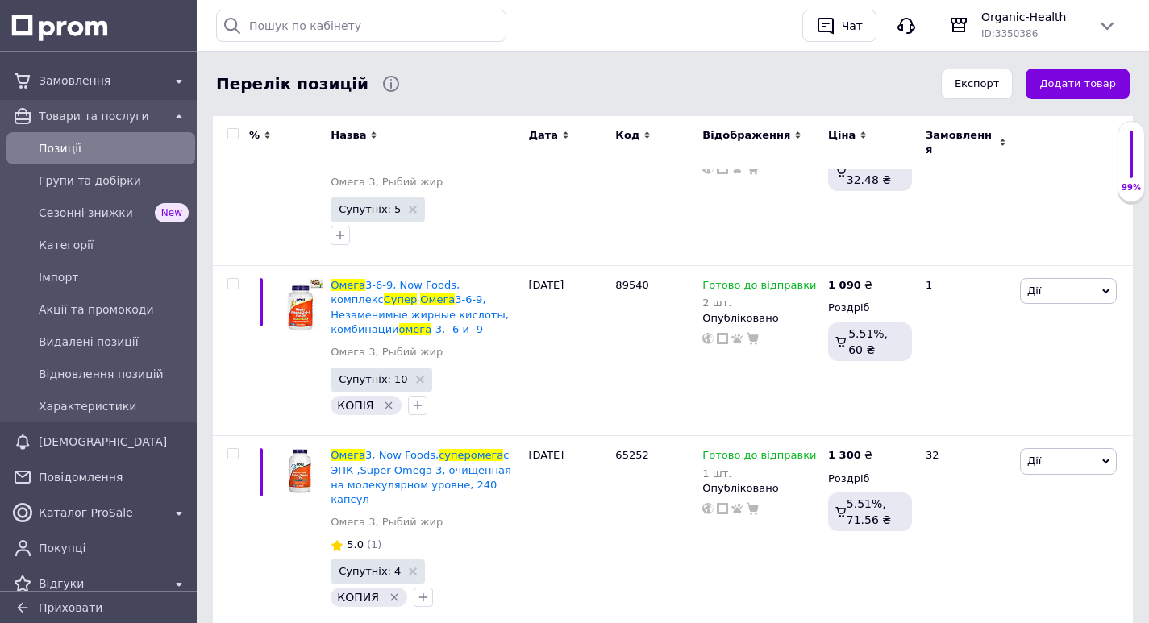
scroll to position [323, 0]
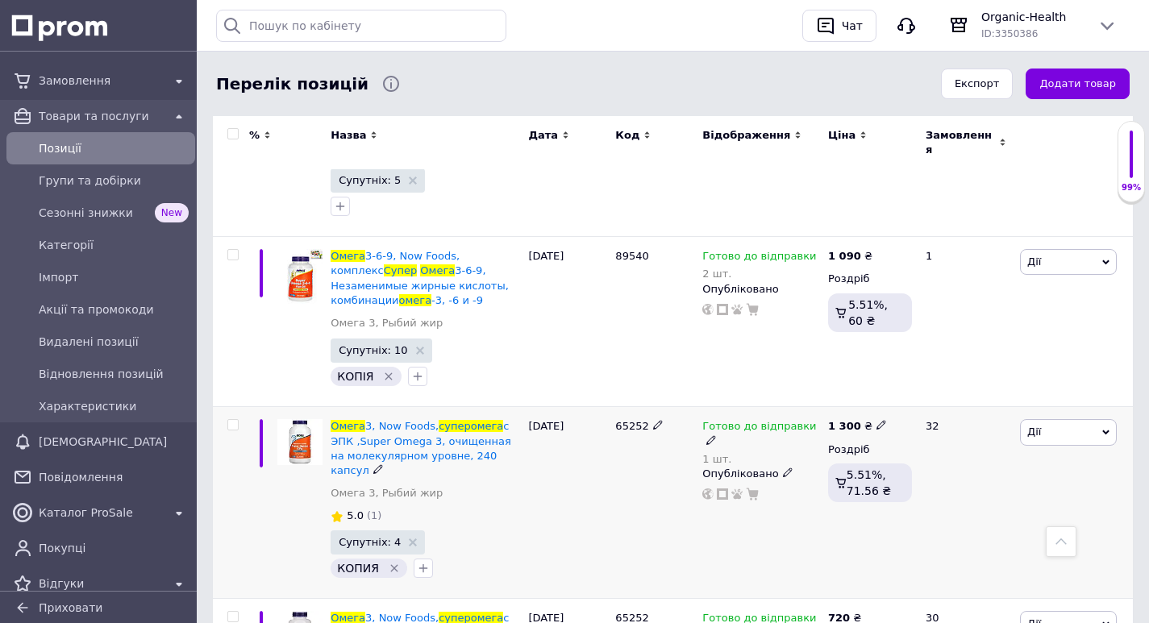
type input "супер омега"
click at [716, 435] on icon at bounding box center [711, 440] width 10 height 10
click at [889, 408] on span "Готово до відправки" at bounding box center [870, 421] width 56 height 27
drag, startPoint x: 857, startPoint y: 462, endPoint x: 831, endPoint y: 464, distance: 25.9
click at [831, 475] on input "1" at bounding box center [891, 491] width 123 height 32
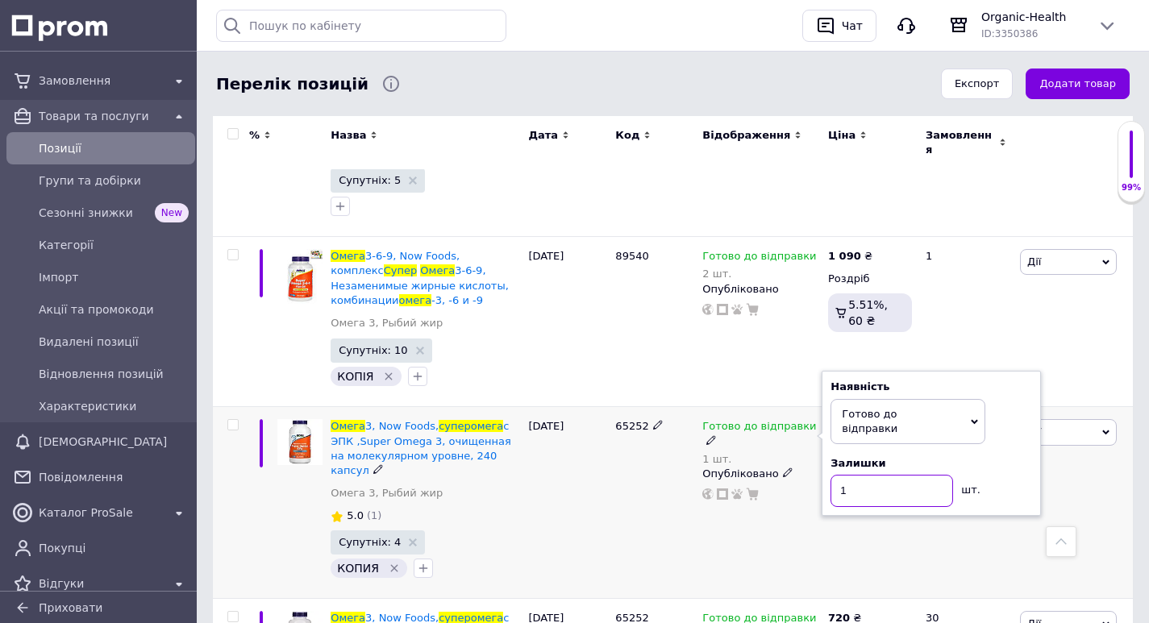
type input "3"
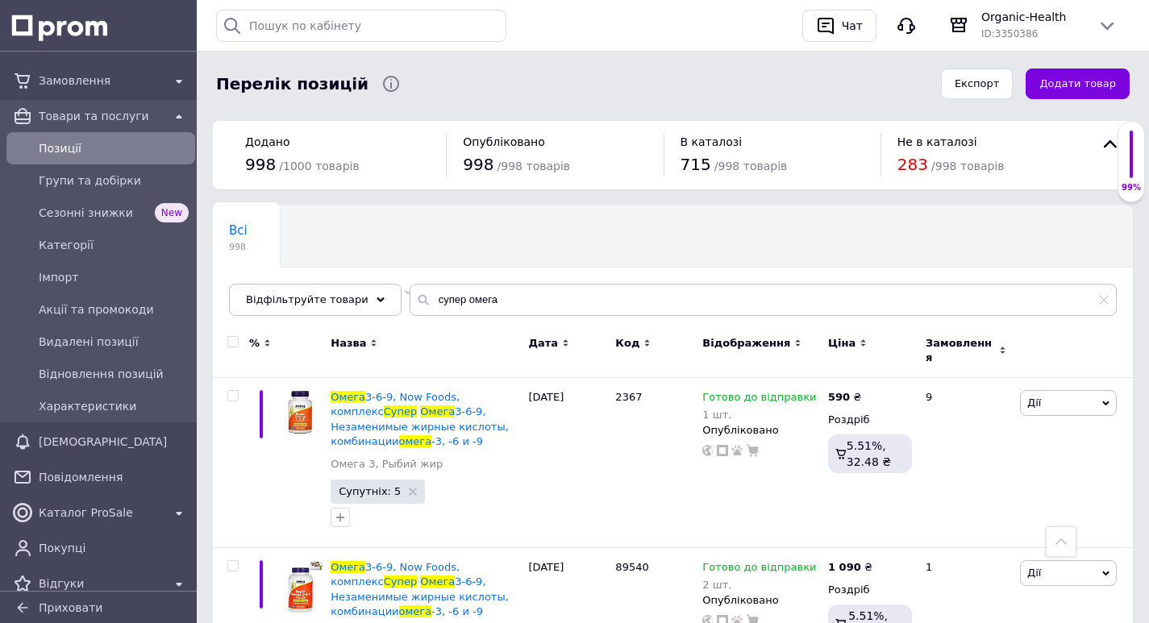
scroll to position [0, 0]
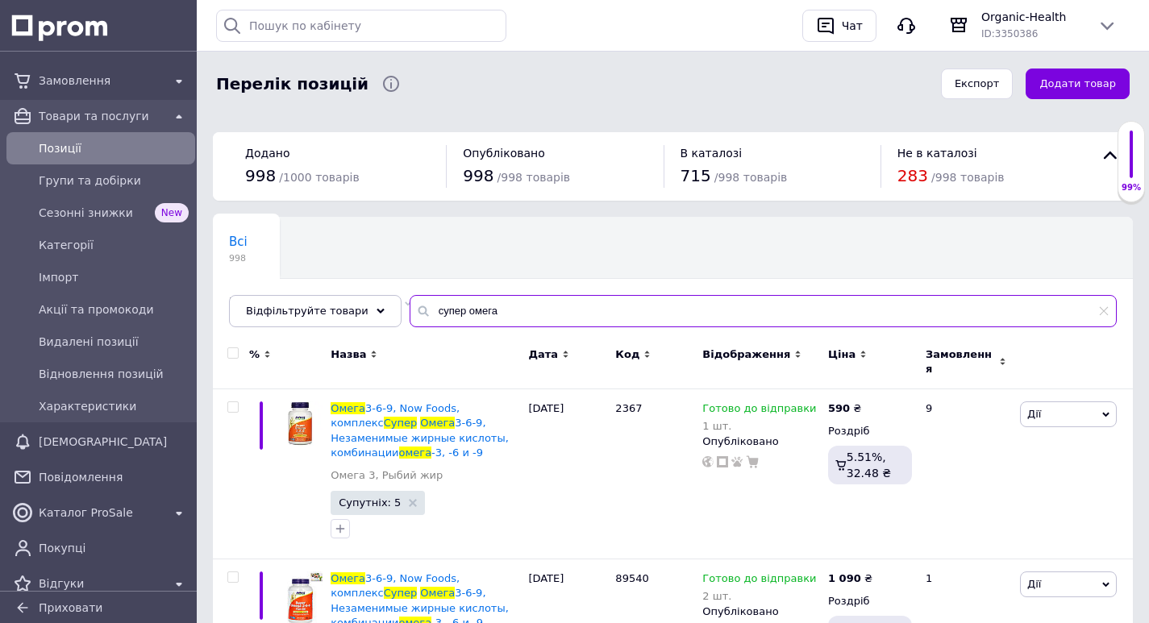
drag, startPoint x: 504, startPoint y: 312, endPoint x: 388, endPoint y: 311, distance: 116.1
click at [388, 311] on div "Всі 998 Не відображаються в ка... 283 Видалити Редагувати Ok Відфільтровано... …" at bounding box center [673, 272] width 920 height 110
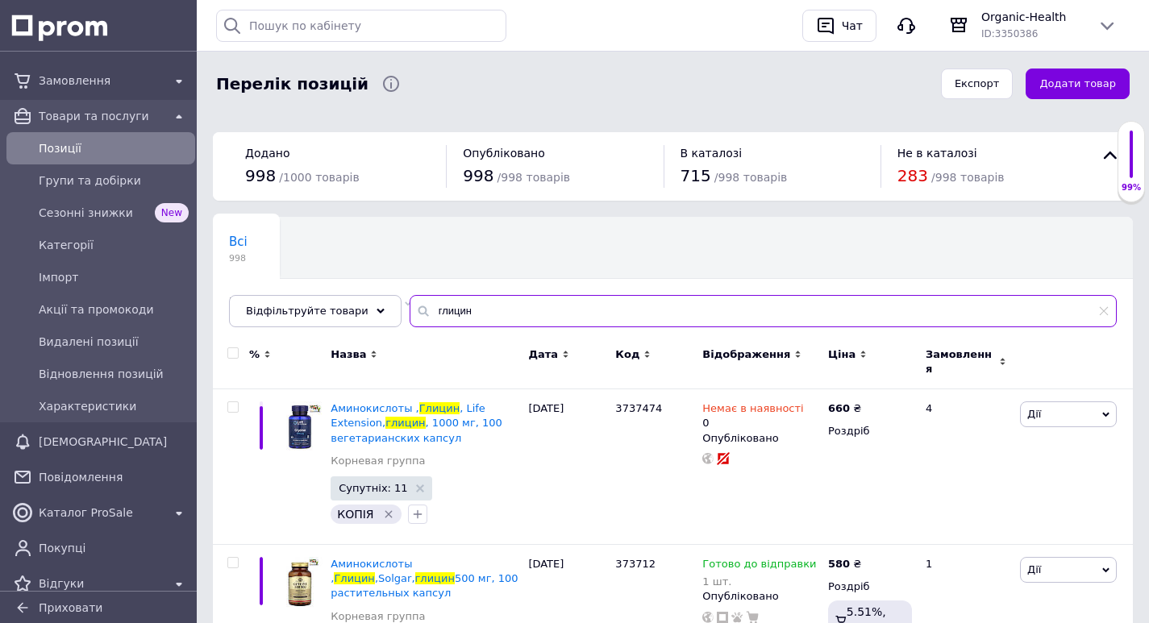
type input "глицин"
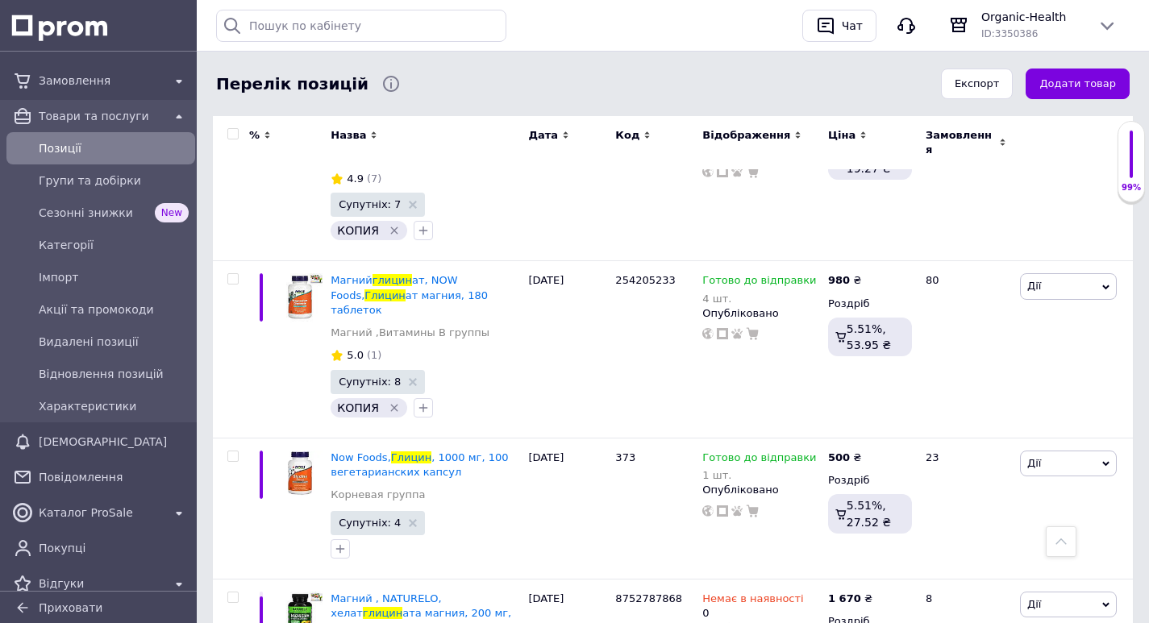
scroll to position [1678, 0]
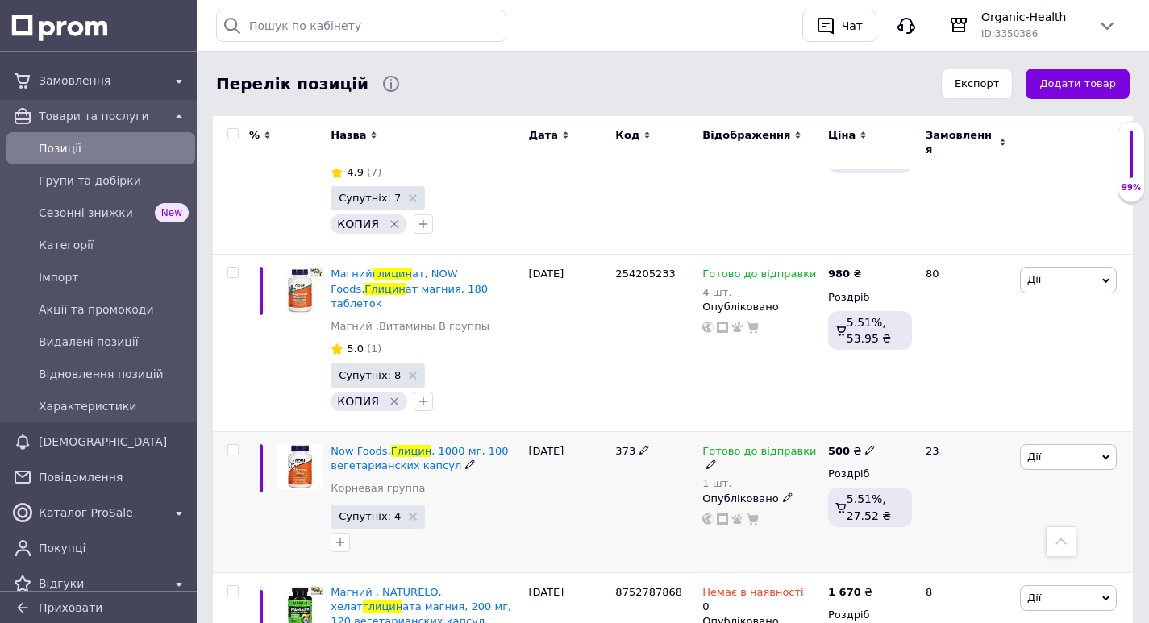
click at [715, 460] on use at bounding box center [710, 464] width 9 height 9
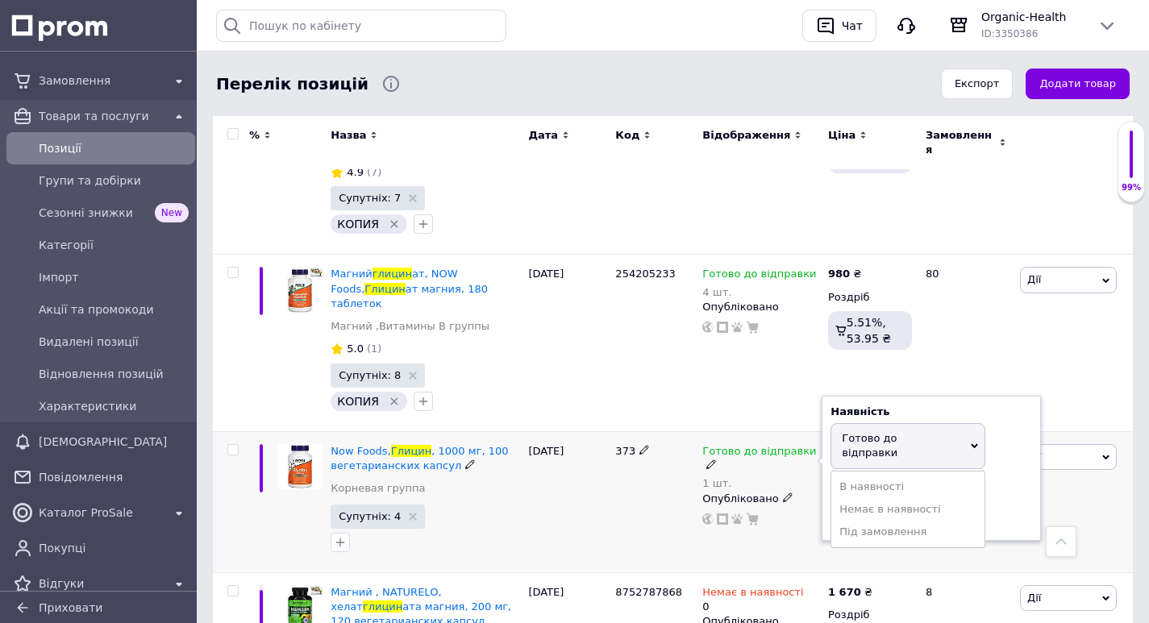
click at [862, 432] on span "Готово до відправки" at bounding box center [870, 445] width 56 height 27
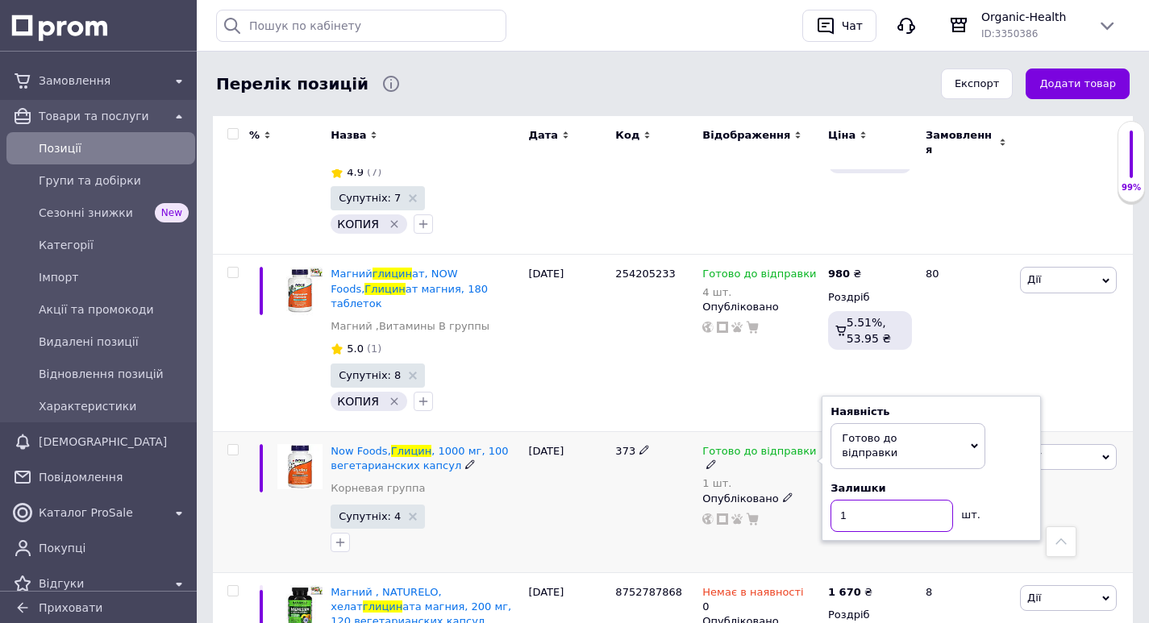
drag, startPoint x: 850, startPoint y: 402, endPoint x: 831, endPoint y: 399, distance: 18.7
click at [831, 500] on input "1" at bounding box center [891, 516] width 123 height 32
type input "3"
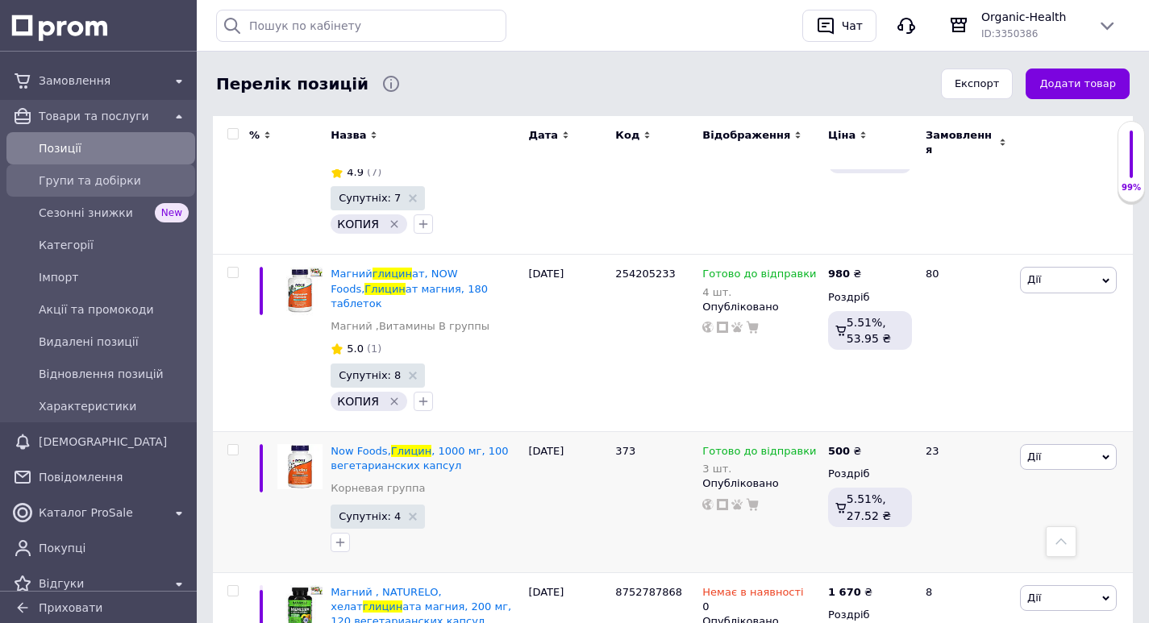
click at [89, 179] on span "Групи та добірки" at bounding box center [114, 181] width 150 height 16
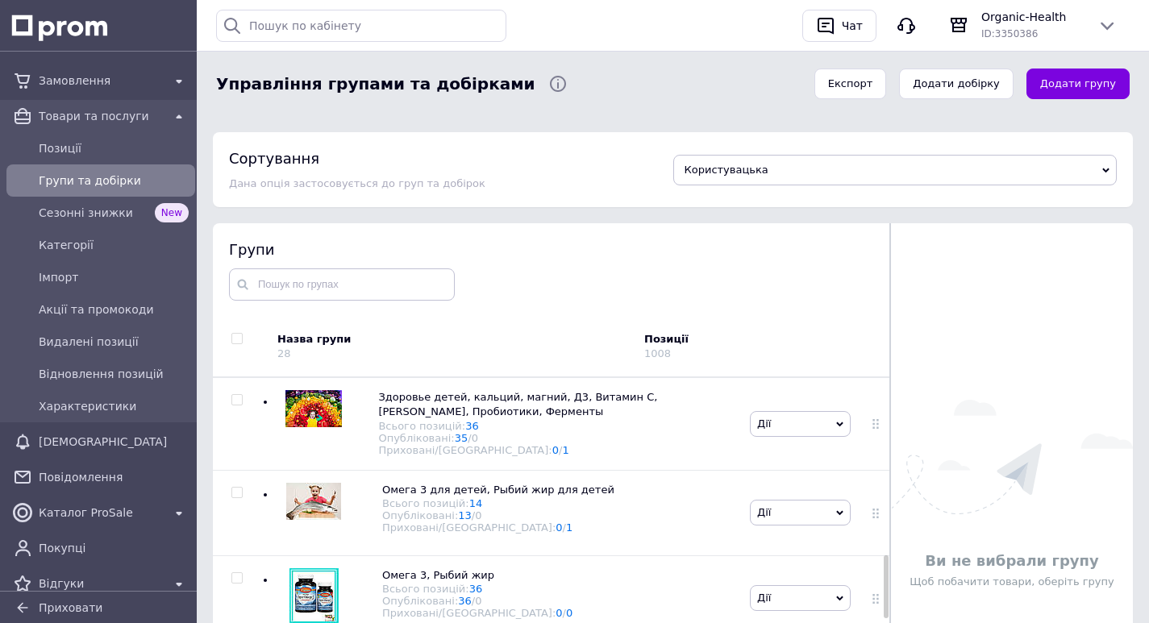
scroll to position [1129, 0]
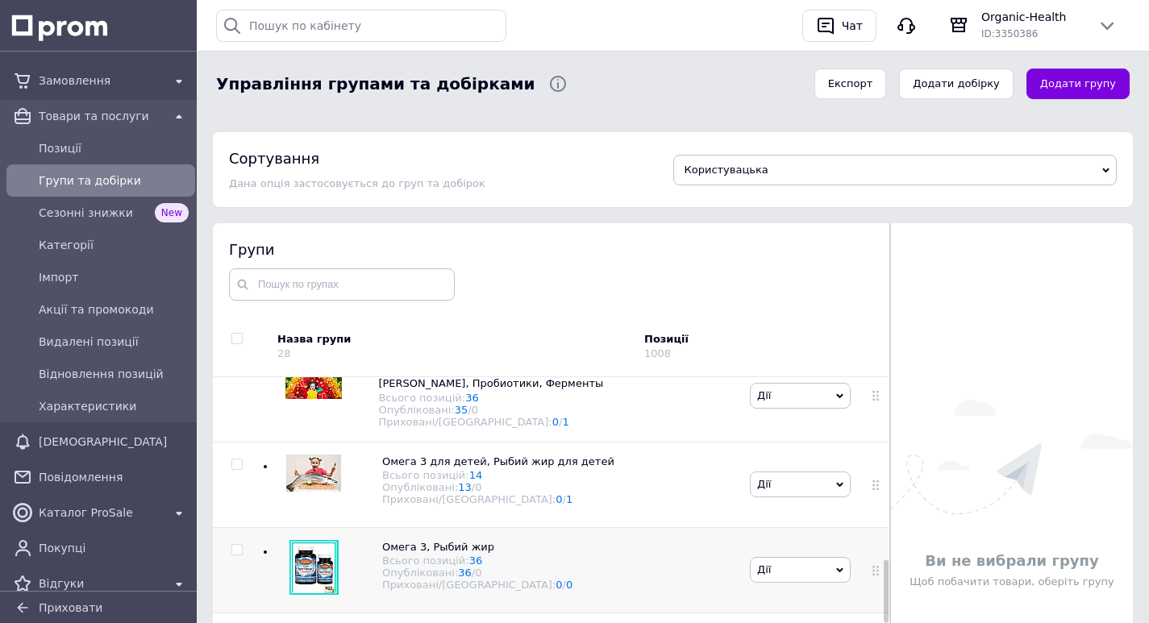
click at [307, 572] on img at bounding box center [313, 567] width 49 height 55
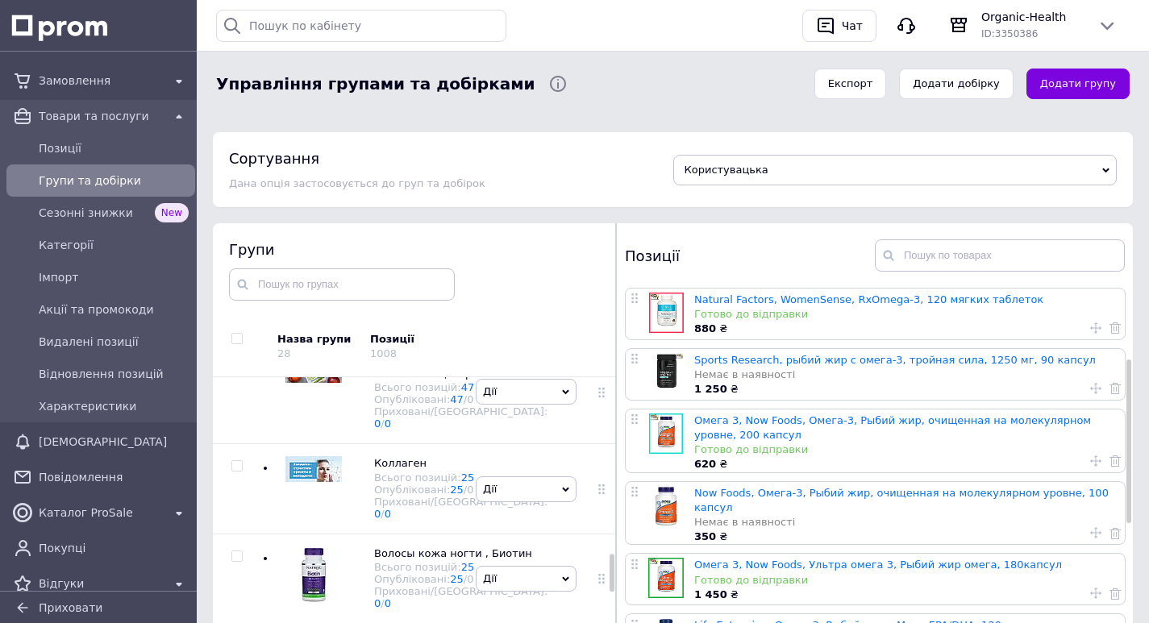
scroll to position [242, 0]
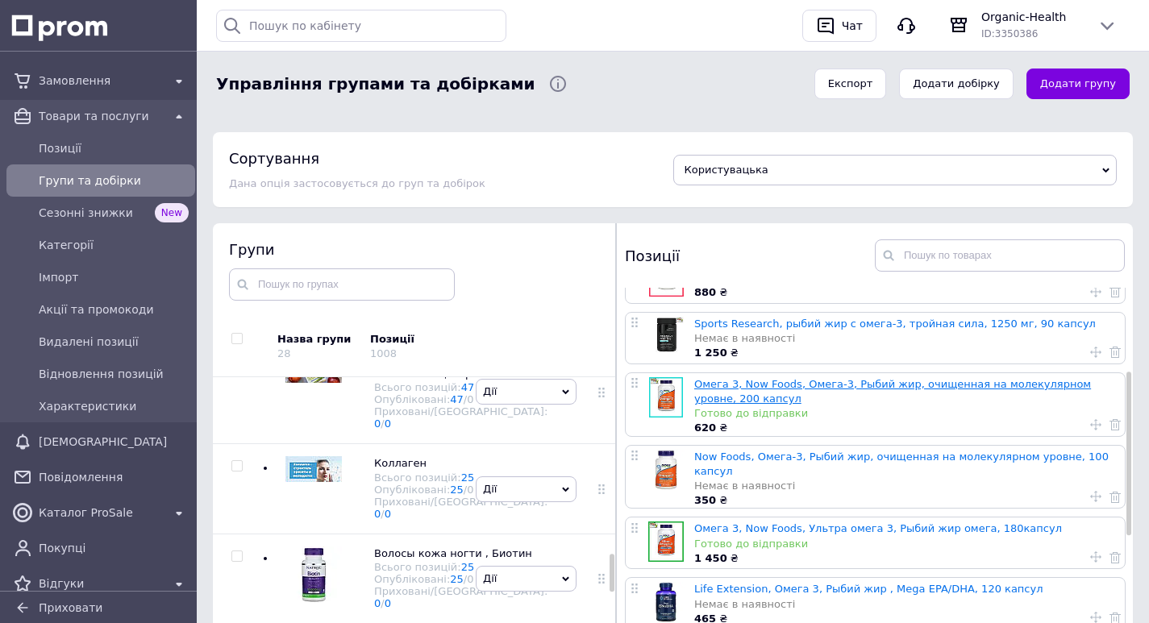
click at [868, 381] on link "Омега 3, Now Foods, Омега-3, Рыбий жир, очищенная на молекулярном уровне, 200 к…" at bounding box center [892, 391] width 397 height 27
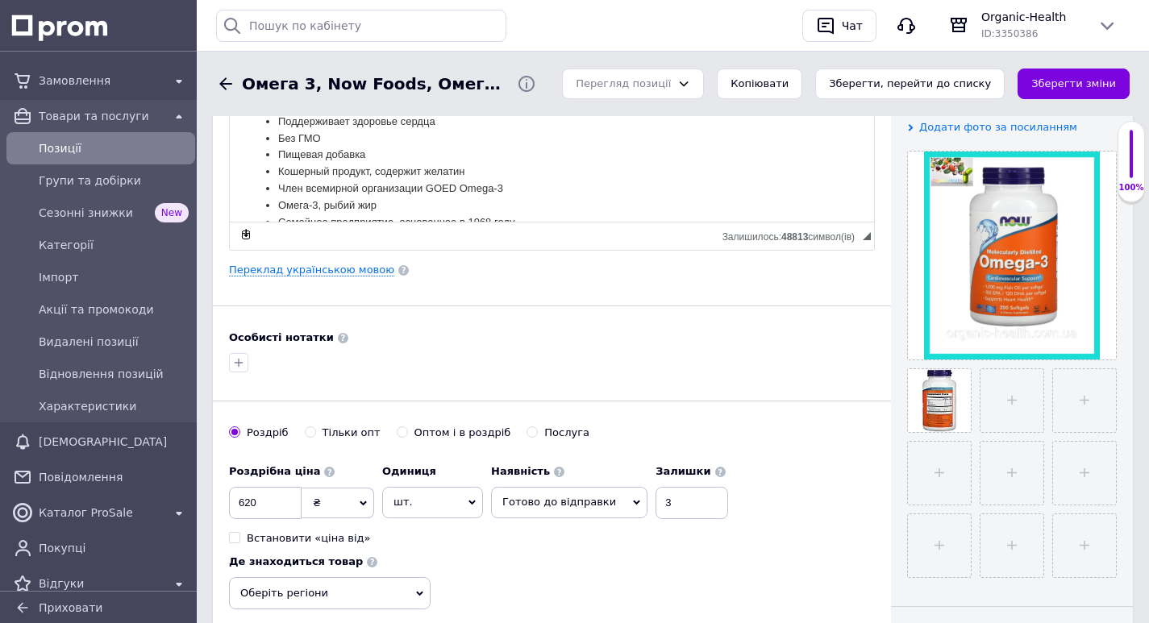
scroll to position [403, 0]
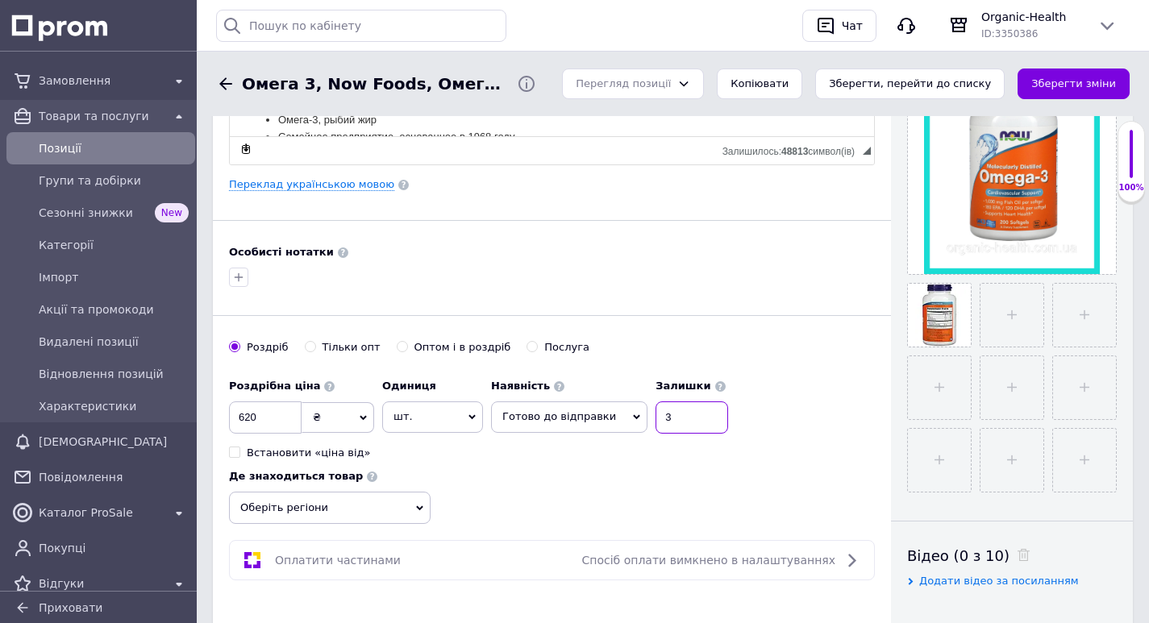
drag, startPoint x: 680, startPoint y: 418, endPoint x: 640, endPoint y: 417, distance: 40.3
click at [655, 417] on input "3" at bounding box center [691, 418] width 73 height 32
type input "9"
click at [1105, 75] on button "Зберегти зміни" at bounding box center [1074, 84] width 112 height 31
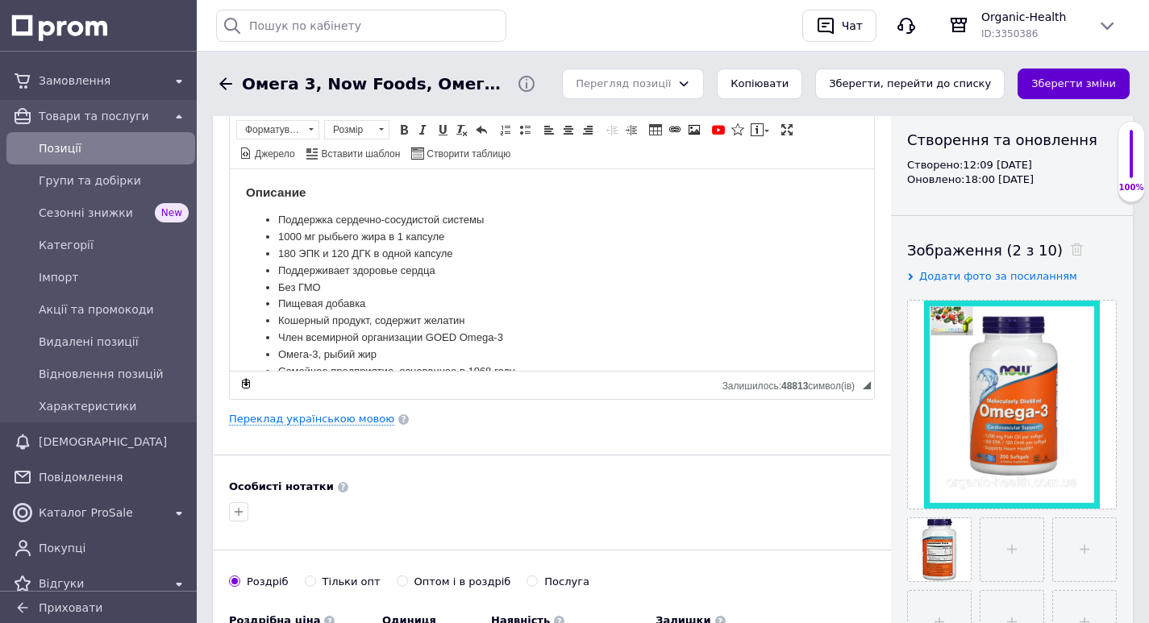
scroll to position [161, 0]
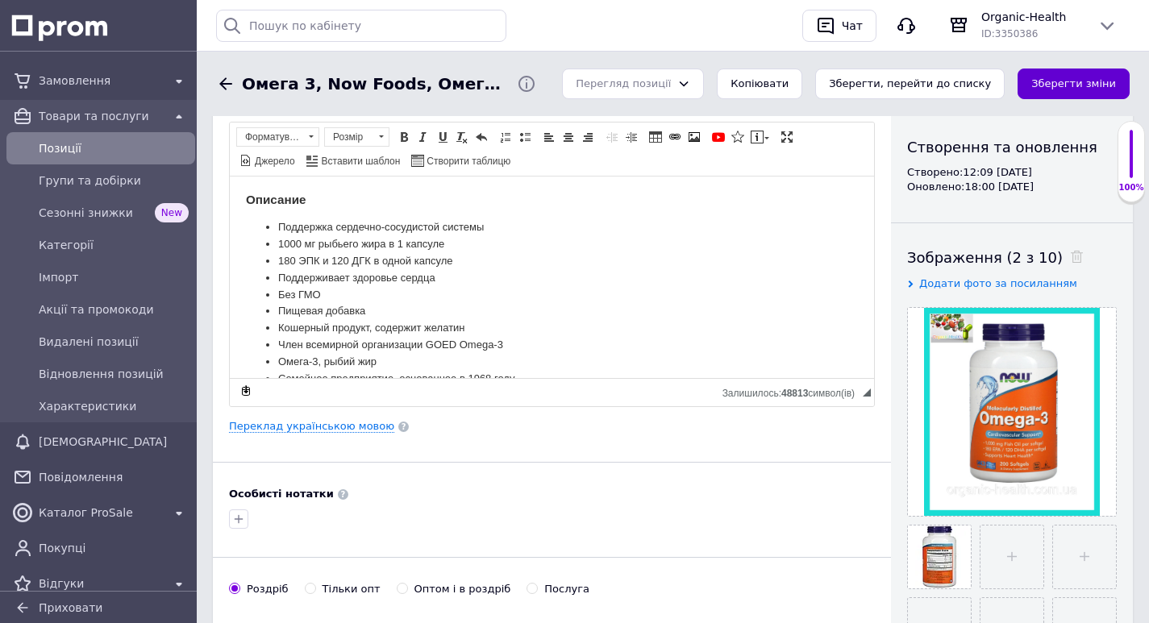
click at [1105, 82] on button "Зберегти зміни" at bounding box center [1074, 84] width 112 height 31
click at [1072, 79] on button "Зберегти зміни" at bounding box center [1074, 84] width 112 height 31
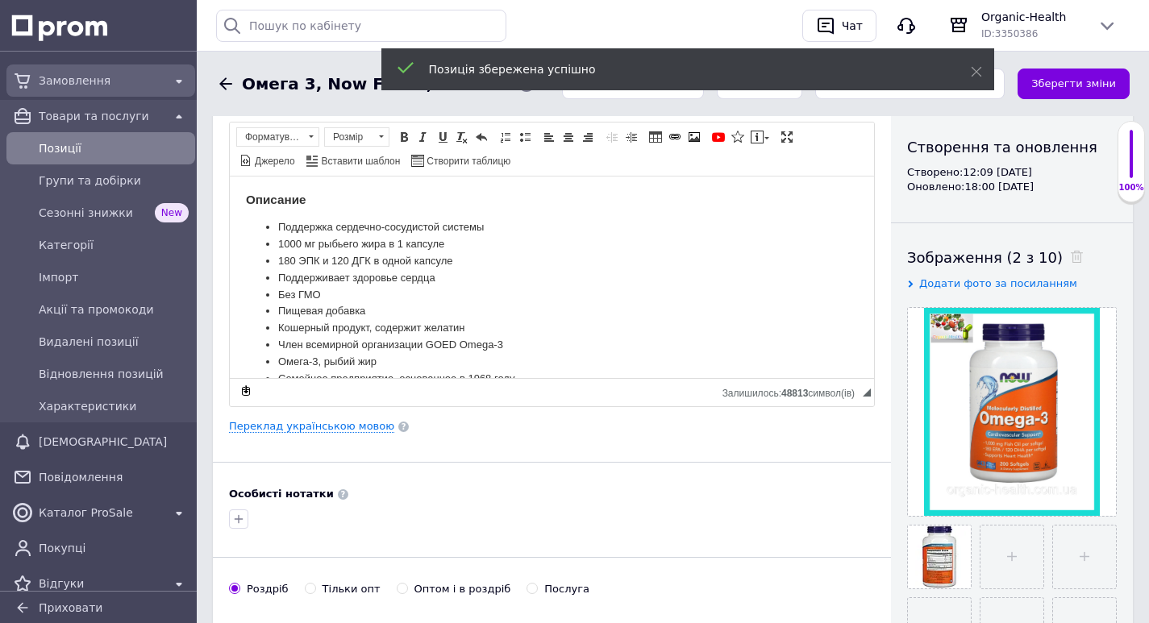
click at [61, 77] on span "Замовлення" at bounding box center [101, 81] width 124 height 16
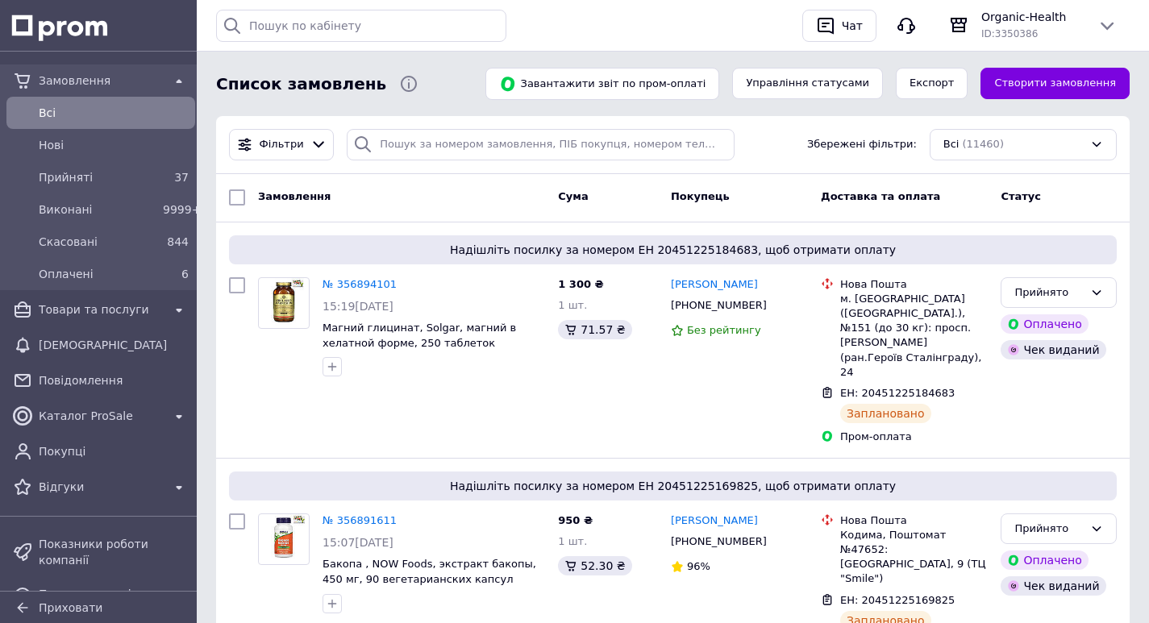
click at [52, 109] on span "Всi" at bounding box center [114, 113] width 150 height 16
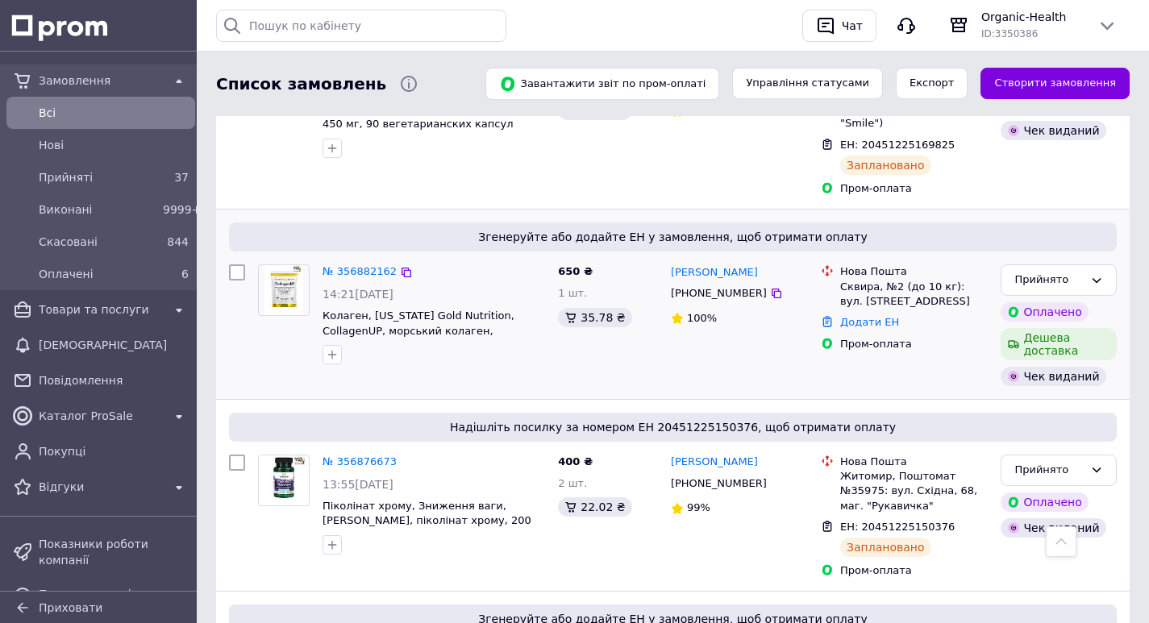
scroll to position [484, 0]
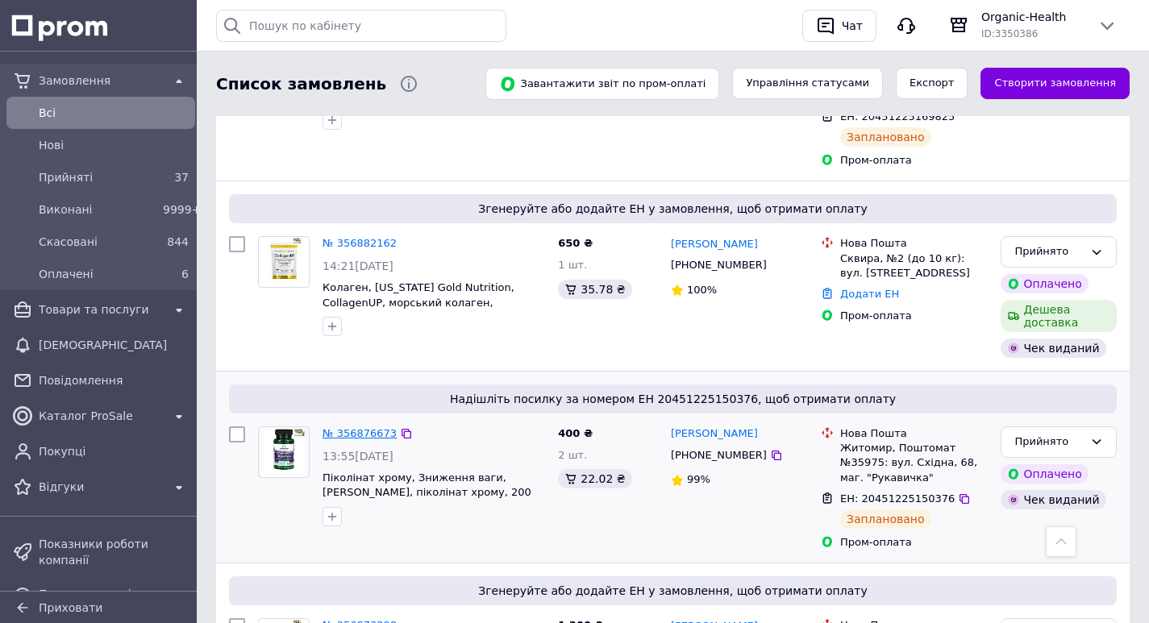
click at [362, 427] on link "№ 356876673" at bounding box center [360, 433] width 74 height 12
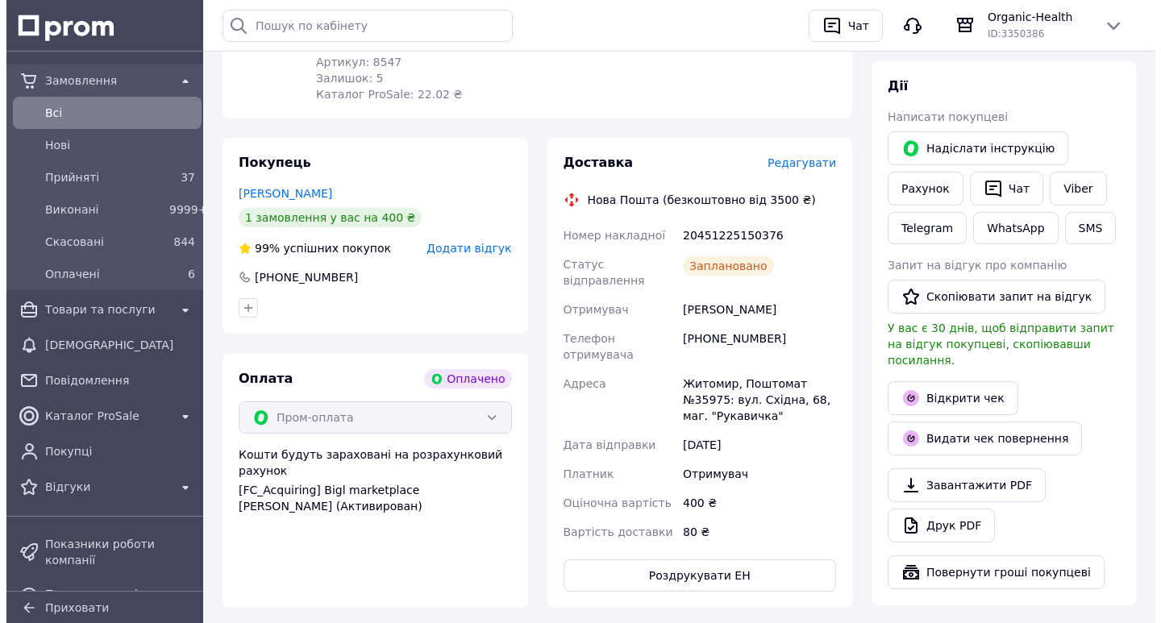
scroll to position [323, 0]
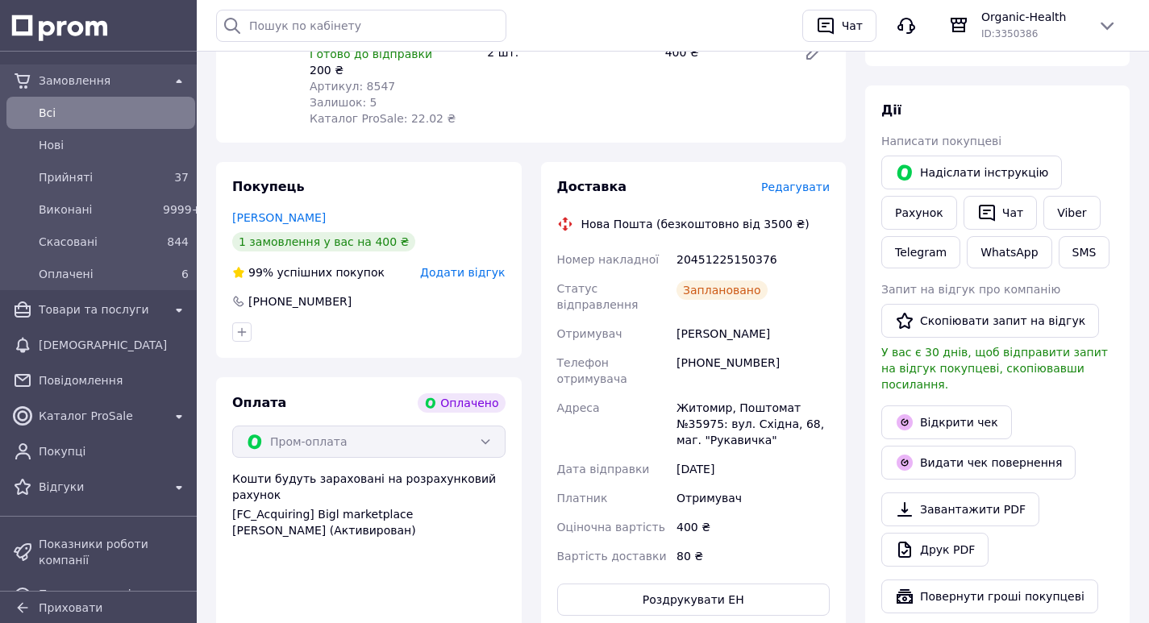
click at [809, 178] on div "Доставка Редагувати" at bounding box center [693, 187] width 273 height 19
click at [804, 181] on span "Редагувати" at bounding box center [795, 187] width 69 height 13
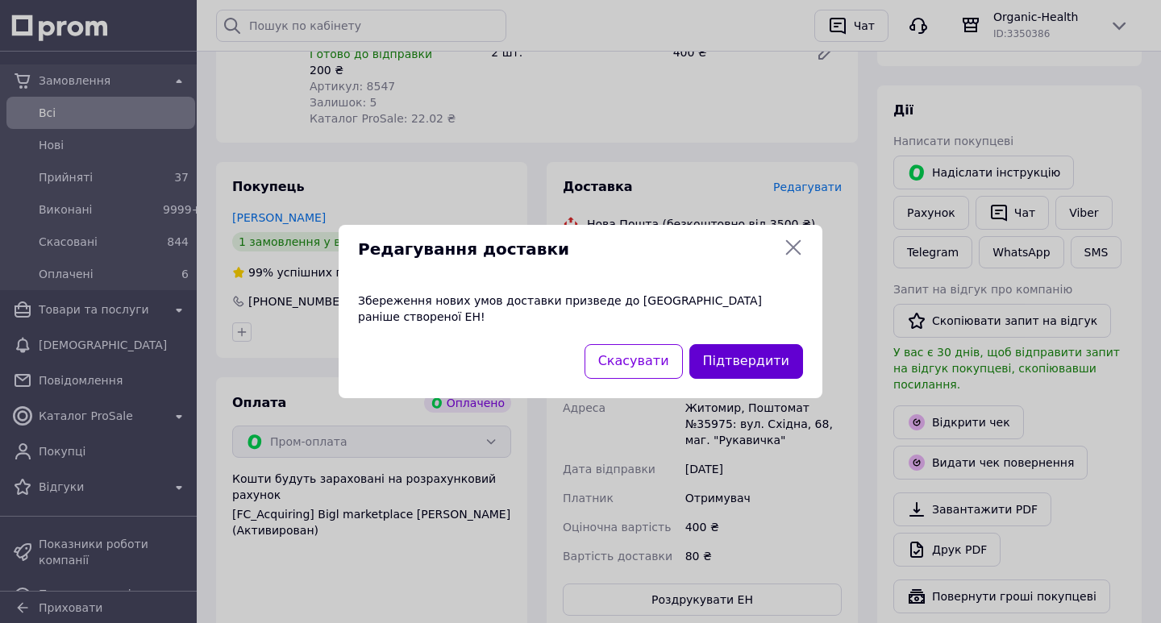
click at [752, 352] on button "Підтвердити" at bounding box center [746, 361] width 114 height 35
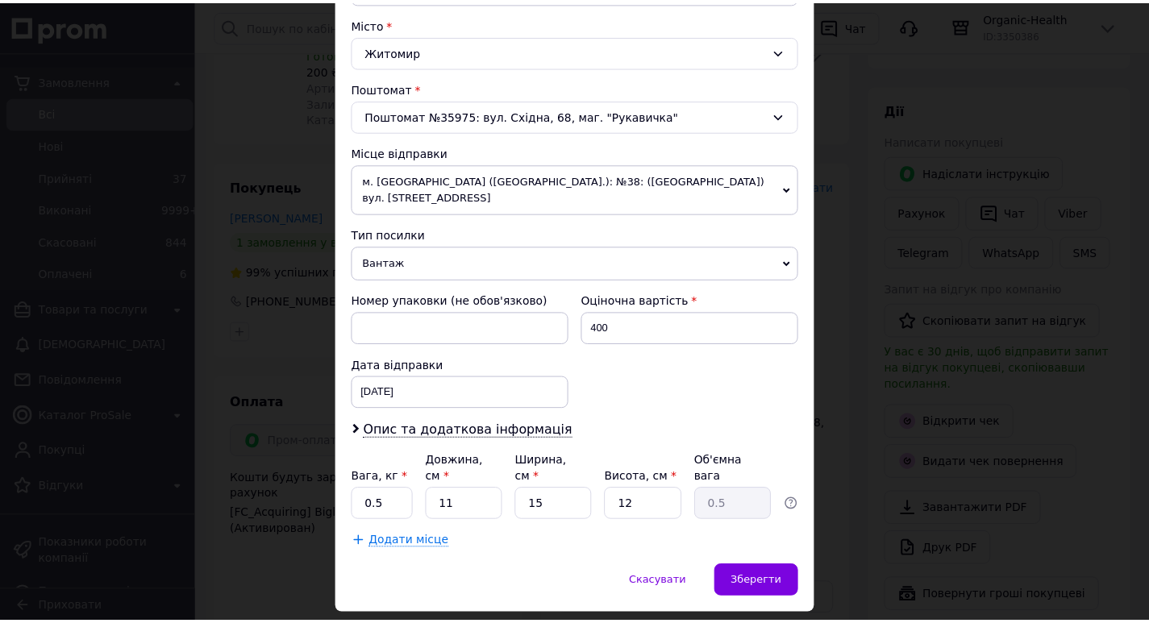
scroll to position [447, 0]
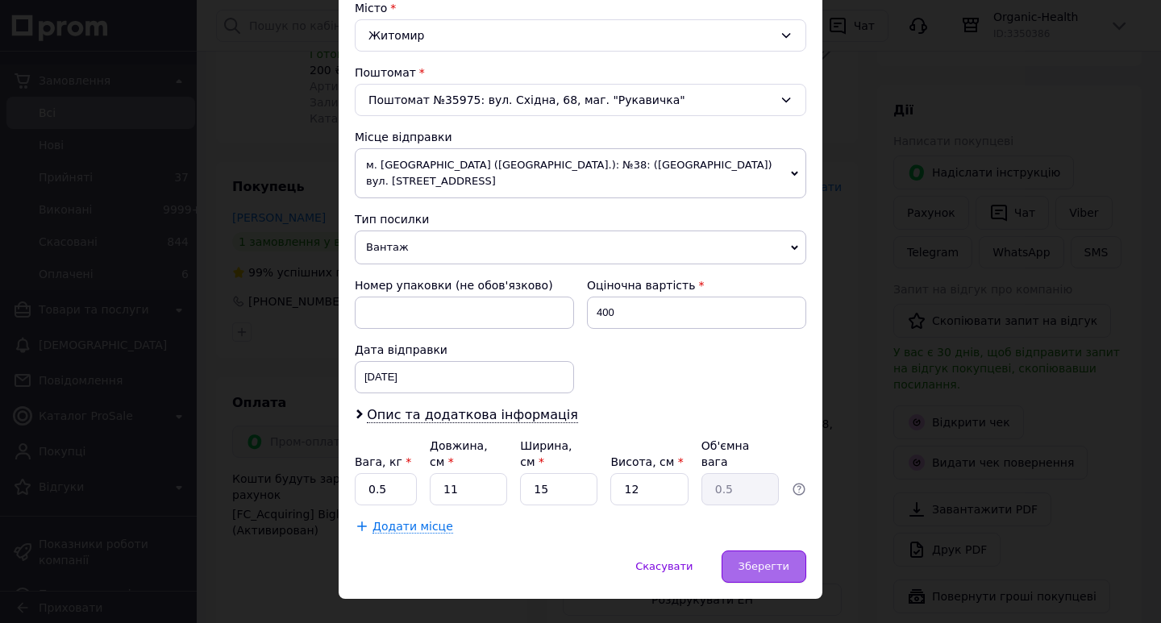
click at [758, 551] on div "Зберегти" at bounding box center [764, 567] width 85 height 32
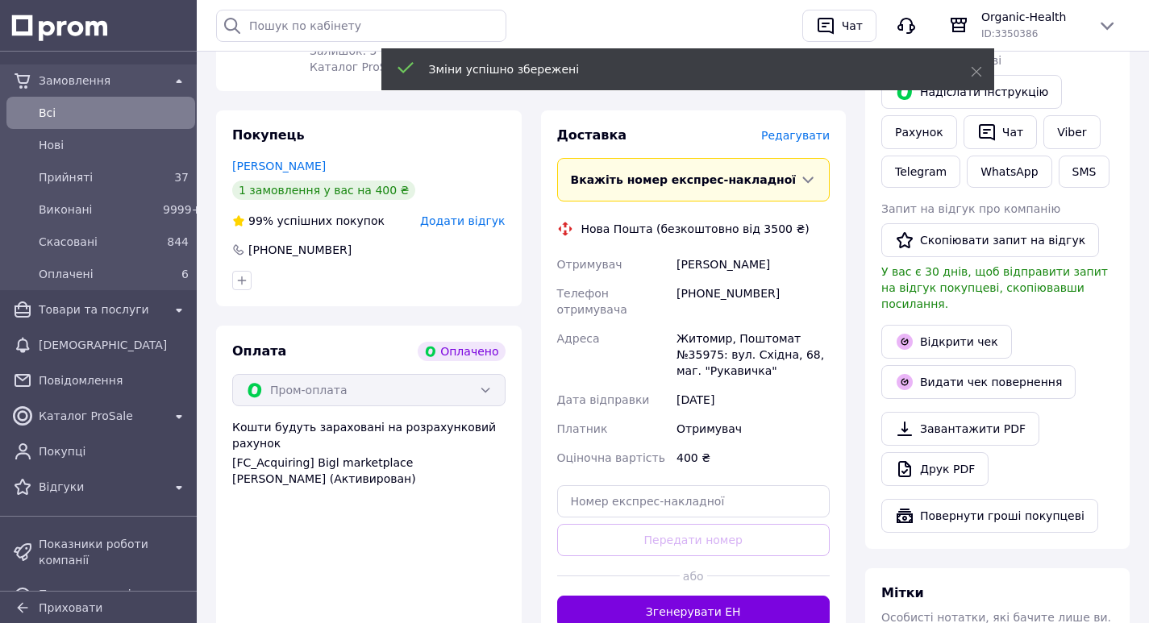
scroll to position [403, 0]
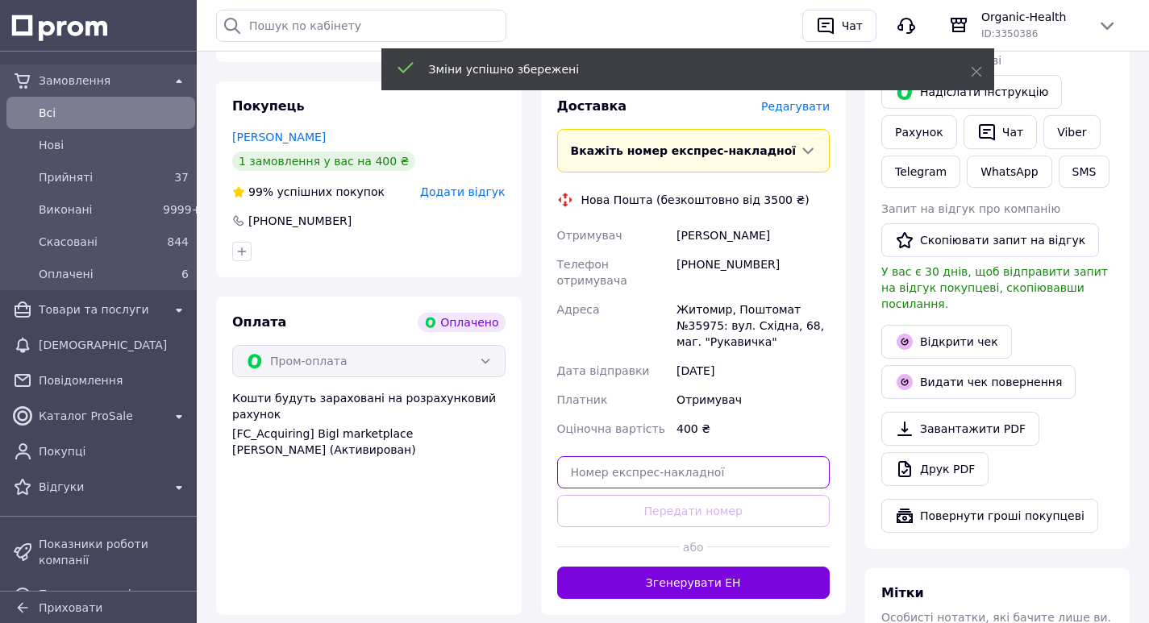
click at [614, 456] on input "text" at bounding box center [693, 472] width 273 height 32
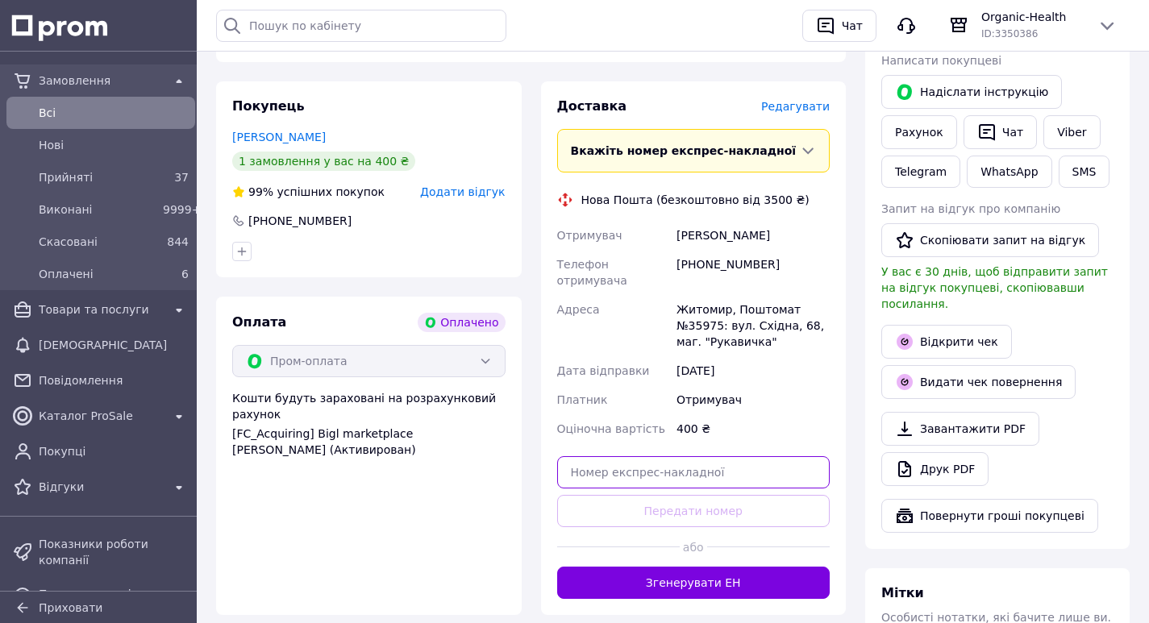
paste input "20451225149870"
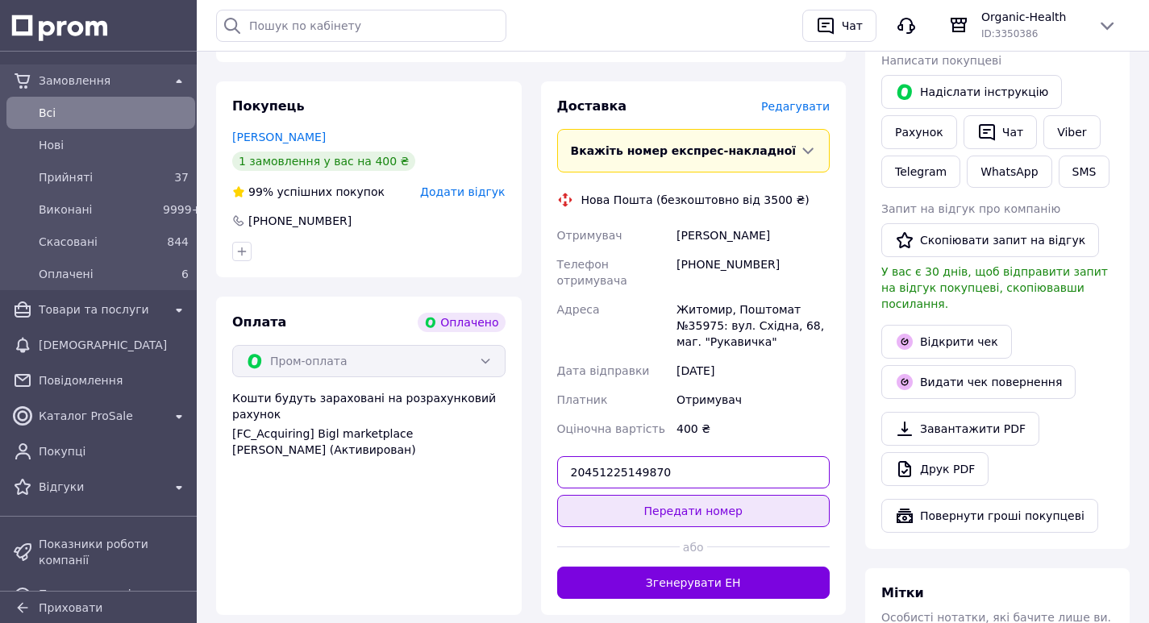
type input "20451225149870"
click at [662, 495] on button "Передати номер" at bounding box center [693, 511] width 273 height 32
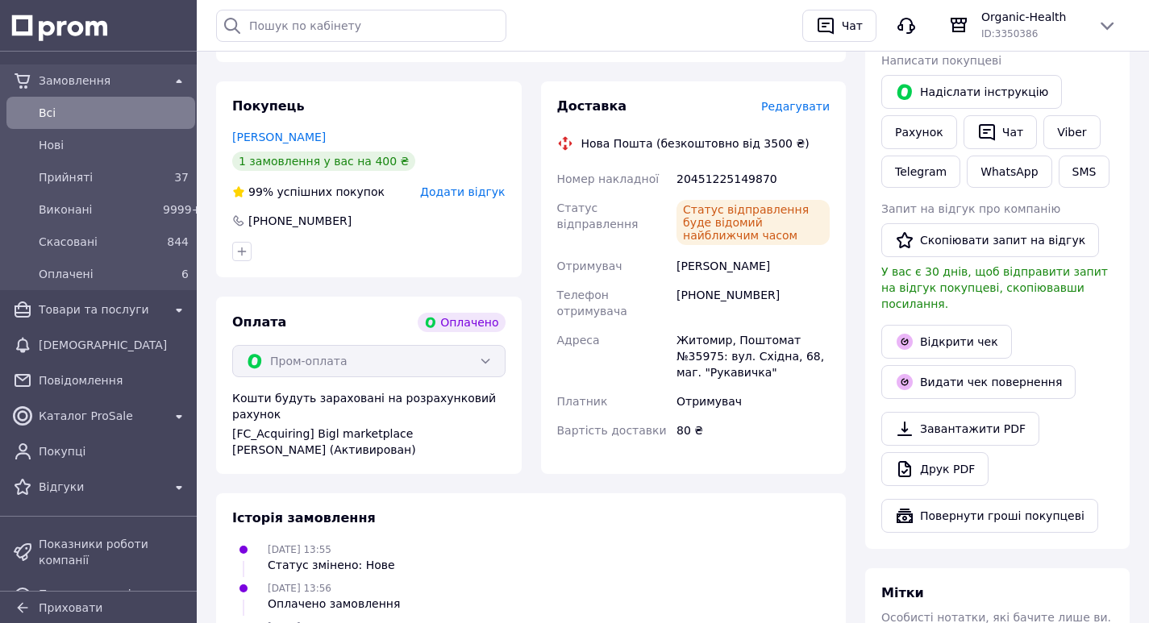
scroll to position [323, 0]
